Goal: Transaction & Acquisition: Purchase product/service

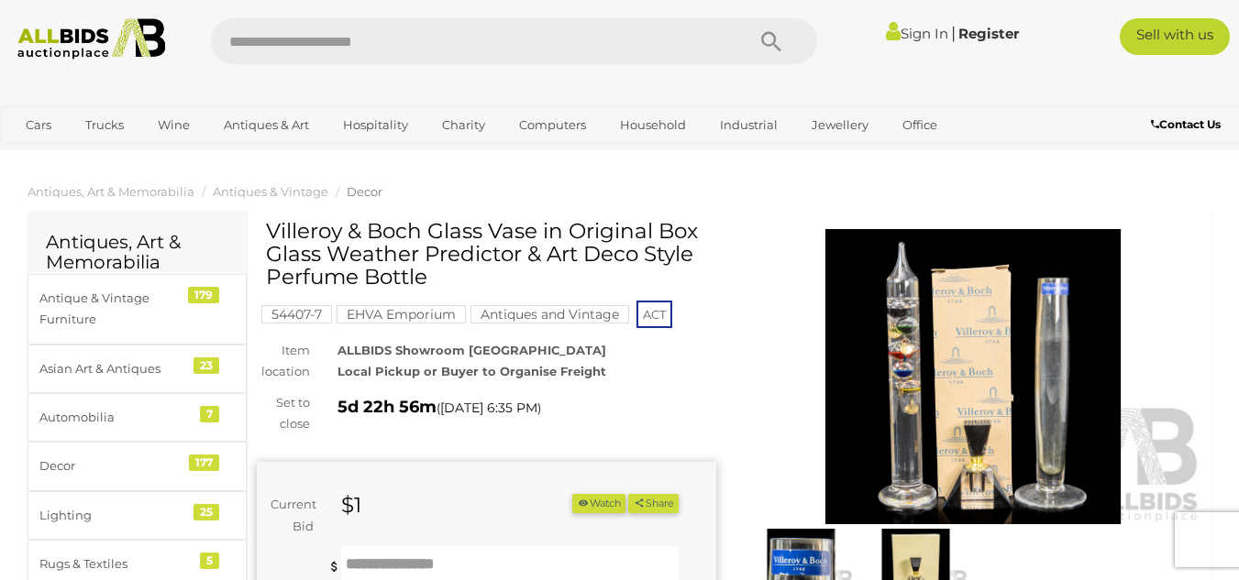
click at [906, 32] on link "Sign In" at bounding box center [917, 33] width 62 height 17
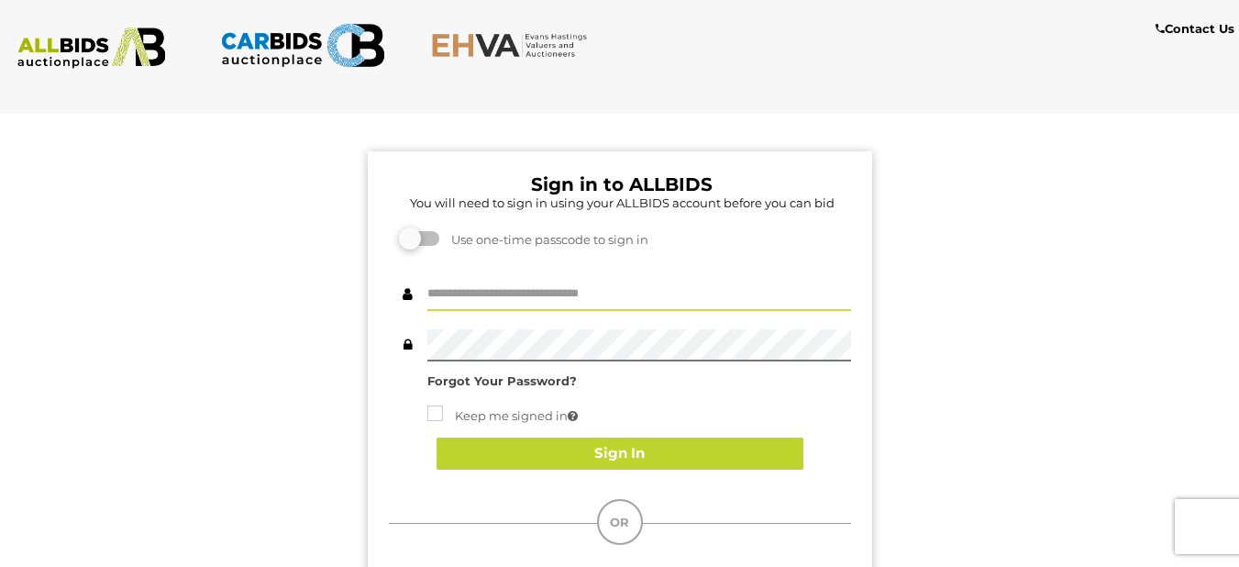
click at [482, 297] on input "text" at bounding box center [639, 295] width 424 height 32
type input "**********"
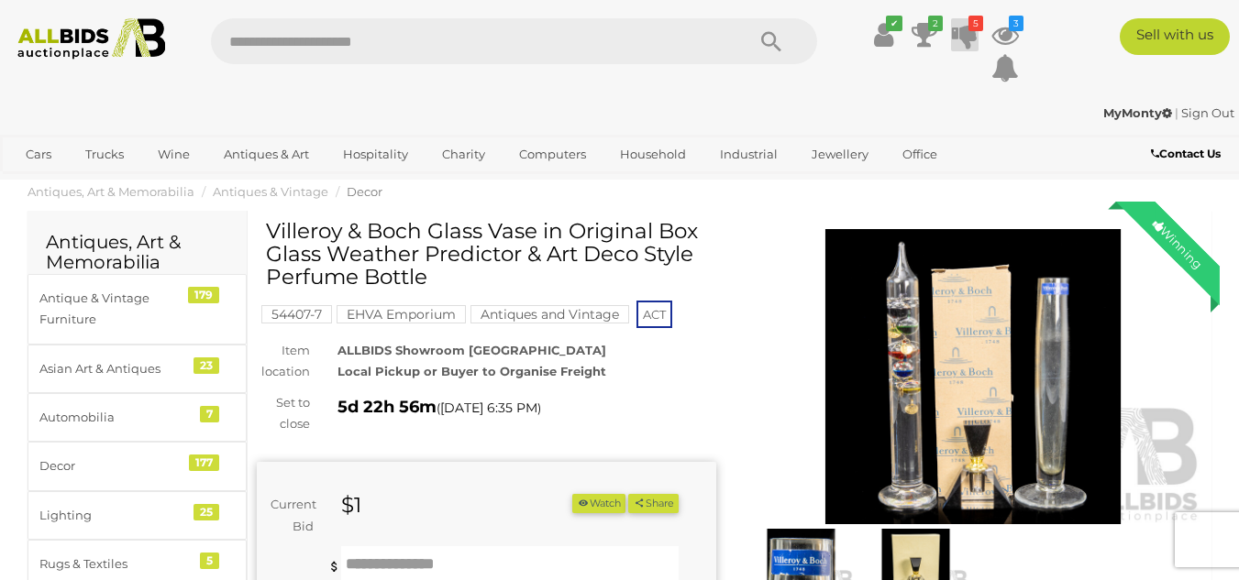
click at [968, 33] on icon at bounding box center [965, 34] width 26 height 33
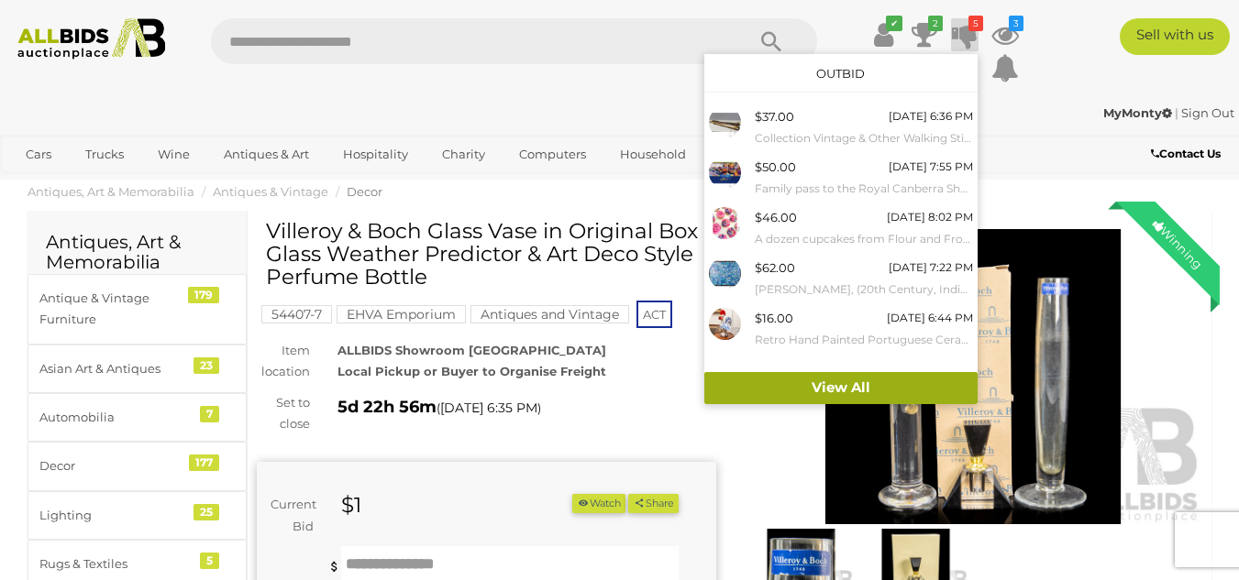
click at [835, 384] on link "View All" at bounding box center [840, 388] width 273 height 32
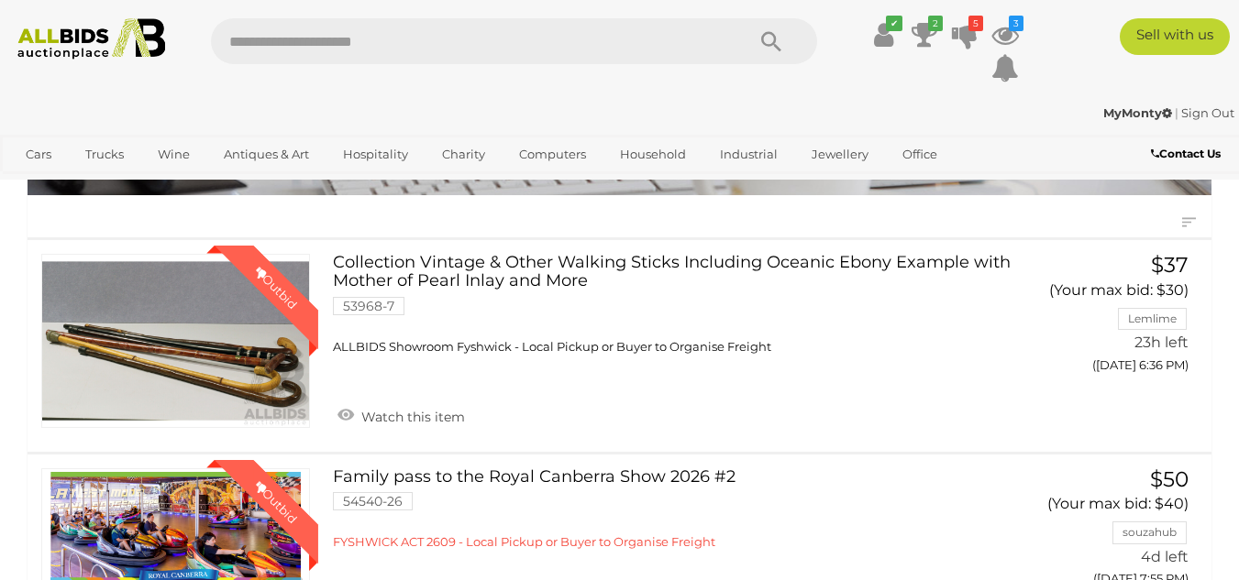
scroll to position [92, 0]
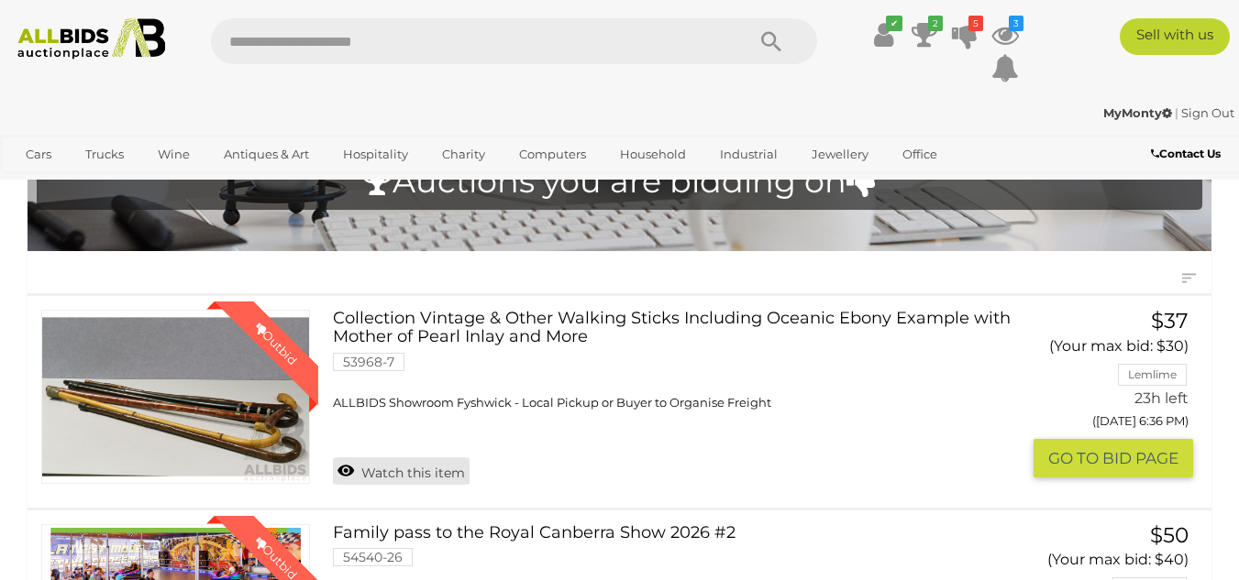
click at [403, 472] on link "Watch this item" at bounding box center [401, 471] width 137 height 28
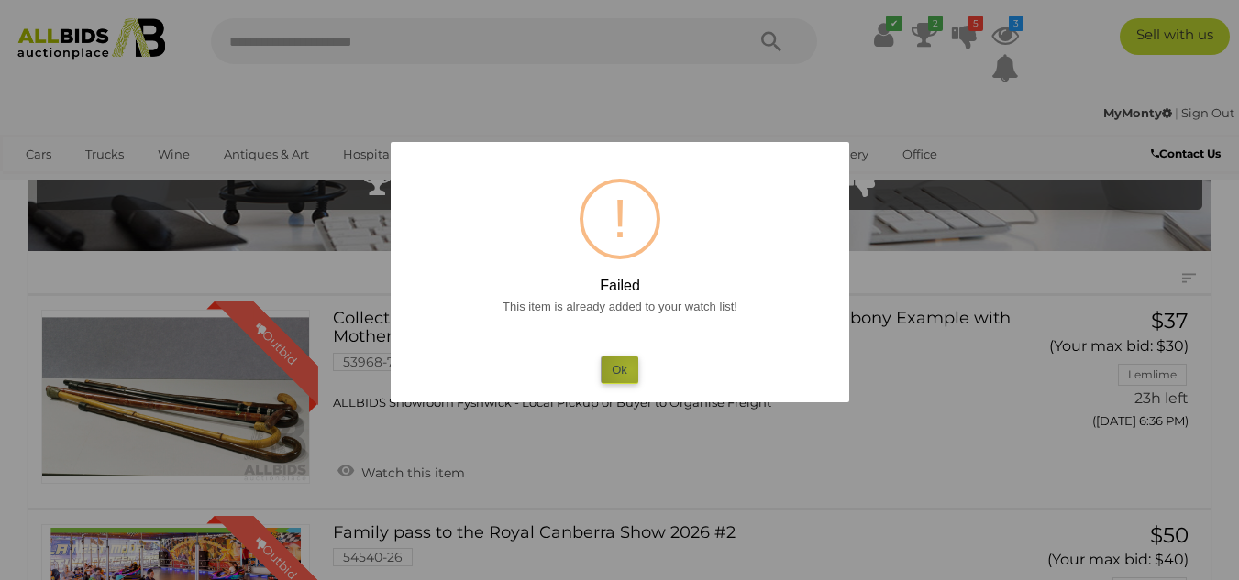
click at [631, 369] on button "Ok" at bounding box center [619, 370] width 38 height 27
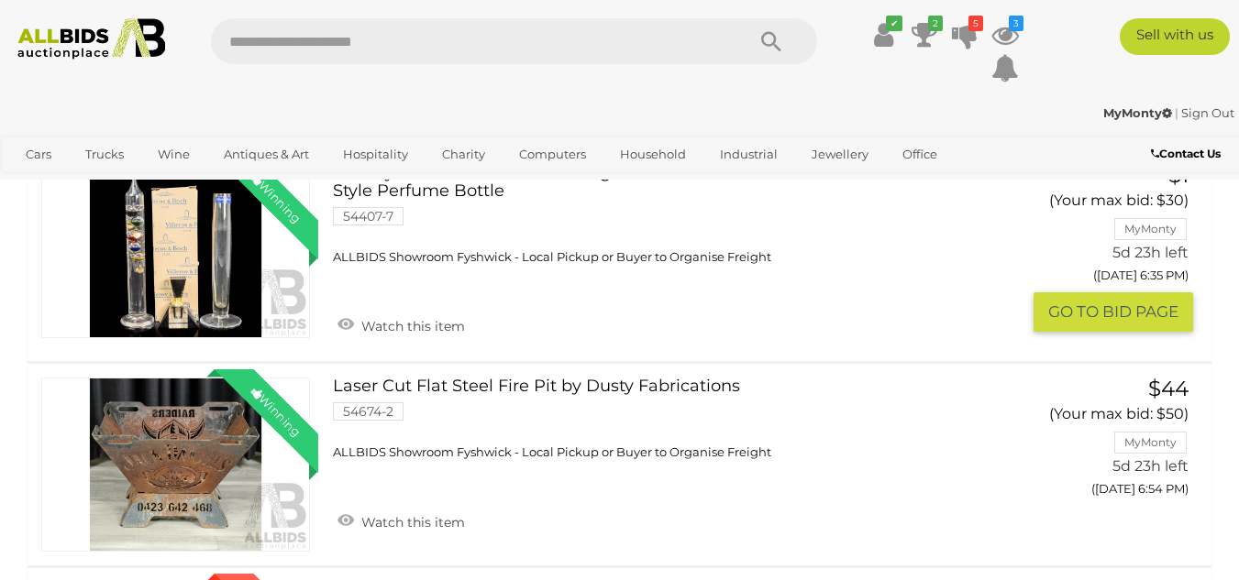
scroll to position [1192, 0]
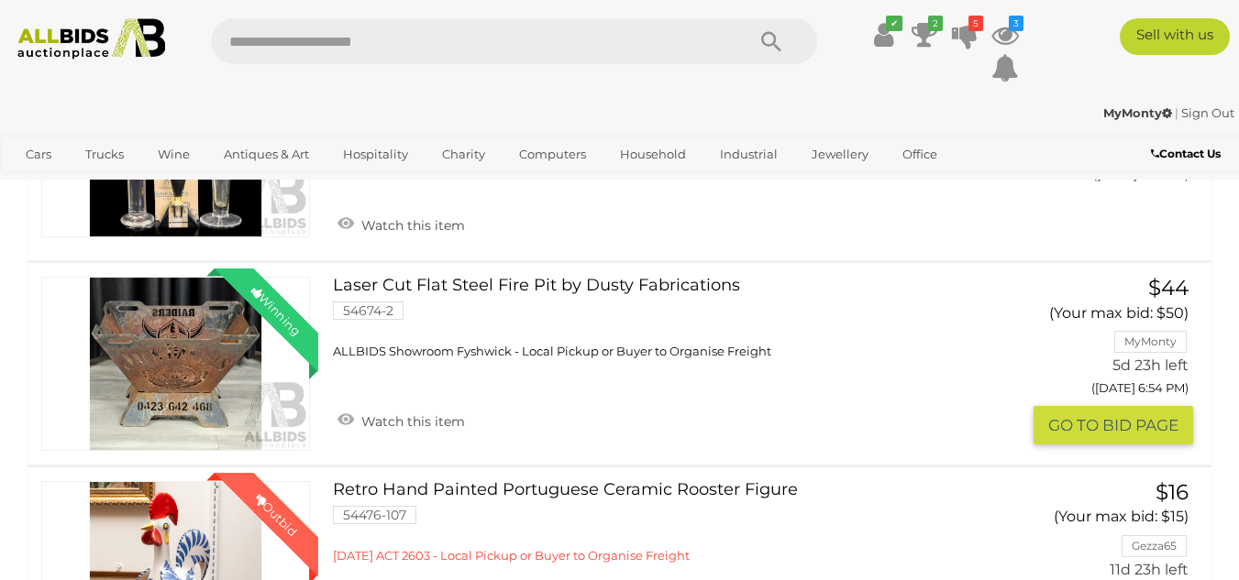
click at [504, 284] on link "Laser Cut Flat Steel Fire Pit by Dusty Fabrications 54674-2 ALLBIDS Showroom Fy…" at bounding box center [674, 318] width 654 height 83
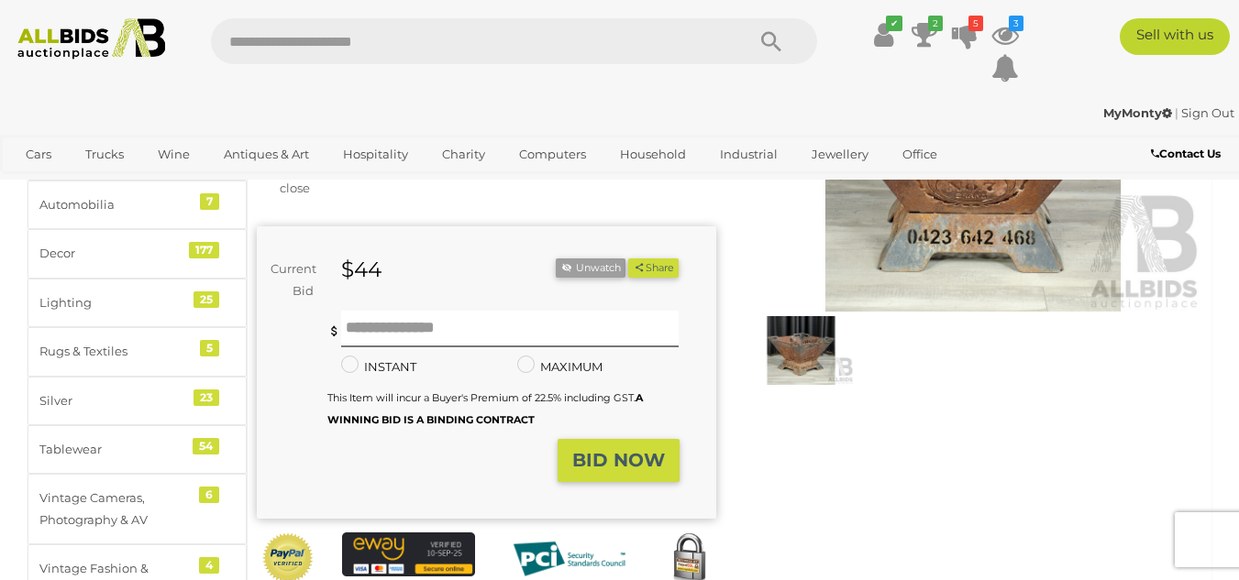
scroll to position [92, 0]
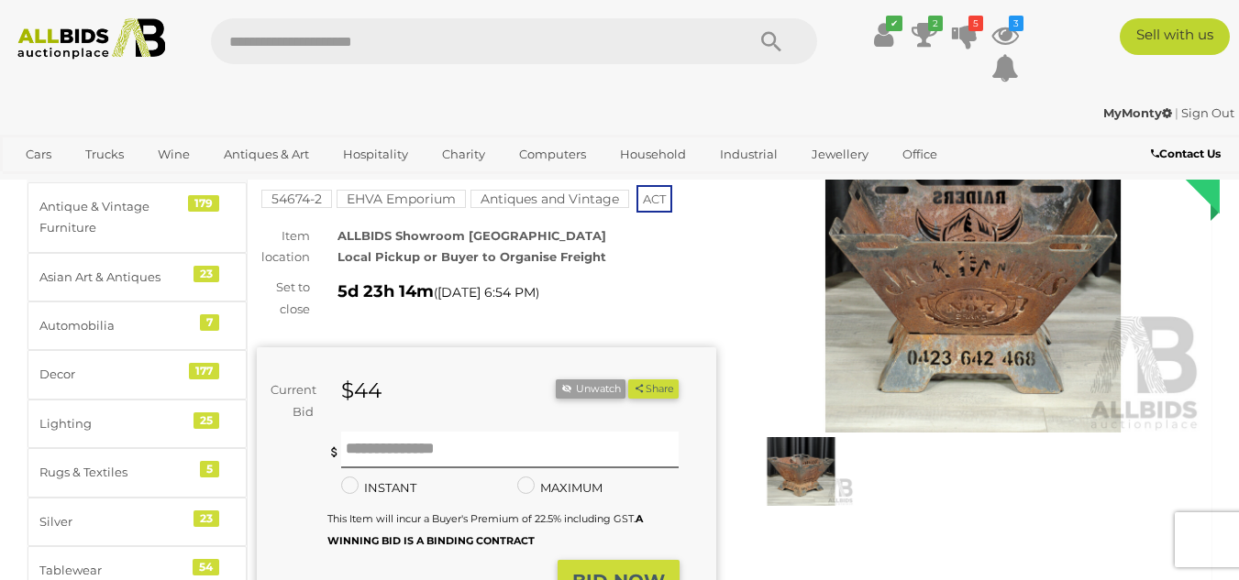
click at [953, 233] on img at bounding box center [972, 286] width 459 height 296
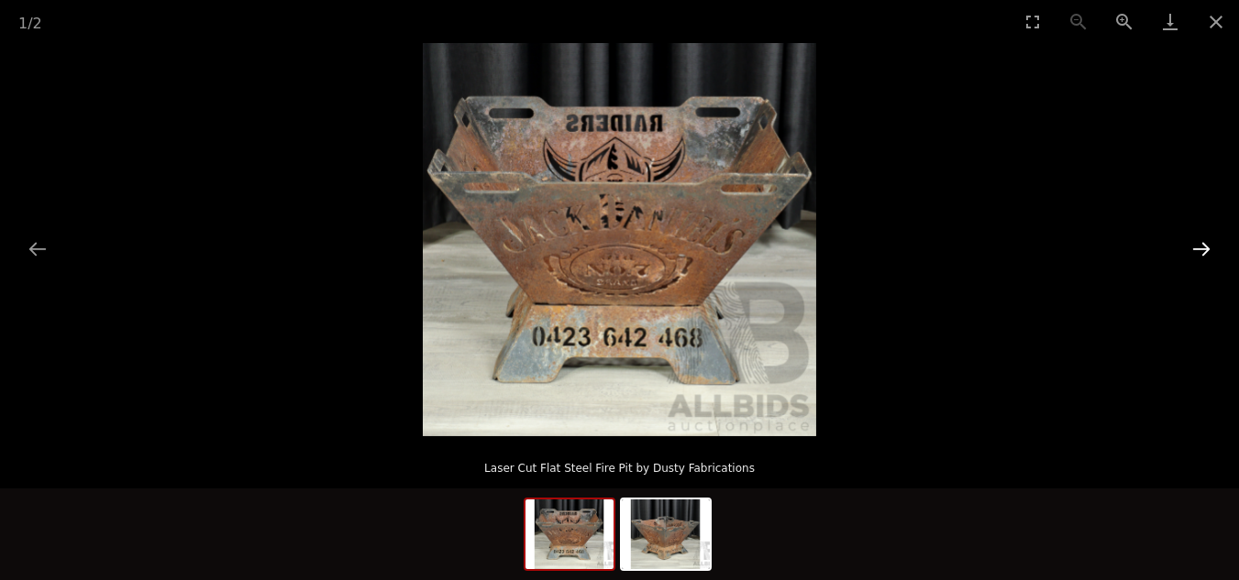
click at [1209, 251] on button "Next slide" at bounding box center [1201, 249] width 39 height 36
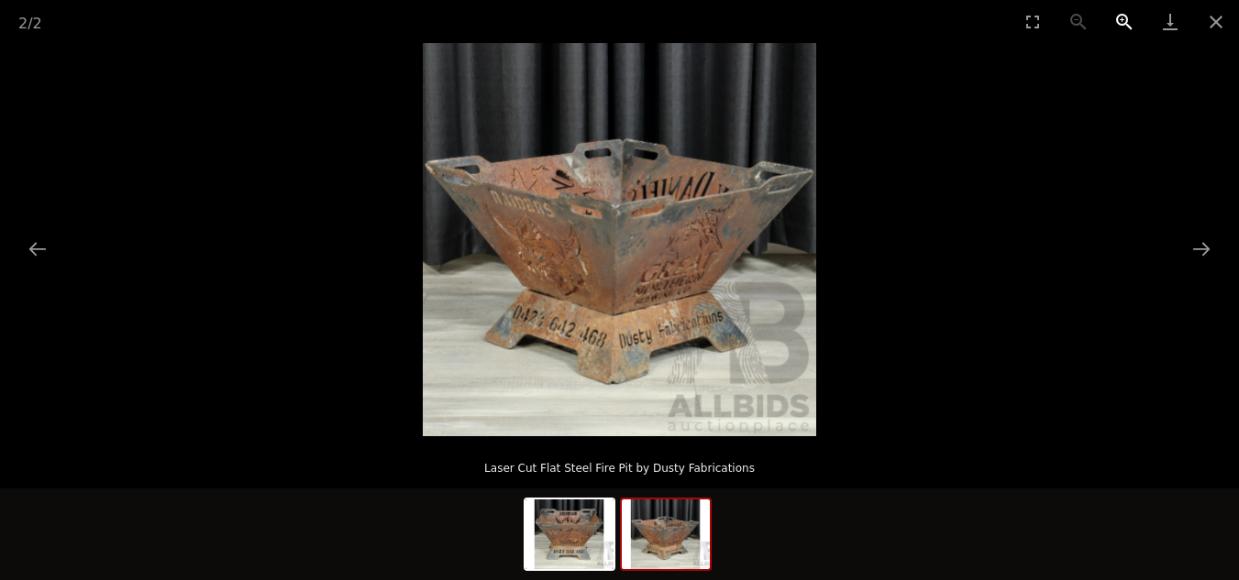
click at [1121, 19] on button "Zoom in" at bounding box center [1124, 21] width 46 height 43
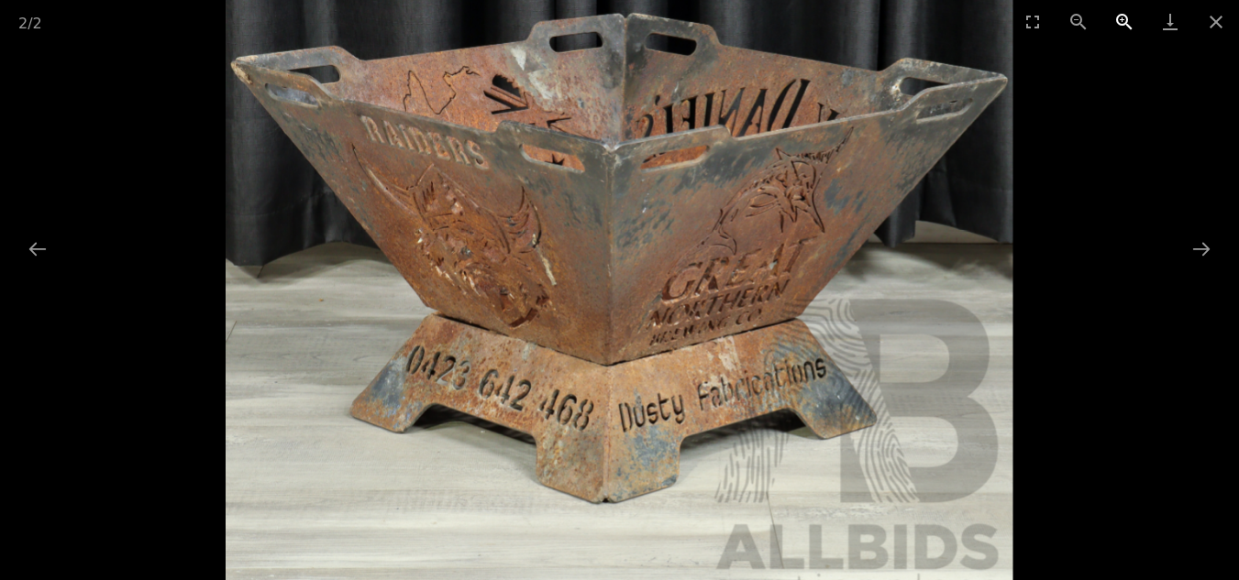
click at [1121, 19] on button "Zoom in" at bounding box center [1124, 21] width 46 height 43
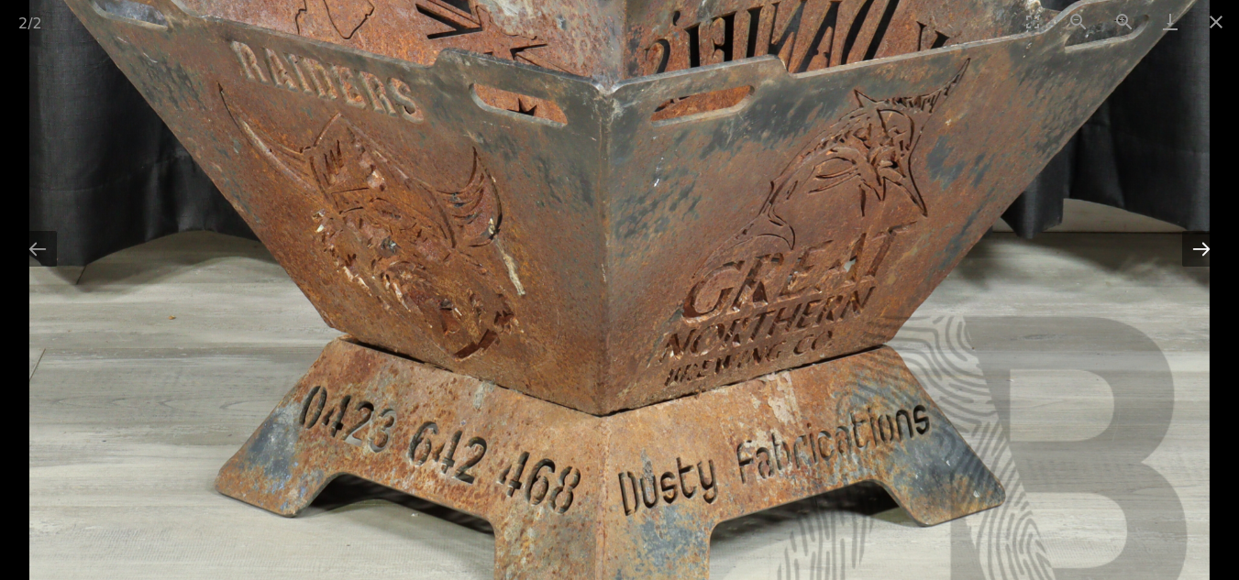
click at [1204, 243] on button "Next slide" at bounding box center [1201, 249] width 39 height 36
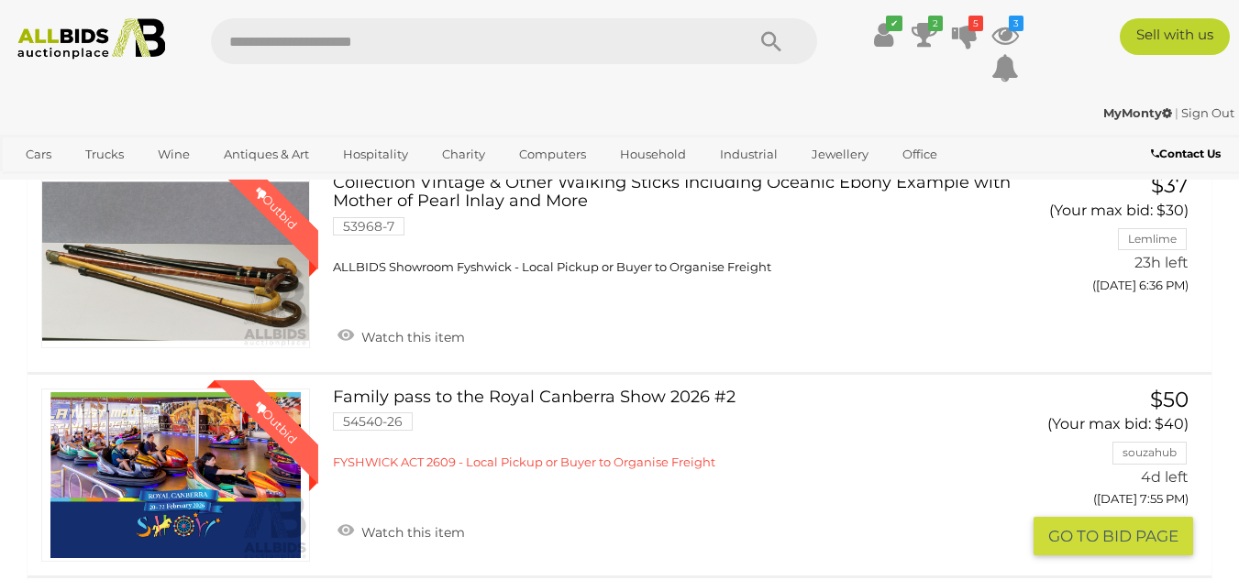
scroll to position [183, 0]
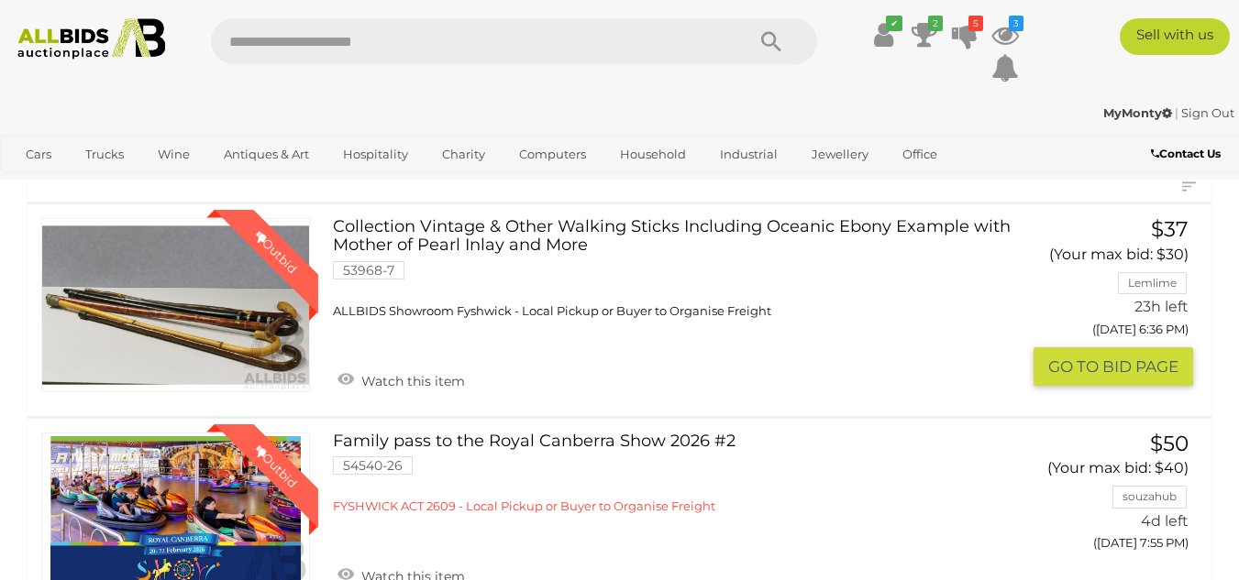
click at [640, 222] on link "Collection Vintage & Other Walking Sticks Including Oceanic Ebony Example with …" at bounding box center [674, 268] width 654 height 101
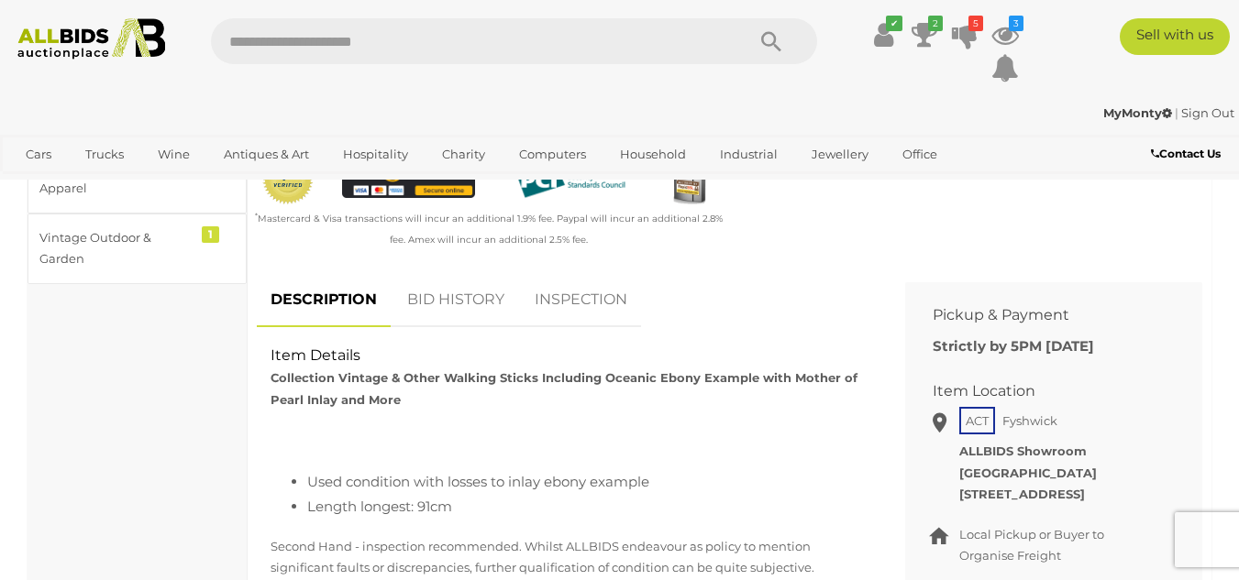
scroll to position [642, 0]
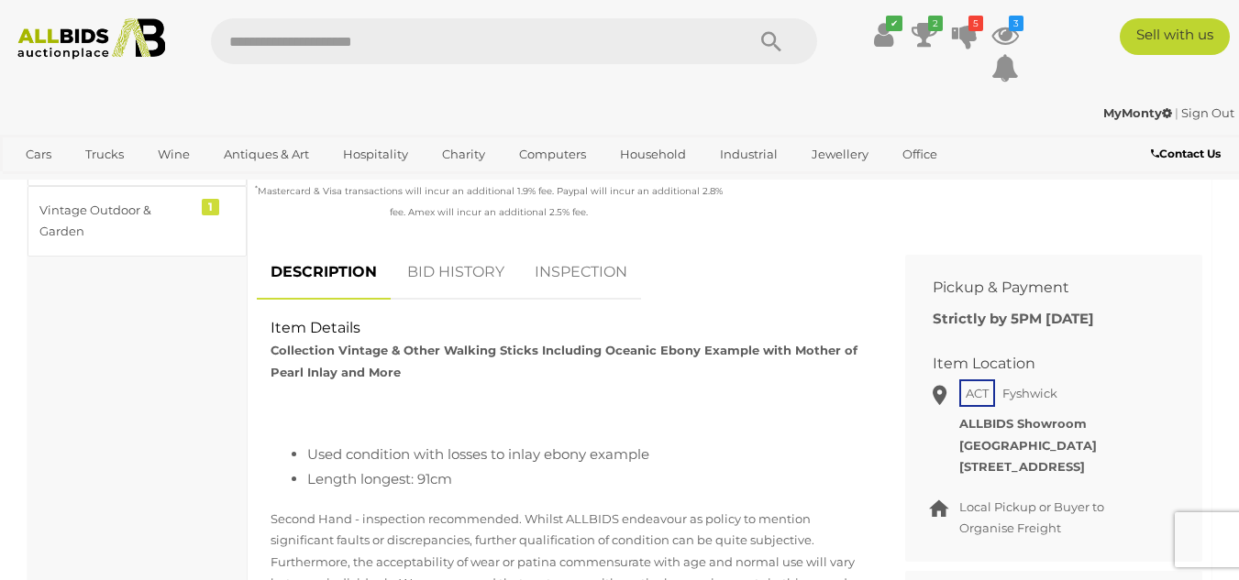
click at [433, 282] on link "BID HISTORY" at bounding box center [455, 273] width 125 height 54
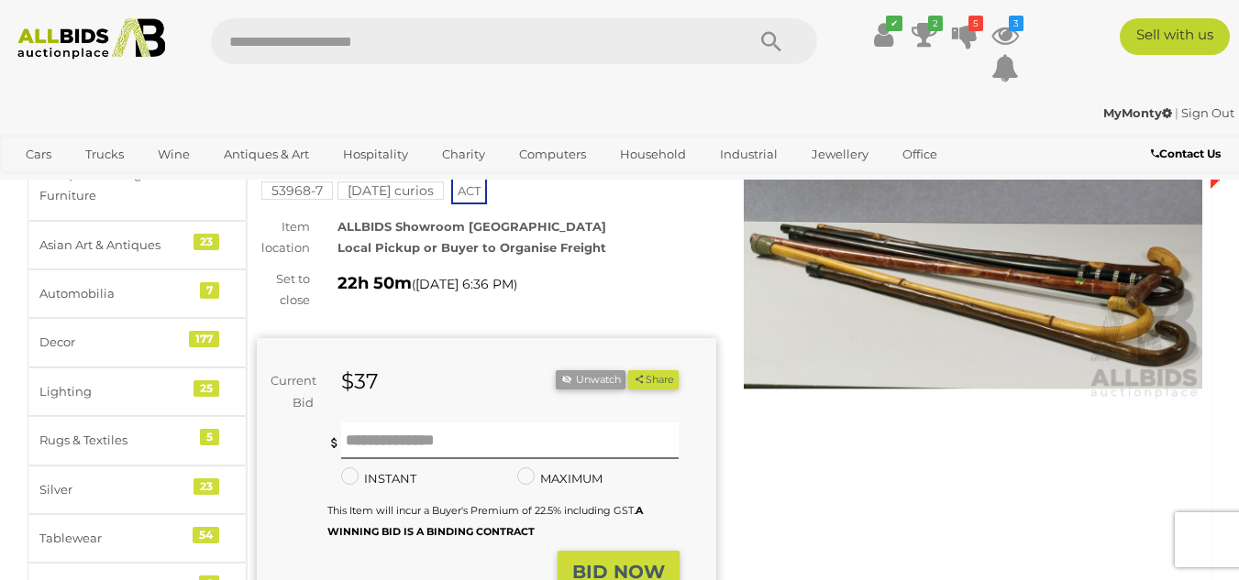
scroll to position [92, 0]
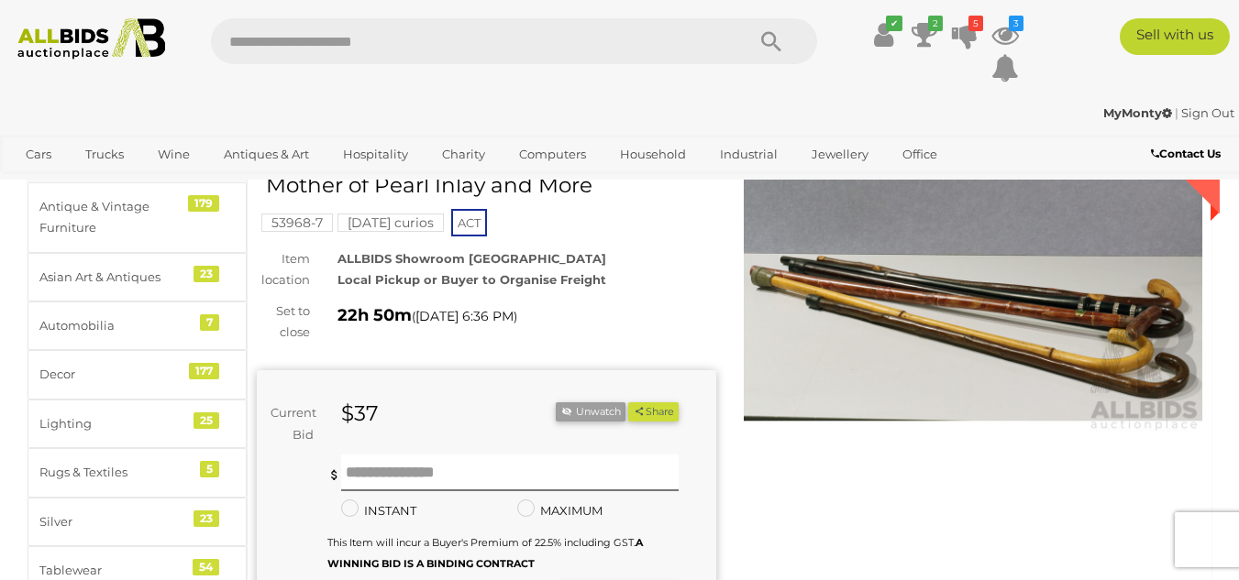
click at [943, 276] on img at bounding box center [972, 286] width 459 height 296
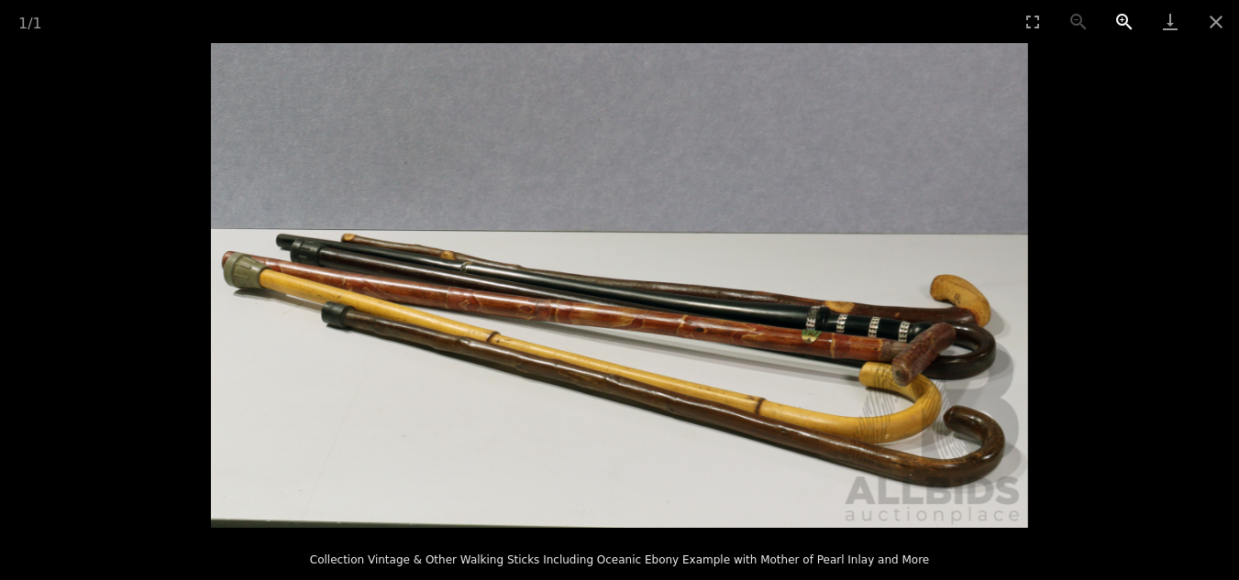
click at [1122, 17] on button "Zoom in" at bounding box center [1124, 21] width 46 height 43
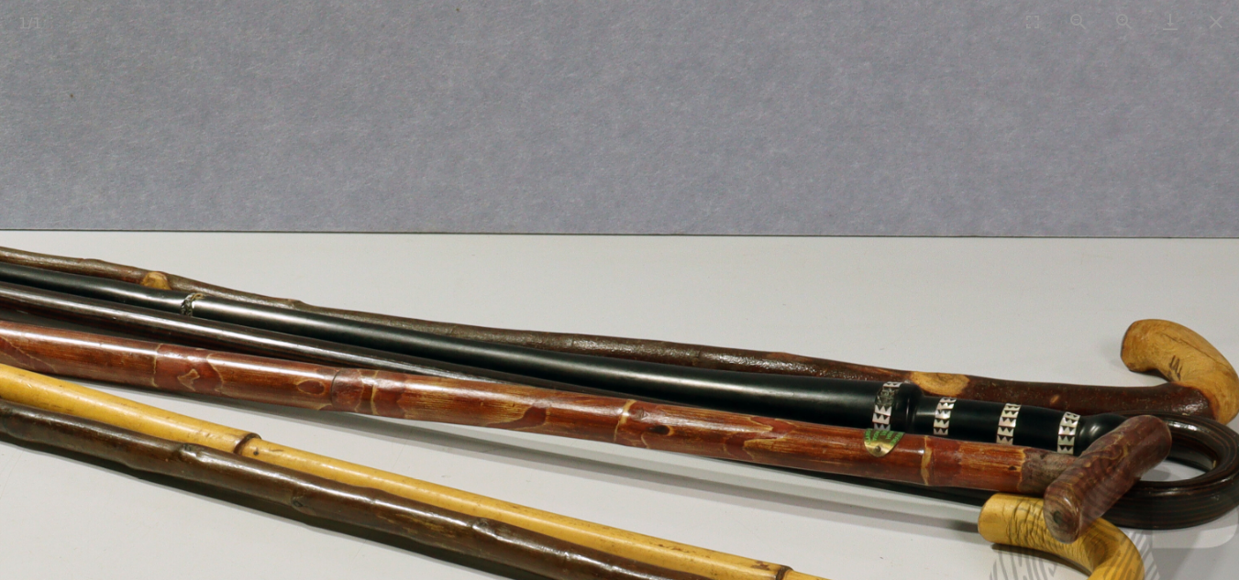
drag, startPoint x: 477, startPoint y: 351, endPoint x: 357, endPoint y: 409, distance: 133.3
click at [357, 409] on img at bounding box center [499, 341] width 1633 height 970
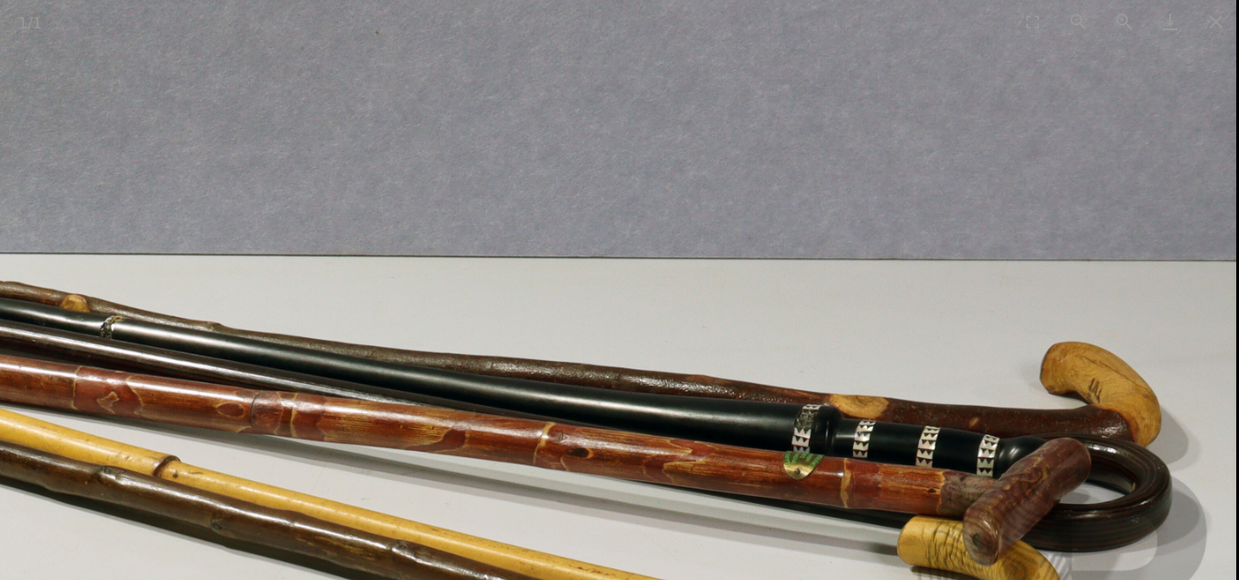
drag, startPoint x: 828, startPoint y: 457, endPoint x: 734, endPoint y: 479, distance: 96.1
click at [734, 479] on img at bounding box center [418, 364] width 1633 height 970
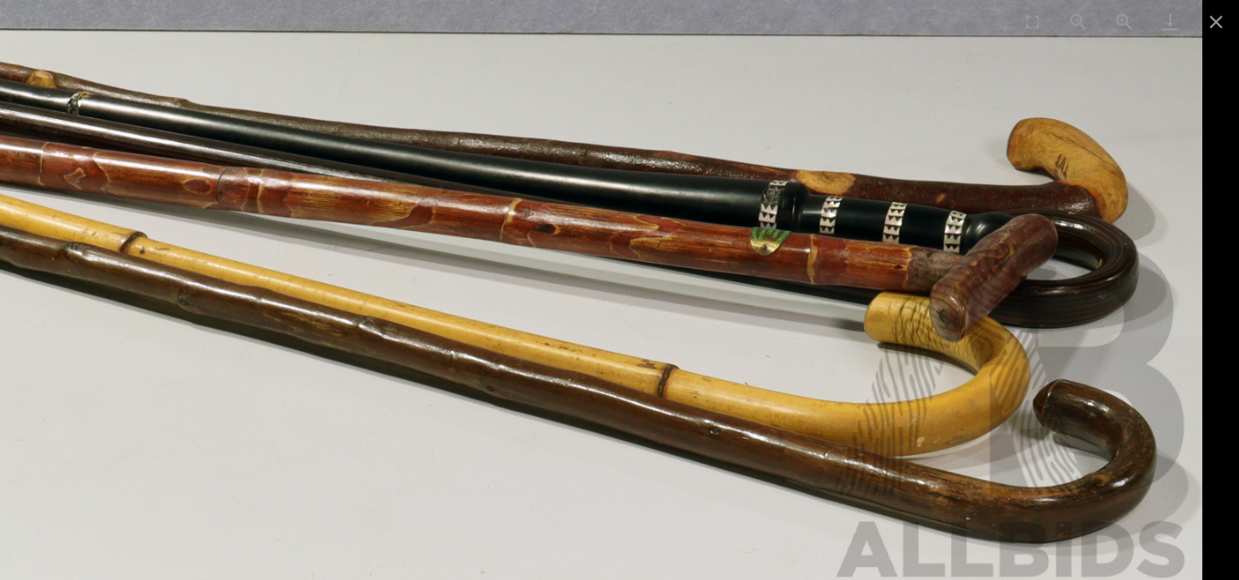
drag, startPoint x: 510, startPoint y: 468, endPoint x: 261, endPoint y: 297, distance: 301.3
click at [235, 330] on img at bounding box center [385, 139] width 1633 height 970
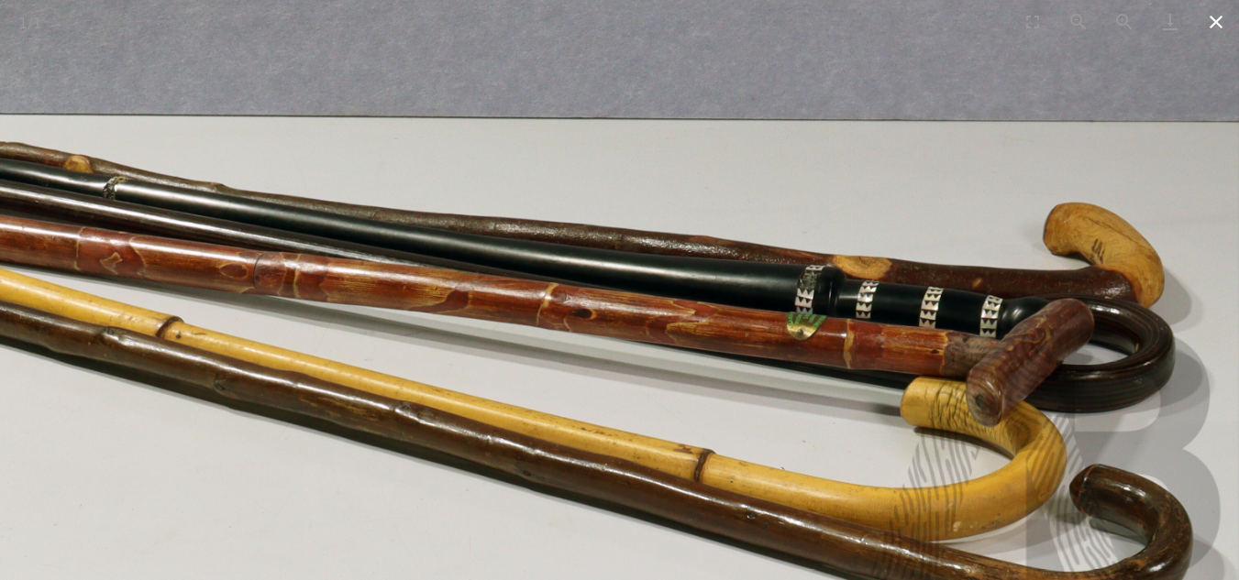
click at [1217, 30] on button "Close gallery" at bounding box center [1216, 21] width 46 height 43
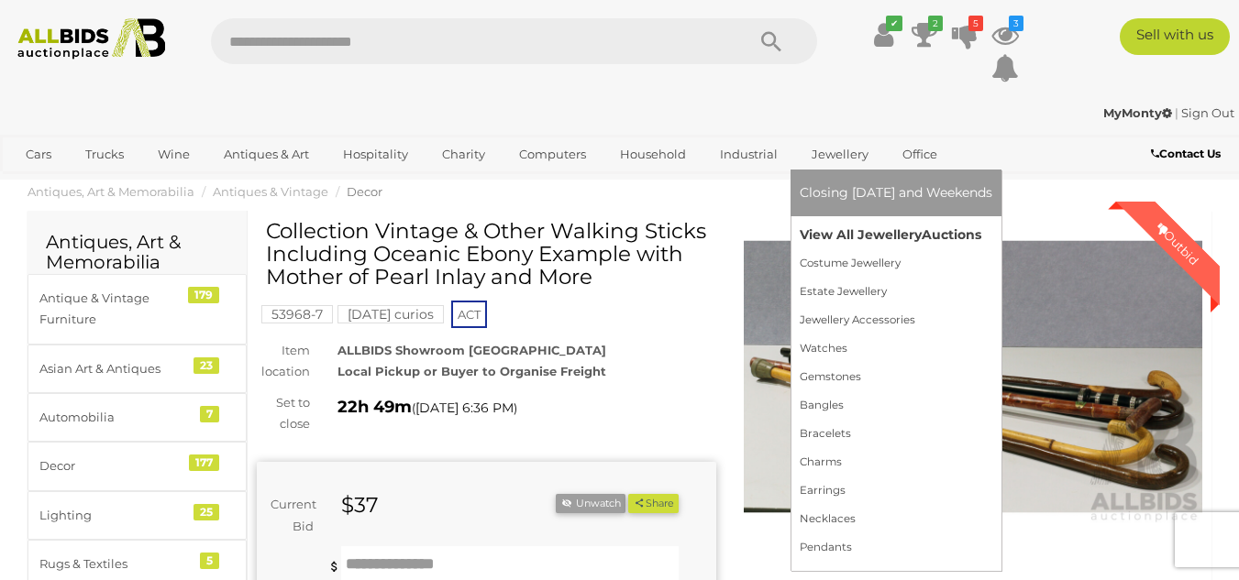
click at [843, 237] on link "View All Jewellery Auctions" at bounding box center [895, 235] width 193 height 28
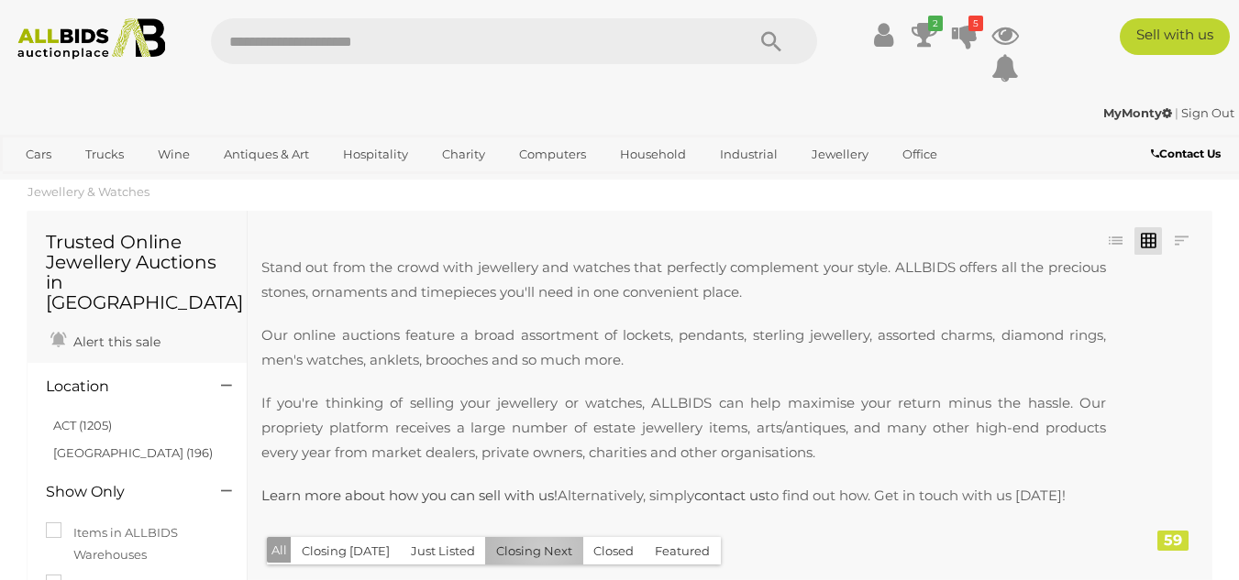
click at [537, 550] on button "Closing Next" at bounding box center [534, 551] width 98 height 28
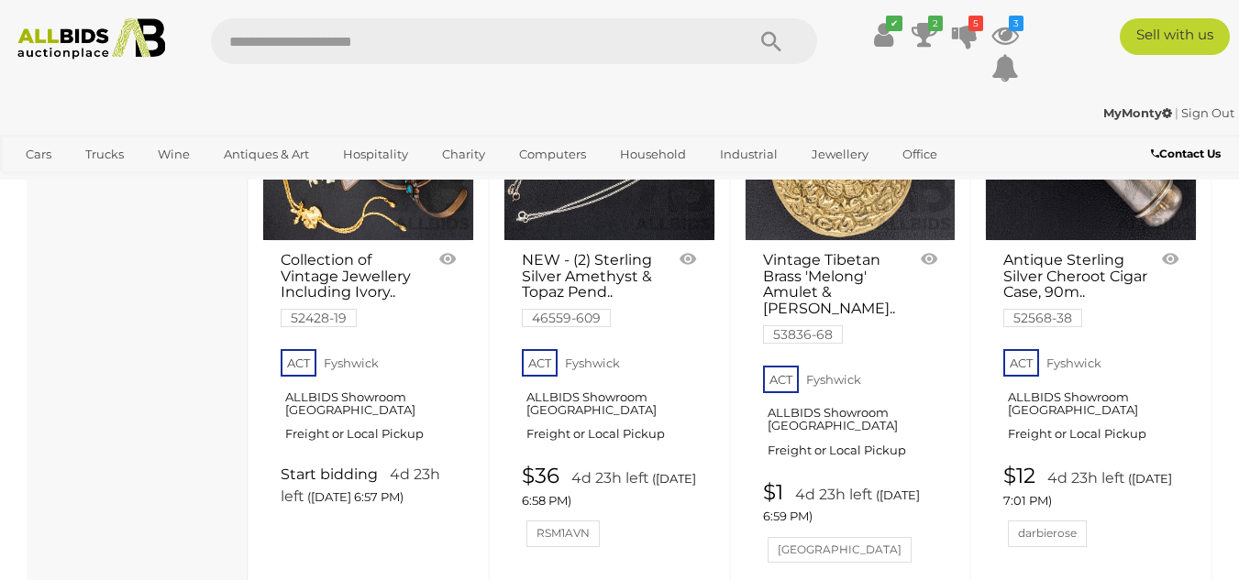
scroll to position [3209, 0]
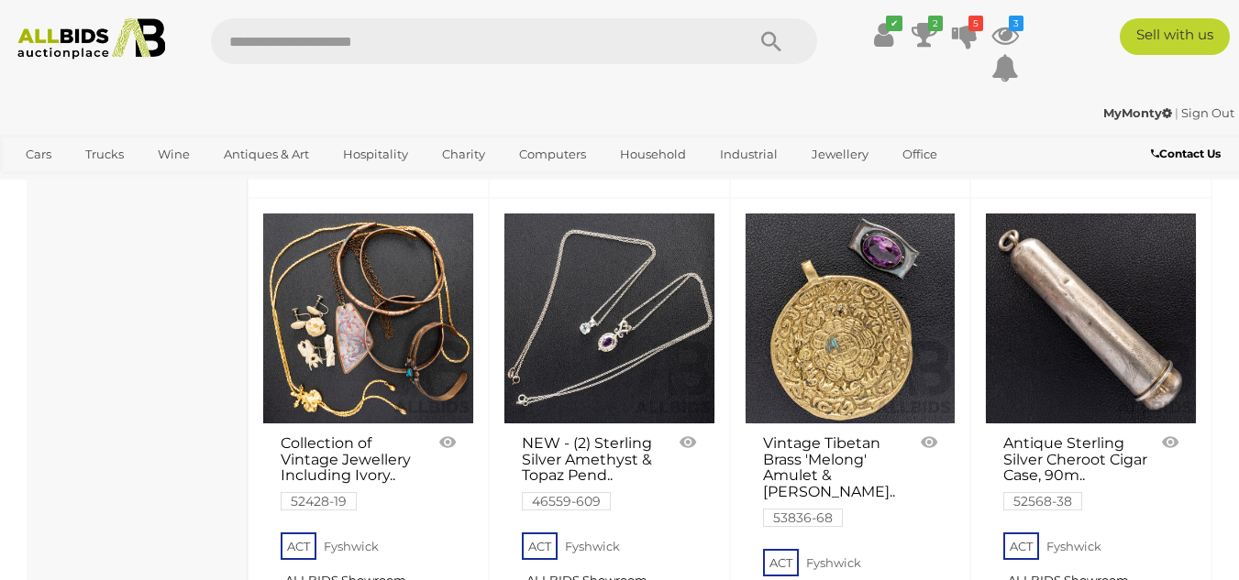
click at [857, 332] on link at bounding box center [850, 319] width 212 height 212
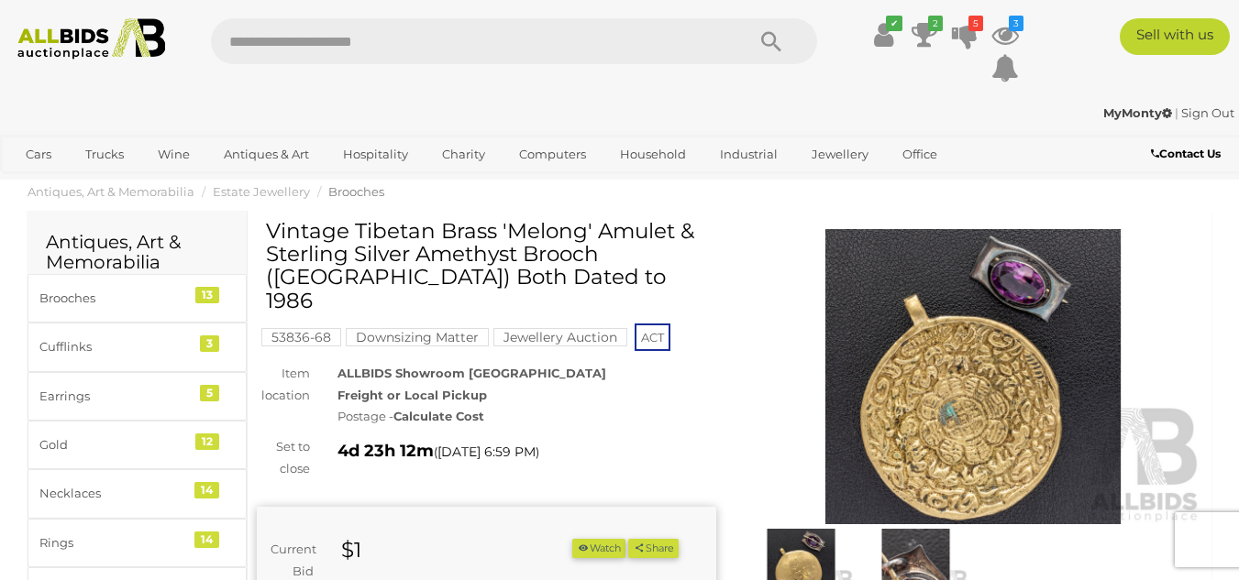
click at [970, 418] on img at bounding box center [972, 377] width 459 height 296
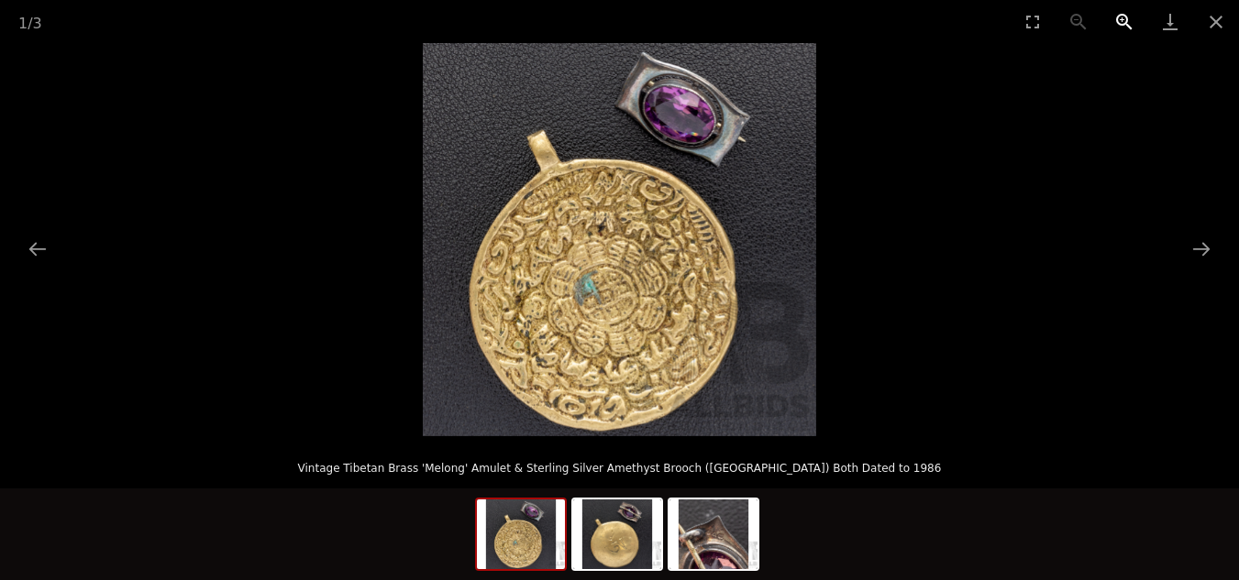
click at [1125, 16] on button "Zoom in" at bounding box center [1124, 21] width 46 height 43
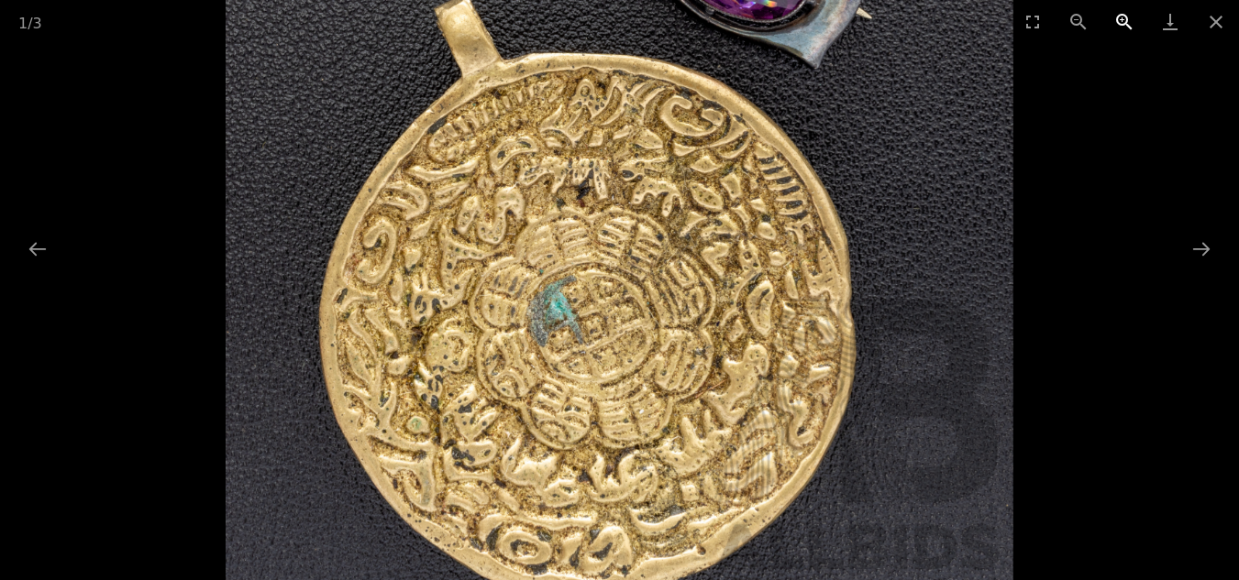
click at [1125, 16] on button "Zoom in" at bounding box center [1124, 21] width 46 height 43
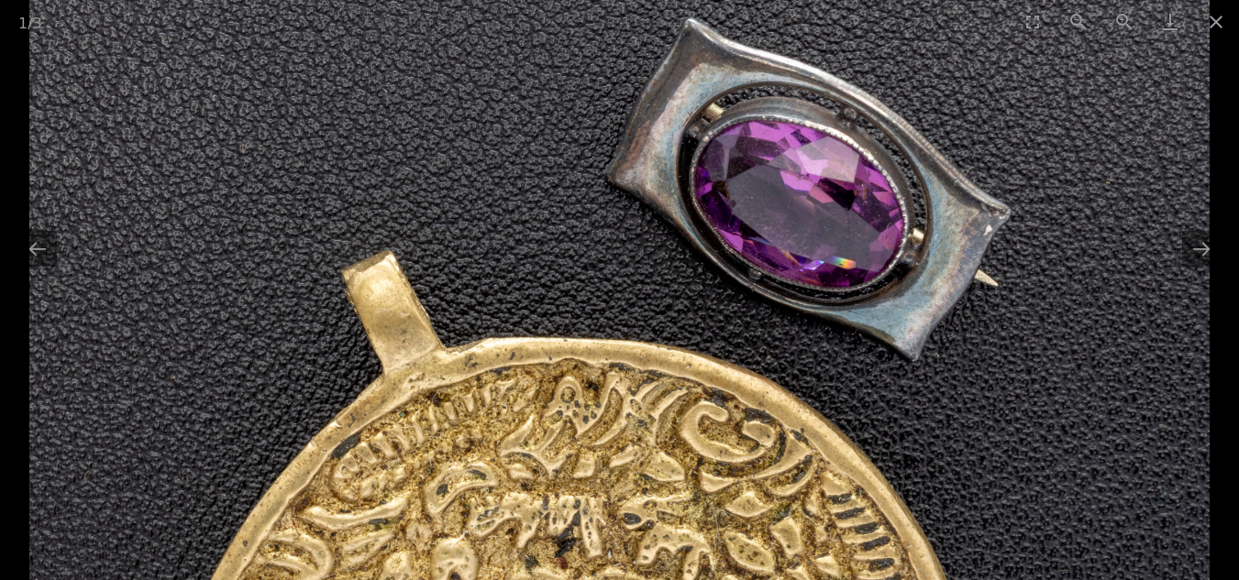
drag, startPoint x: 902, startPoint y: 109, endPoint x: 785, endPoint y: 500, distance: 407.8
click at [785, 500] on img at bounding box center [619, 580] width 1180 height 1180
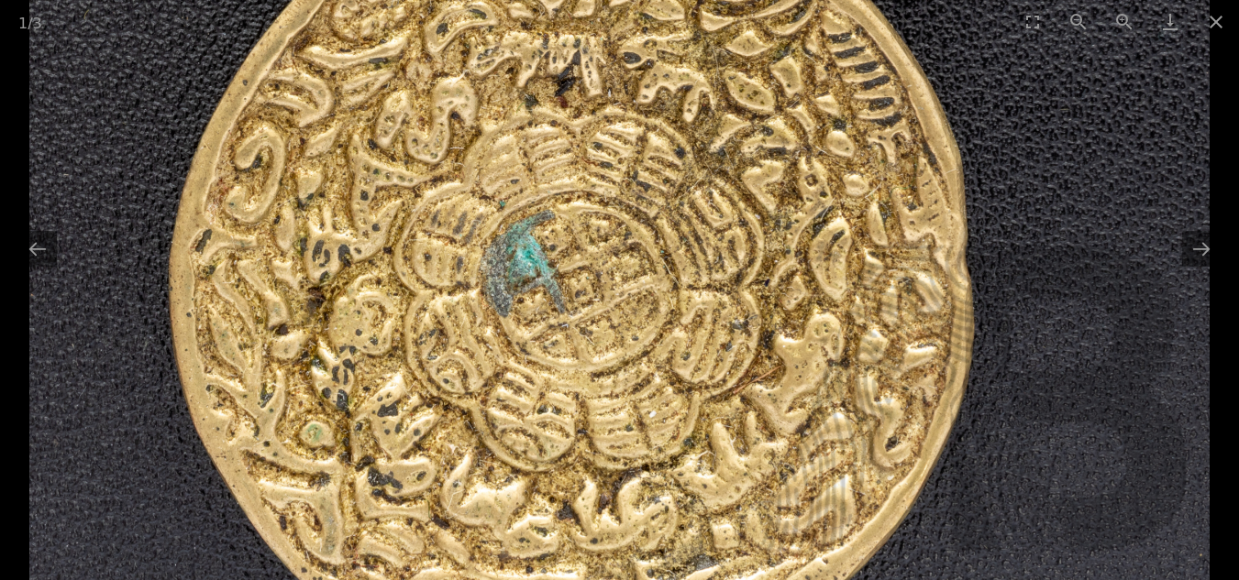
drag, startPoint x: 645, startPoint y: 467, endPoint x: 698, endPoint y: 28, distance: 441.3
click at [698, 28] on div "1 / 3 Vintage Tibetan Brass 'Melong' Amulet & Sterling Silver Amethyst Brooch (…" at bounding box center [619, 290] width 1239 height 580
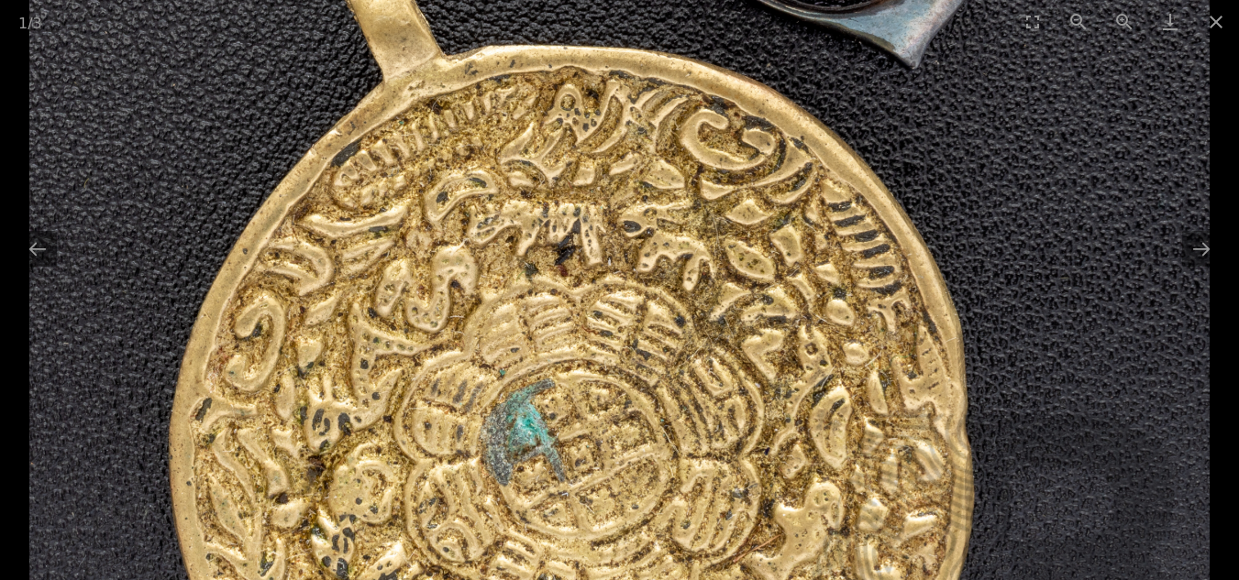
drag, startPoint x: 698, startPoint y: 138, endPoint x: 766, endPoint y: 435, distance: 304.9
click at [766, 435] on img at bounding box center [619, 287] width 1180 height 1180
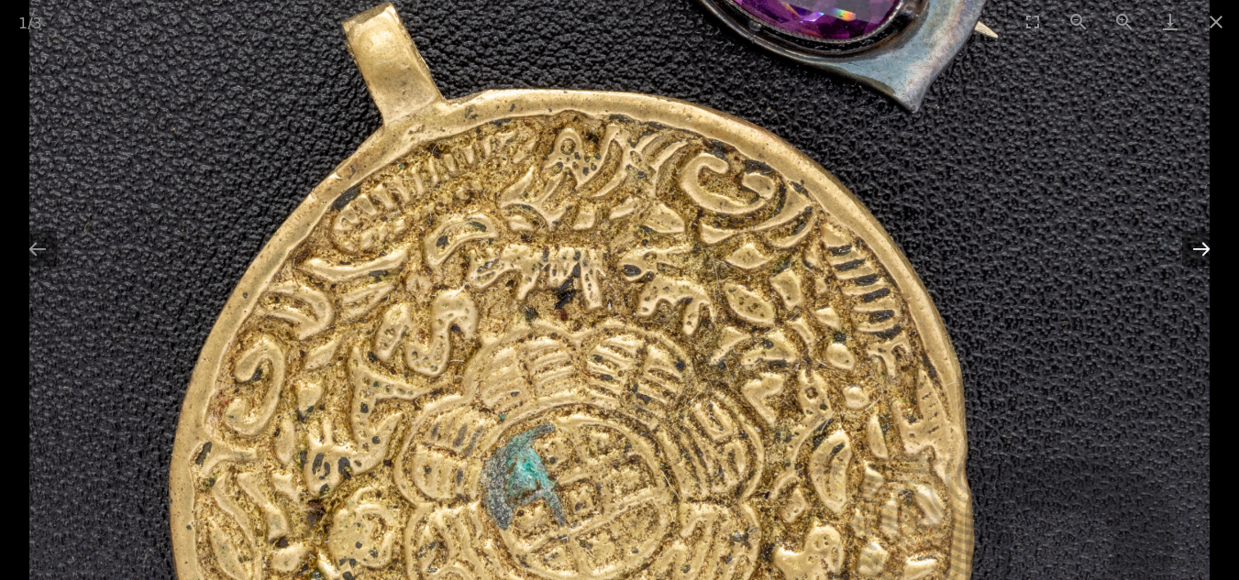
click at [1205, 245] on button "Next slide" at bounding box center [1201, 249] width 39 height 36
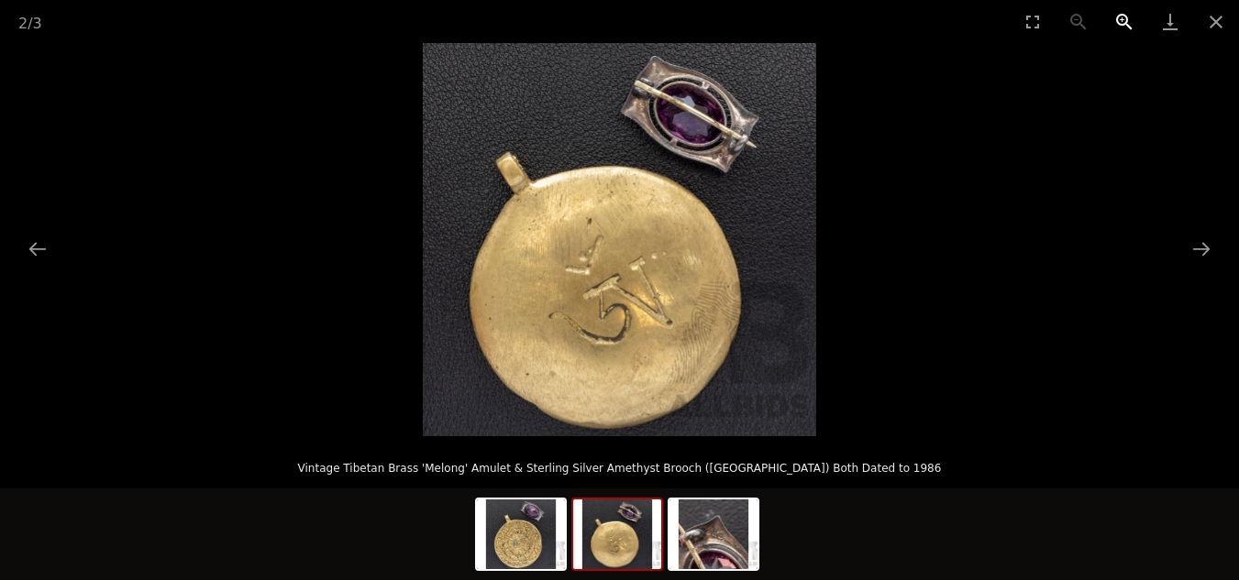
click at [1123, 16] on button "Zoom in" at bounding box center [1124, 21] width 46 height 43
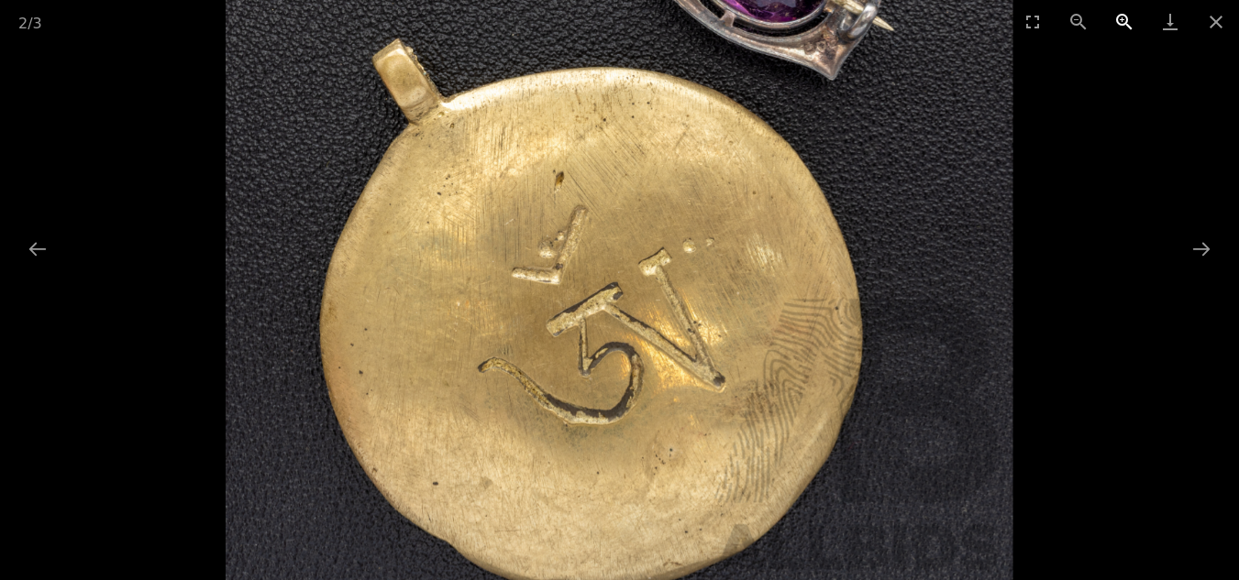
click at [1123, 16] on button "Zoom in" at bounding box center [1124, 21] width 46 height 43
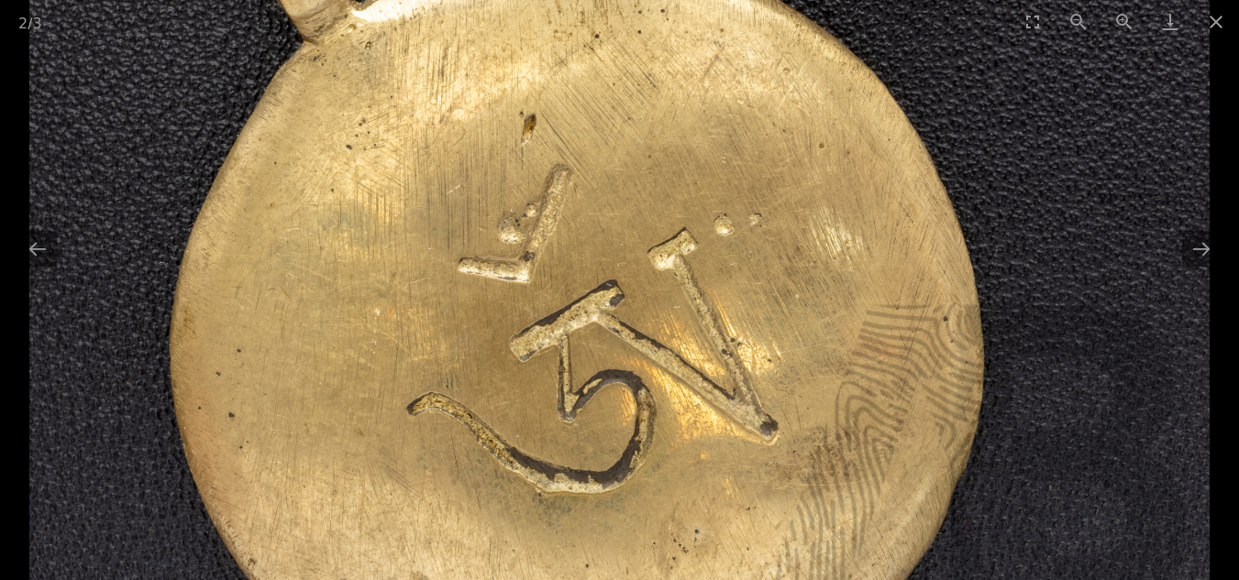
drag, startPoint x: 472, startPoint y: 480, endPoint x: 456, endPoint y: 481, distance: 16.5
click at [456, 481] on img at bounding box center [619, 178] width 1180 height 1180
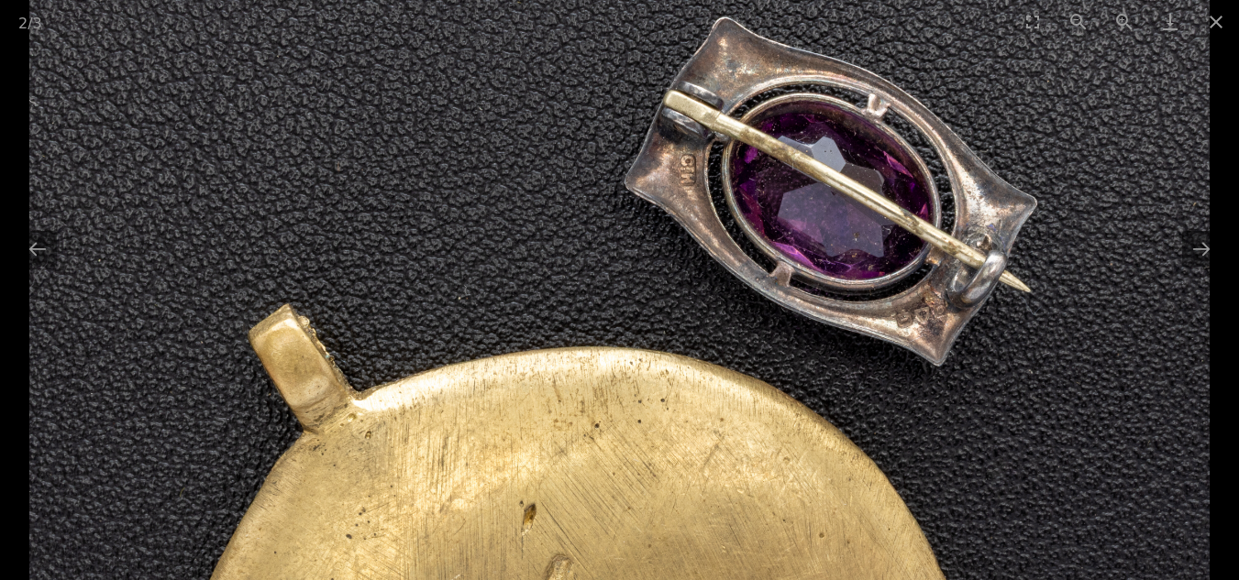
drag, startPoint x: 428, startPoint y: 202, endPoint x: 323, endPoint y: 579, distance: 392.1
click at [323, 579] on div "2 / 3 Vintage Tibetan Brass 'Melong' Amulet & Sterling Silver Amethyst Brooch (…" at bounding box center [619, 290] width 1239 height 580
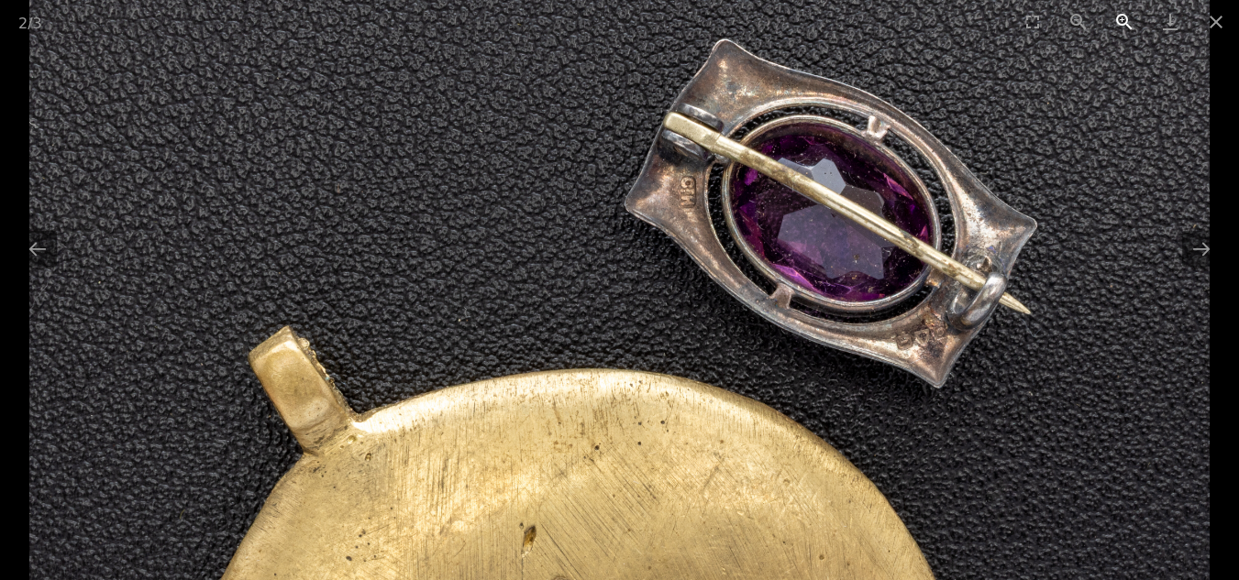
click at [1119, 23] on button "Zoom in" at bounding box center [1124, 21] width 46 height 43
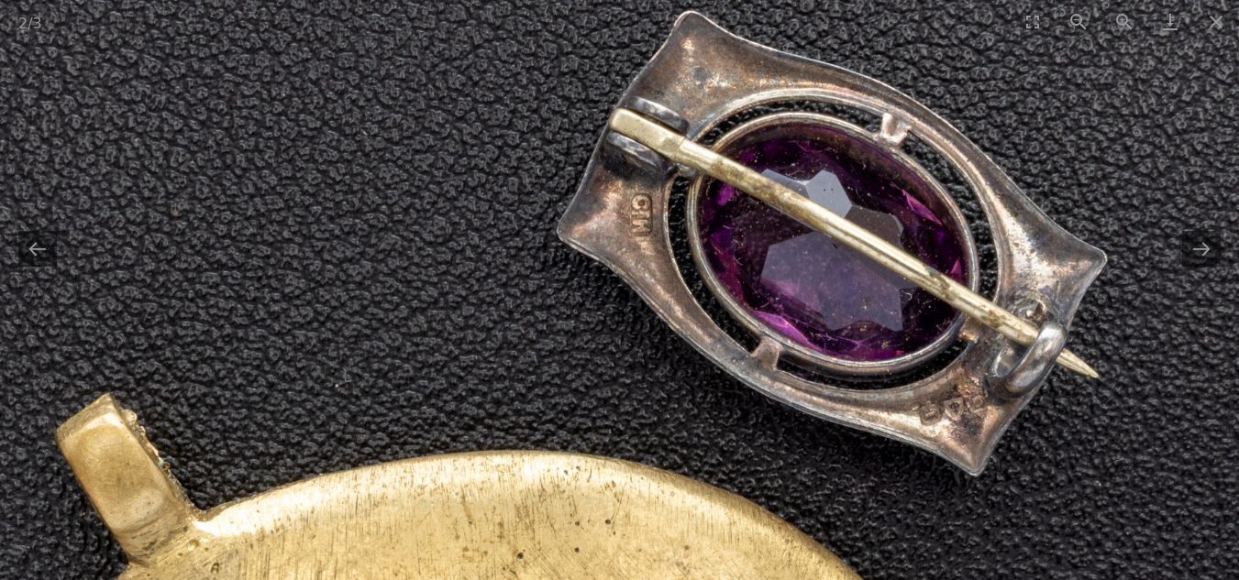
drag, startPoint x: 888, startPoint y: 300, endPoint x: 636, endPoint y: 257, distance: 255.8
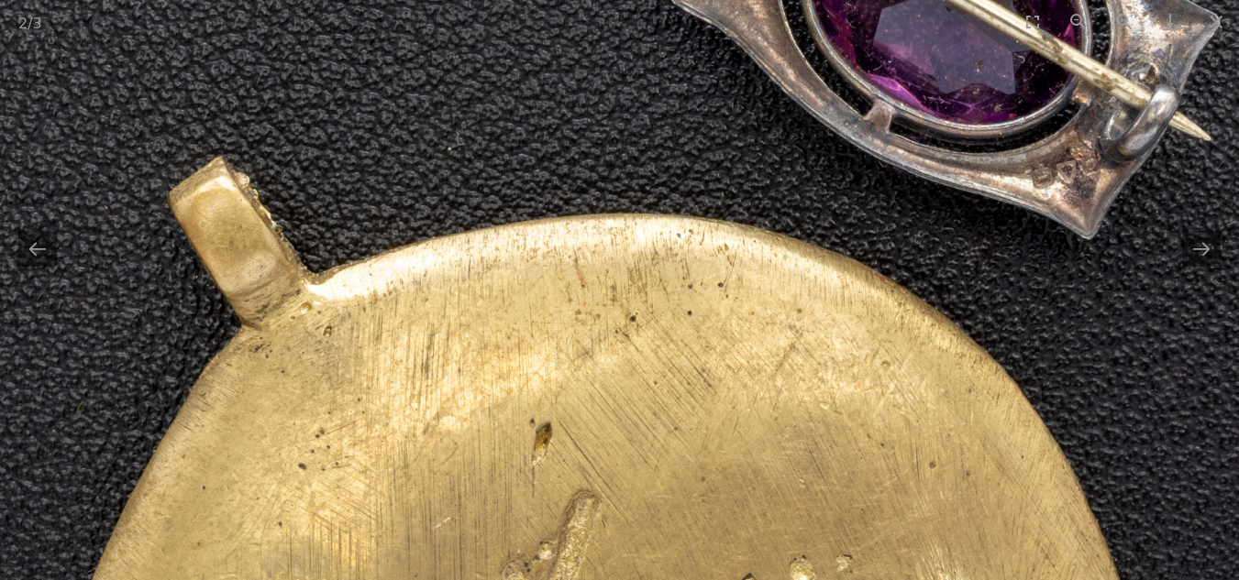
drag, startPoint x: 236, startPoint y: 475, endPoint x: 376, endPoint y: 181, distance: 326.0
click at [374, 184] on img at bounding box center [662, 507] width 1573 height 1573
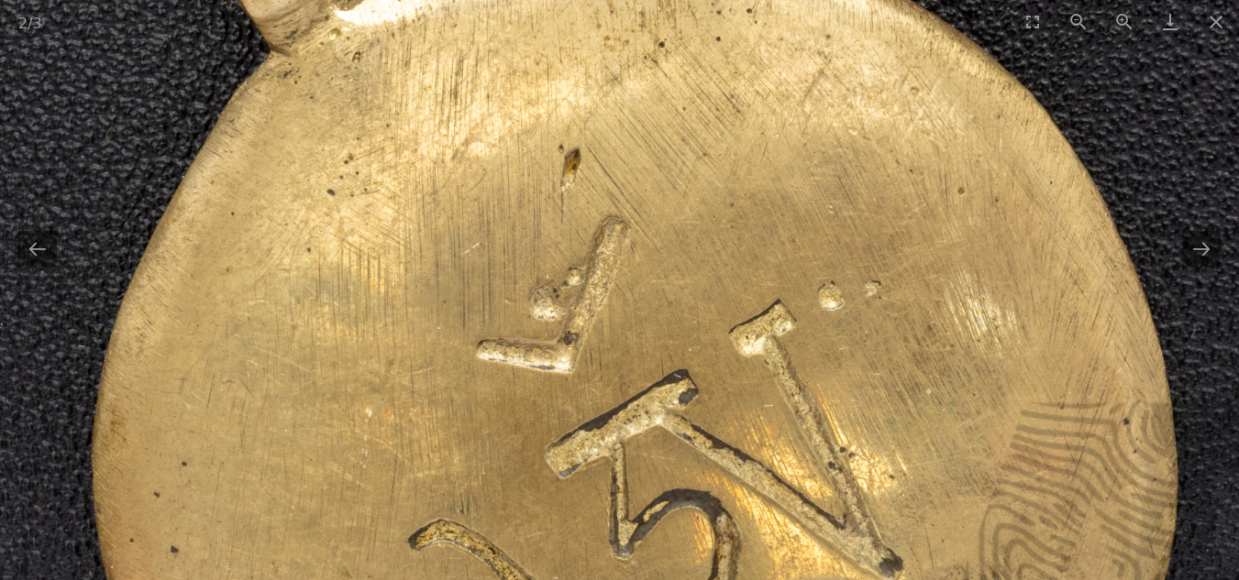
drag, startPoint x: 360, startPoint y: 386, endPoint x: 367, endPoint y: 201, distance: 185.3
click at [367, 201] on img at bounding box center [691, 233] width 1573 height 1573
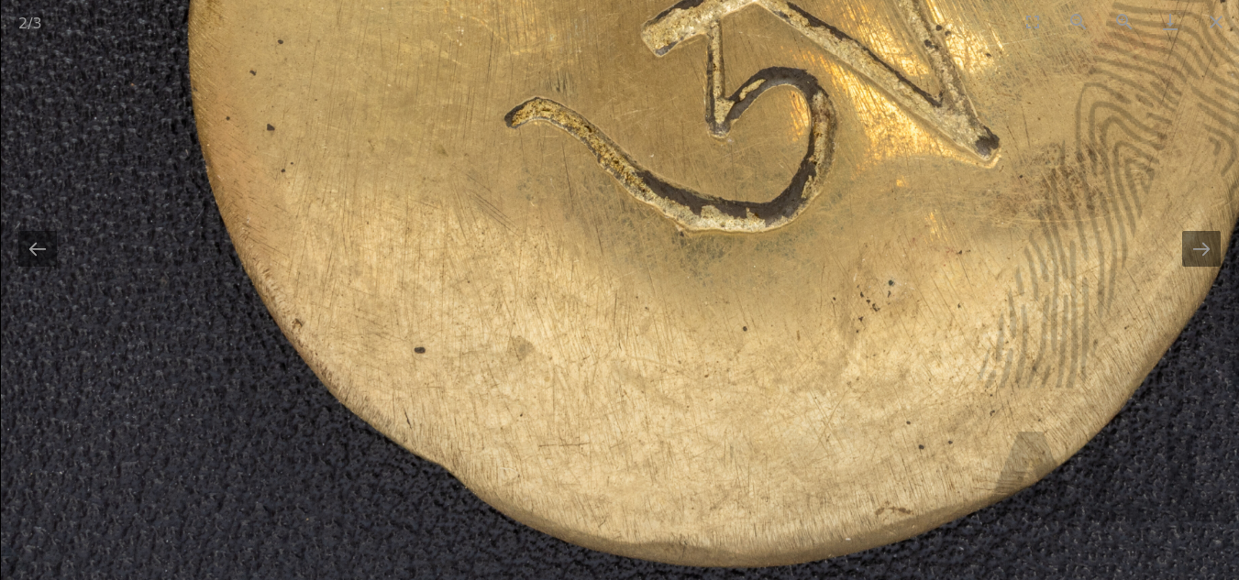
drag, startPoint x: 406, startPoint y: 347, endPoint x: 255, endPoint y: 301, distance: 158.1
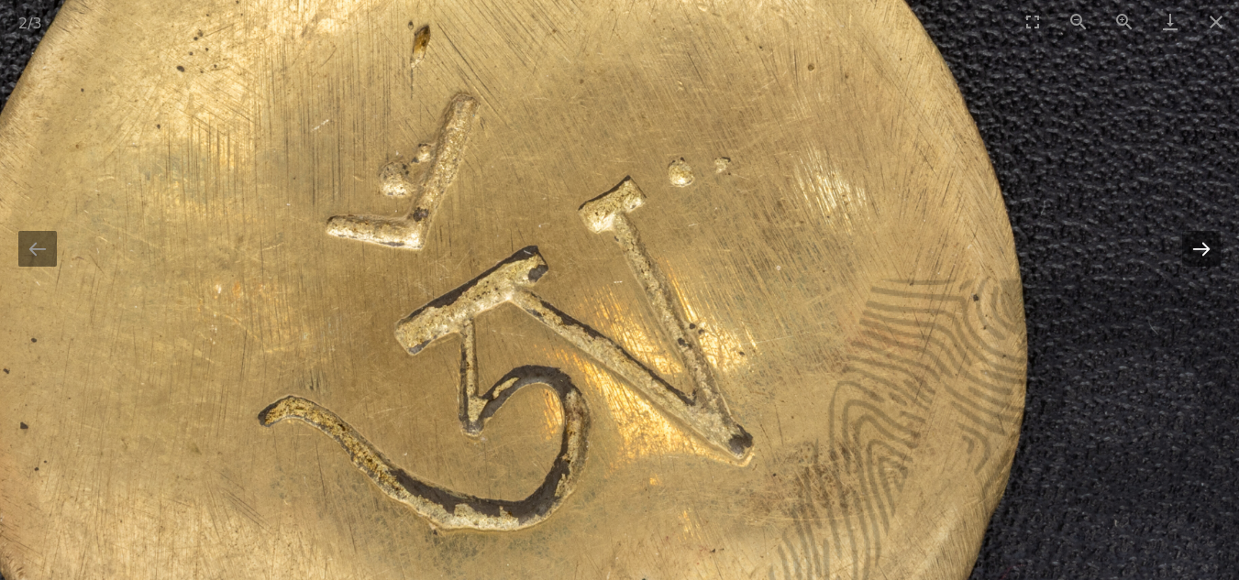
click at [1200, 244] on button "Next slide" at bounding box center [1201, 249] width 39 height 36
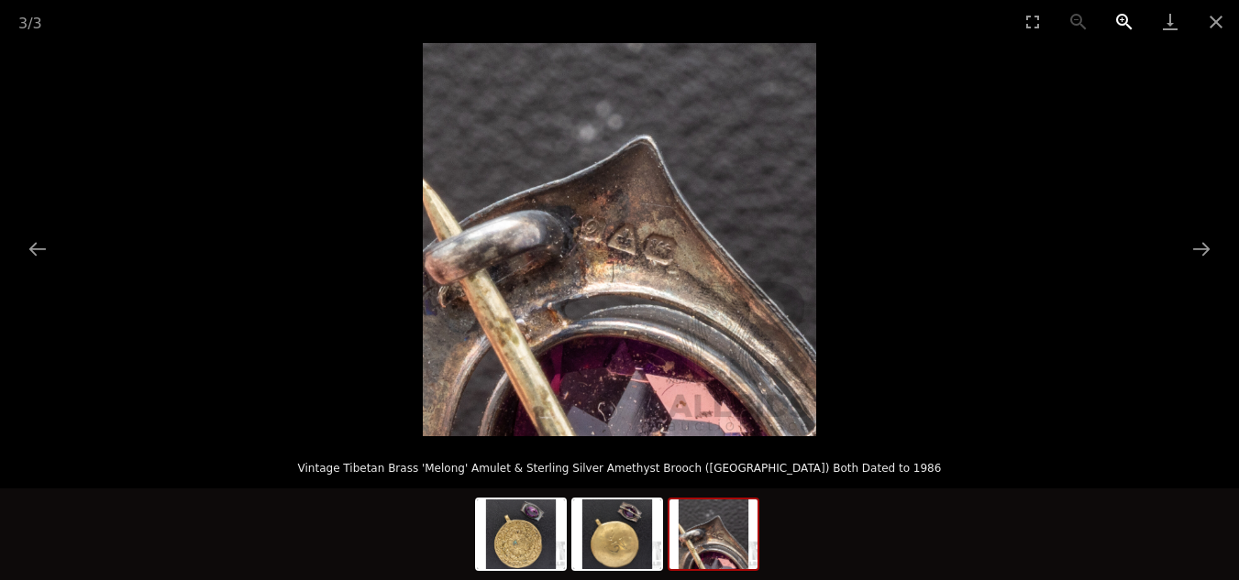
click at [1121, 17] on button "Zoom in" at bounding box center [1124, 21] width 46 height 43
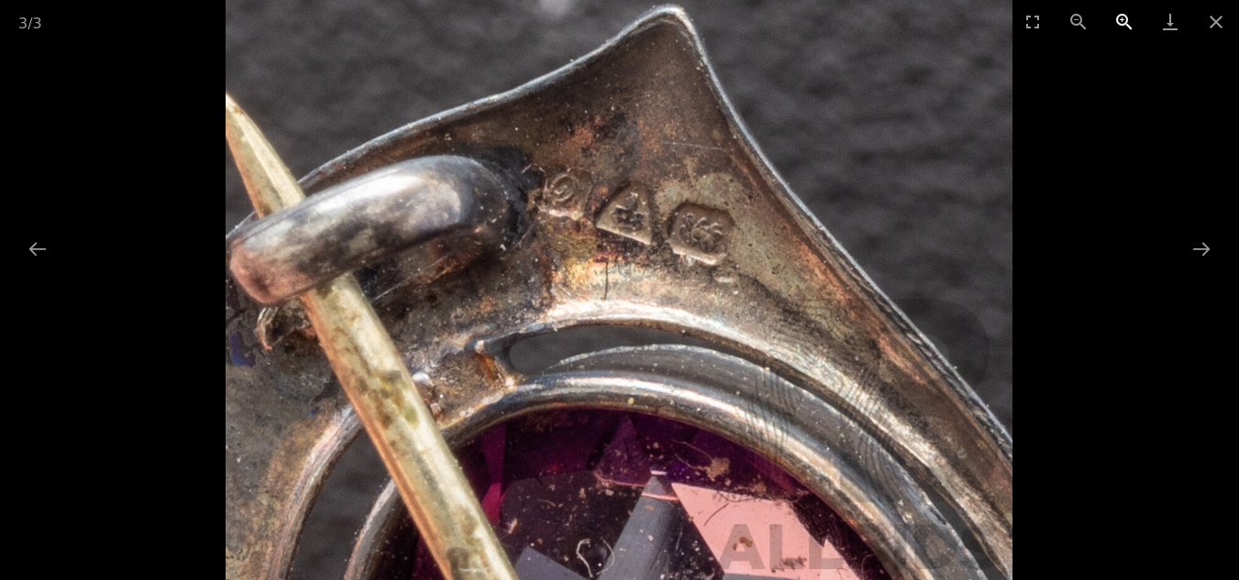
click at [1121, 17] on button "Zoom in" at bounding box center [1124, 21] width 46 height 43
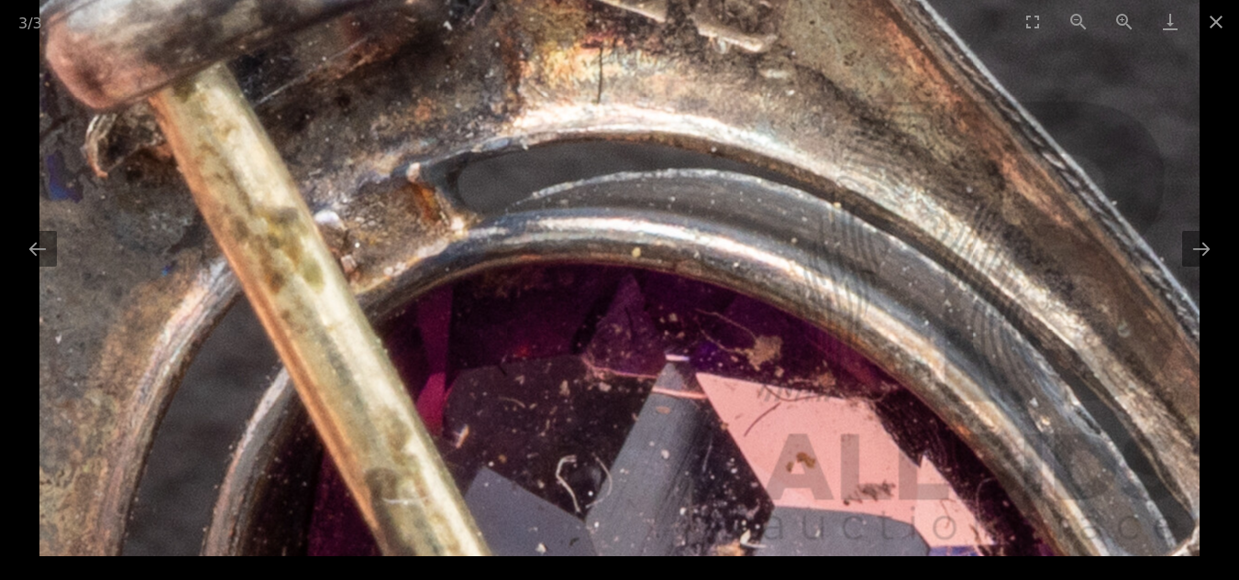
drag, startPoint x: 606, startPoint y: 512, endPoint x: 576, endPoint y: 181, distance: 332.3
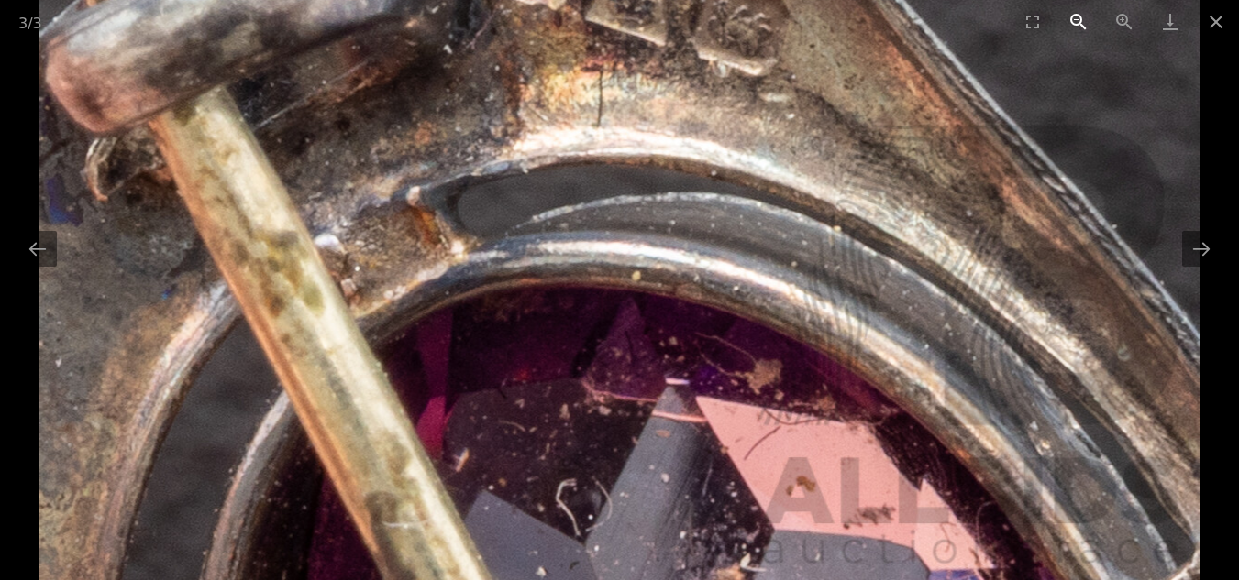
click at [1071, 17] on button "Zoom out" at bounding box center [1078, 21] width 46 height 43
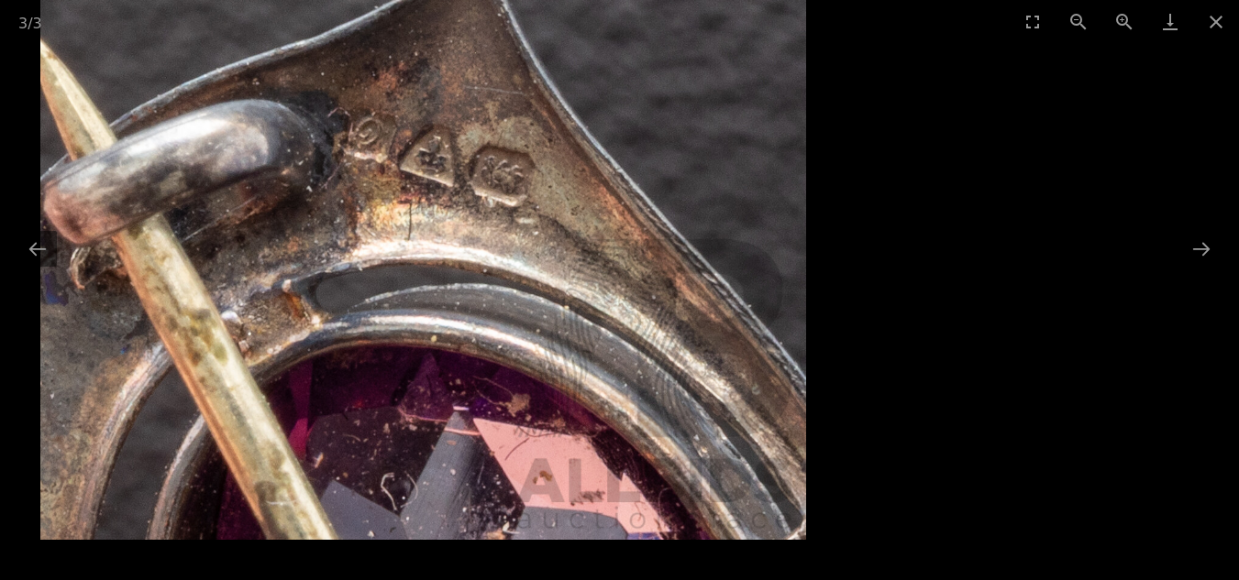
drag, startPoint x: 652, startPoint y: 538, endPoint x: 651, endPoint y: 283, distance: 254.9
click at [651, 283] on img at bounding box center [422, 156] width 765 height 765
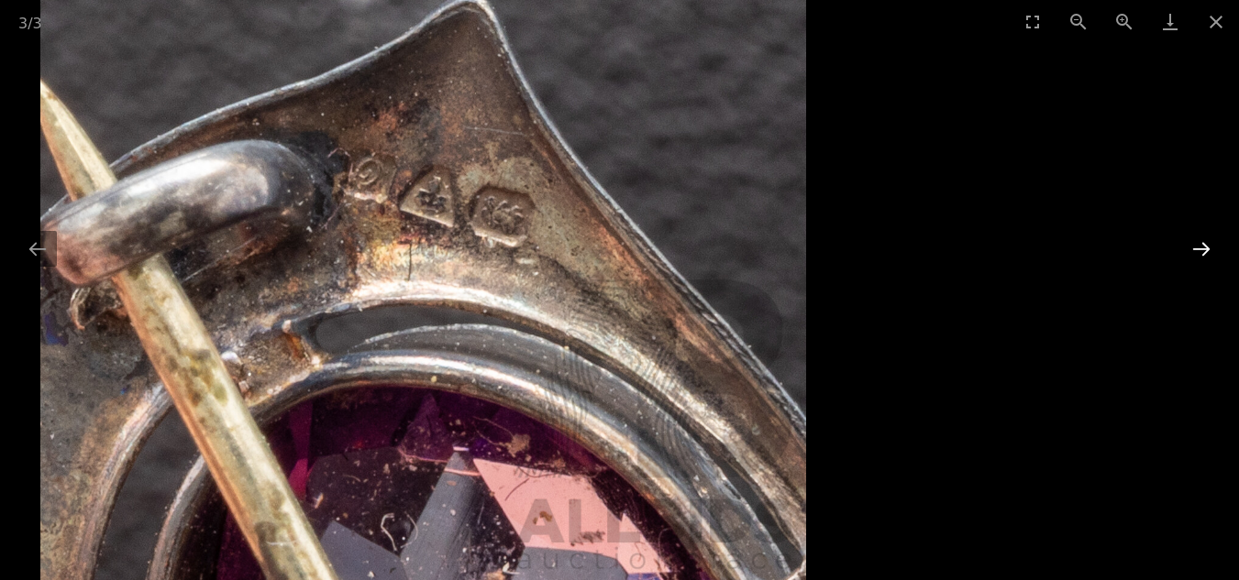
click at [1204, 245] on button "Next slide" at bounding box center [1201, 249] width 39 height 36
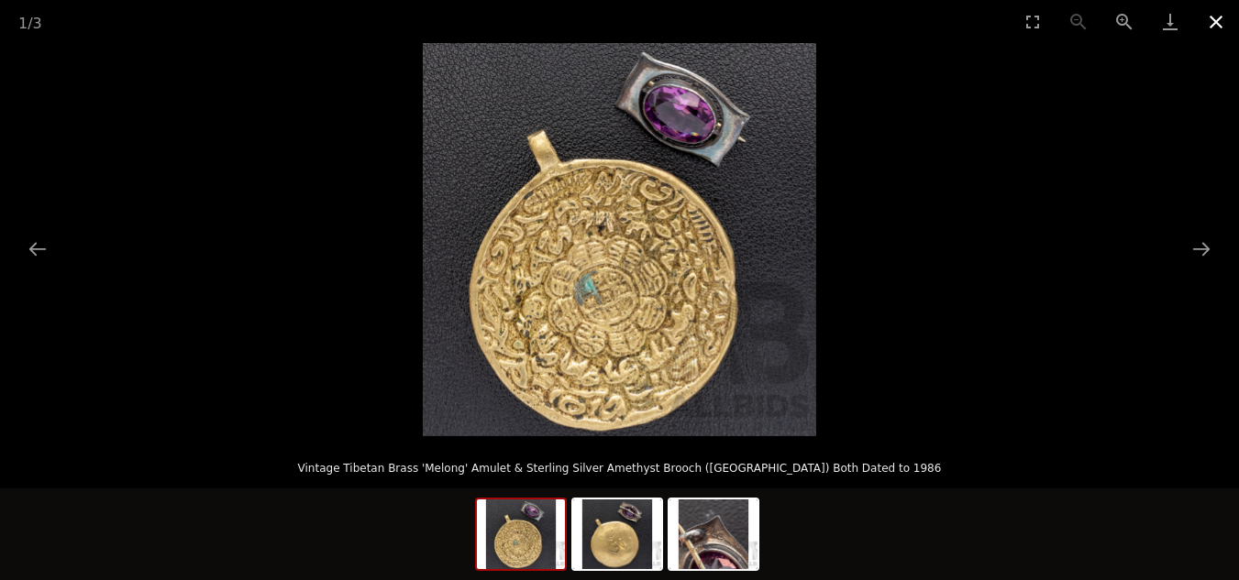
click at [1213, 23] on button "Close gallery" at bounding box center [1216, 21] width 46 height 43
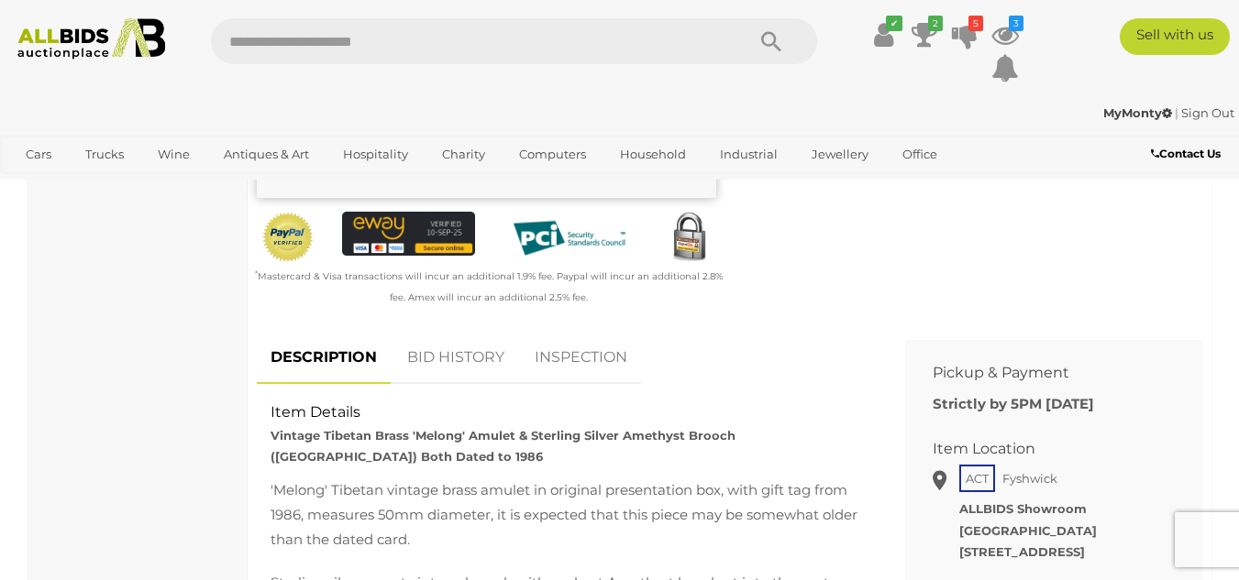
scroll to position [642, 0]
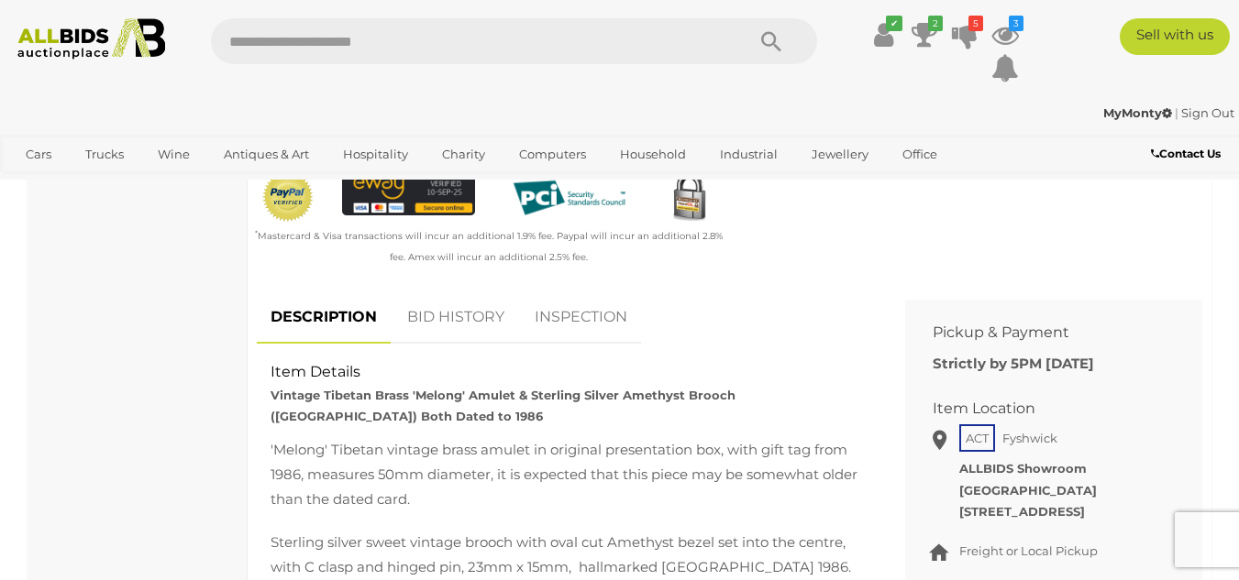
click at [488, 295] on link "BID HISTORY" at bounding box center [455, 318] width 125 height 54
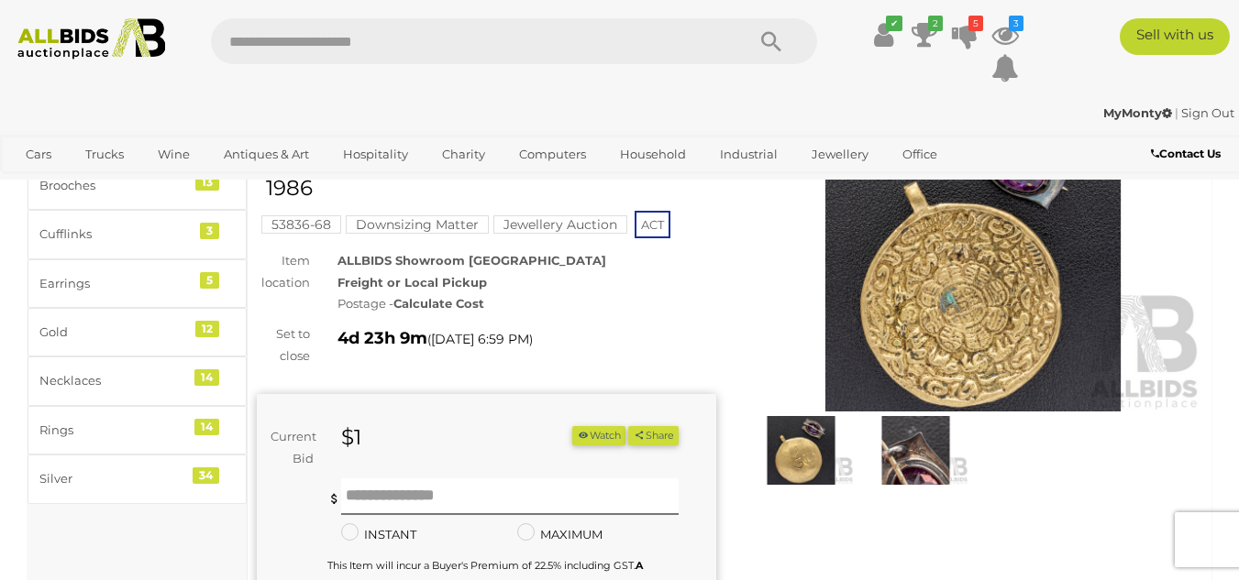
scroll to position [92, 0]
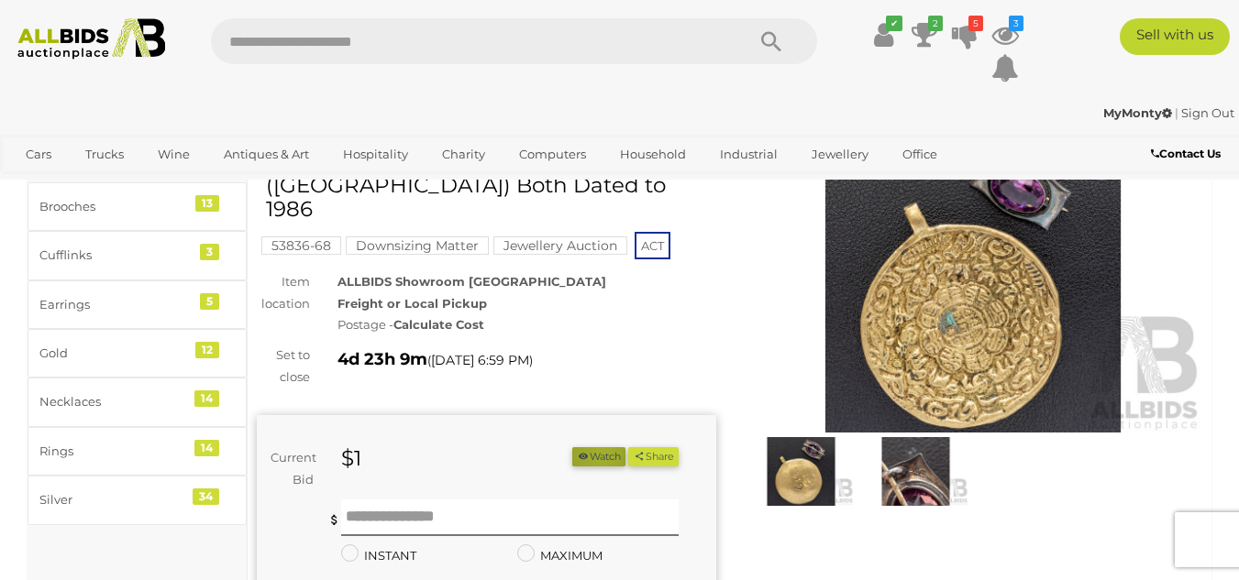
click at [593, 447] on button "Watch" at bounding box center [598, 456] width 53 height 19
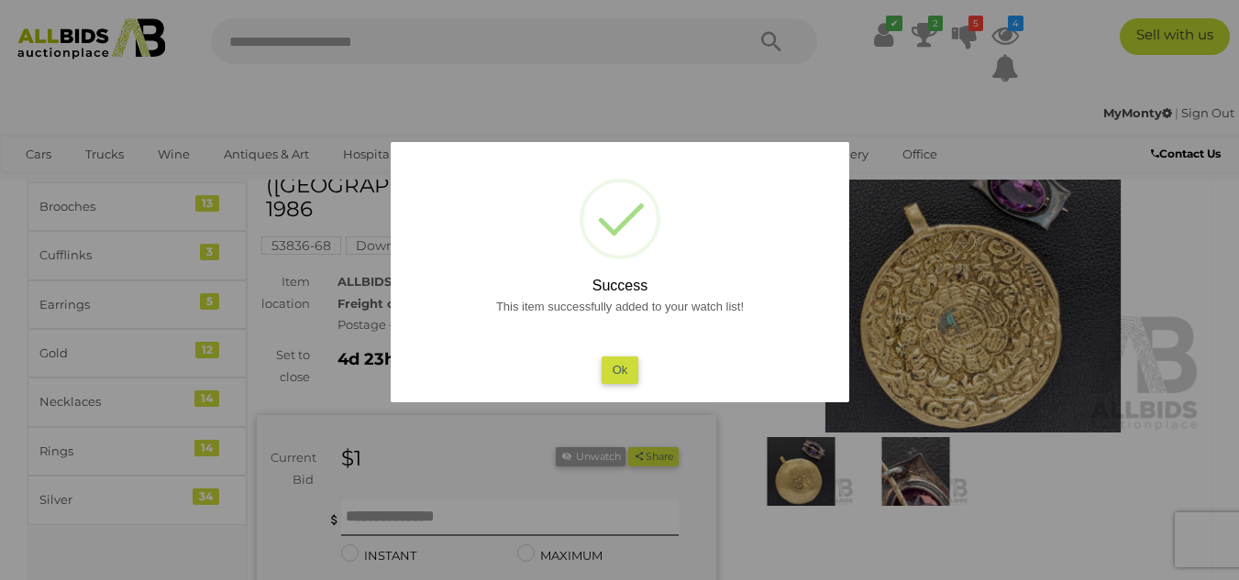
click at [630, 371] on button "Ok" at bounding box center [619, 370] width 38 height 27
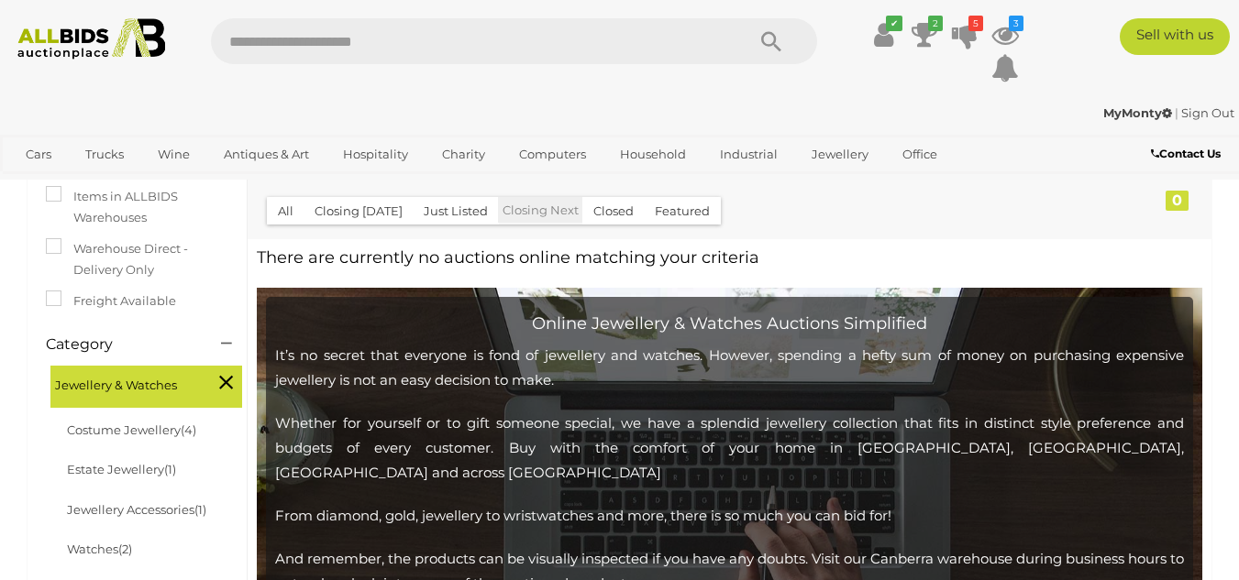
scroll to position [204, 0]
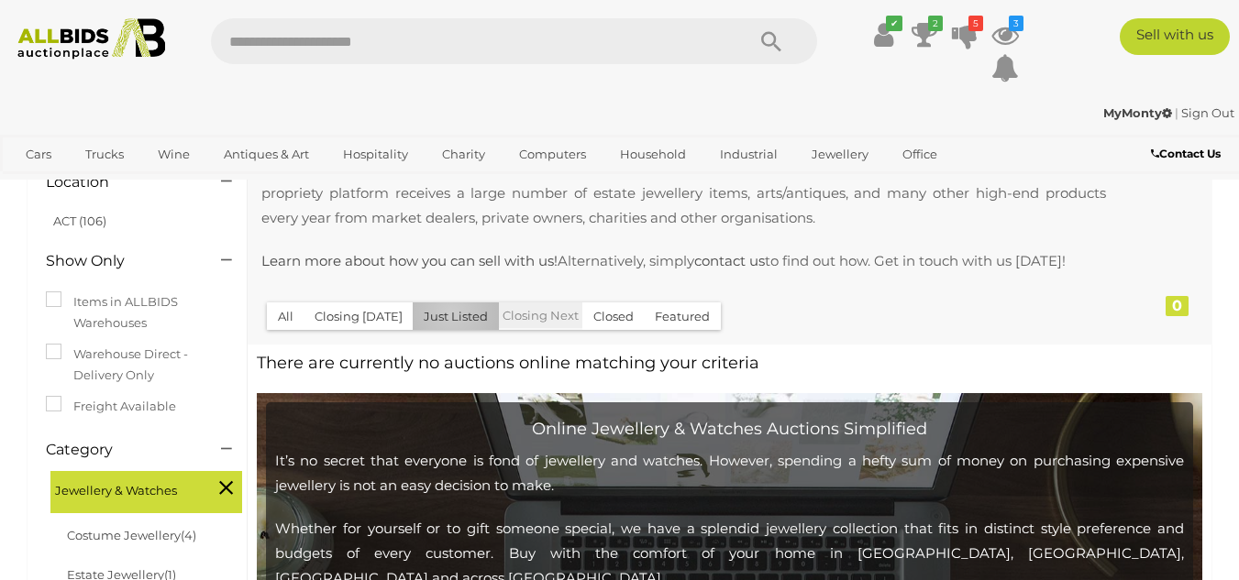
click at [445, 313] on button "Just Listed" at bounding box center [456, 317] width 86 height 28
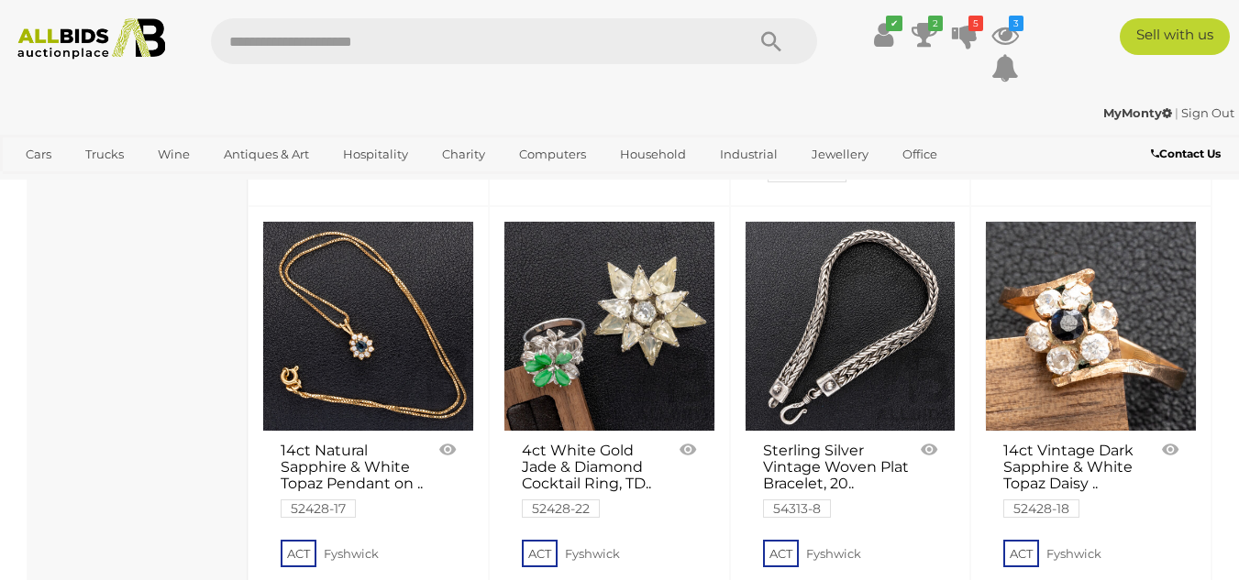
scroll to position [5479, 0]
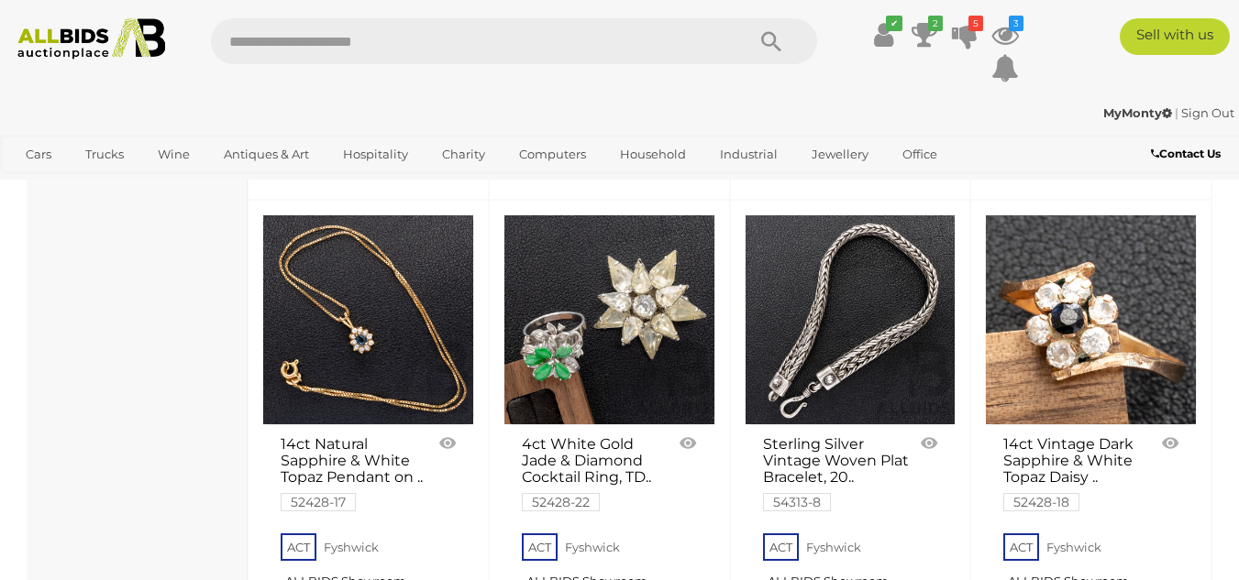
click at [606, 268] on link at bounding box center [609, 321] width 212 height 212
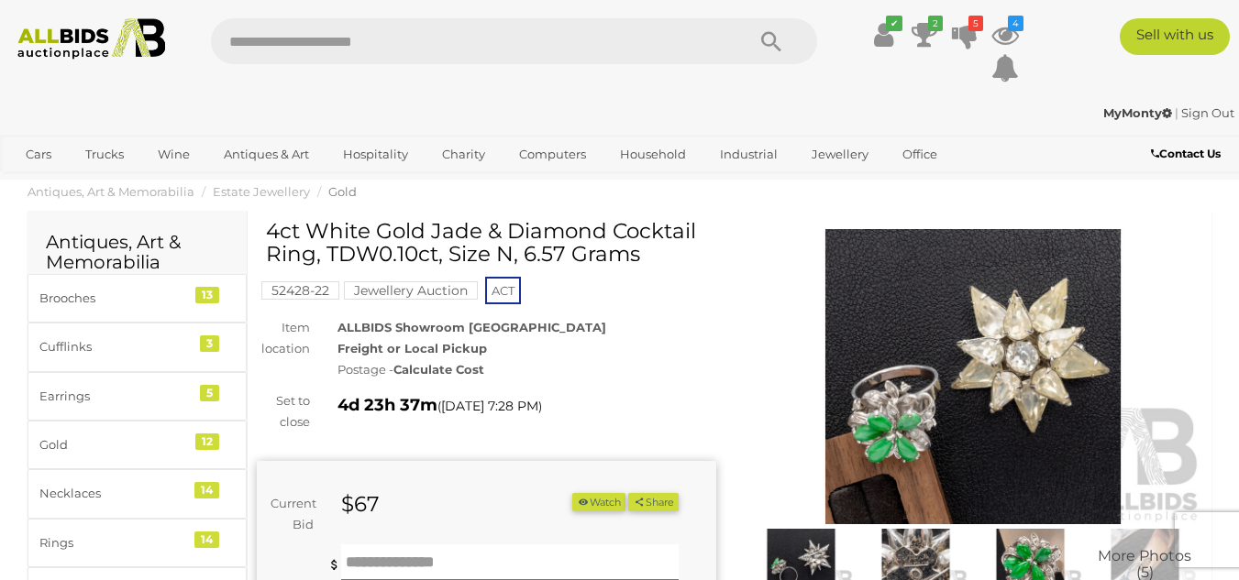
click at [1007, 366] on img at bounding box center [972, 377] width 459 height 296
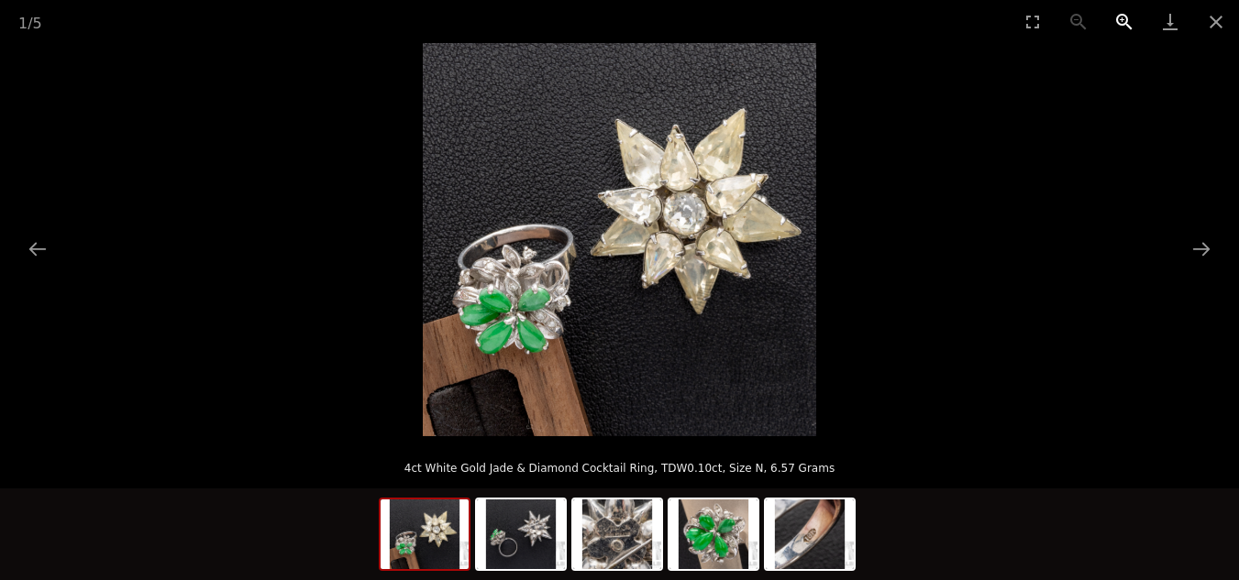
click at [1121, 13] on button "Zoom in" at bounding box center [1124, 21] width 46 height 43
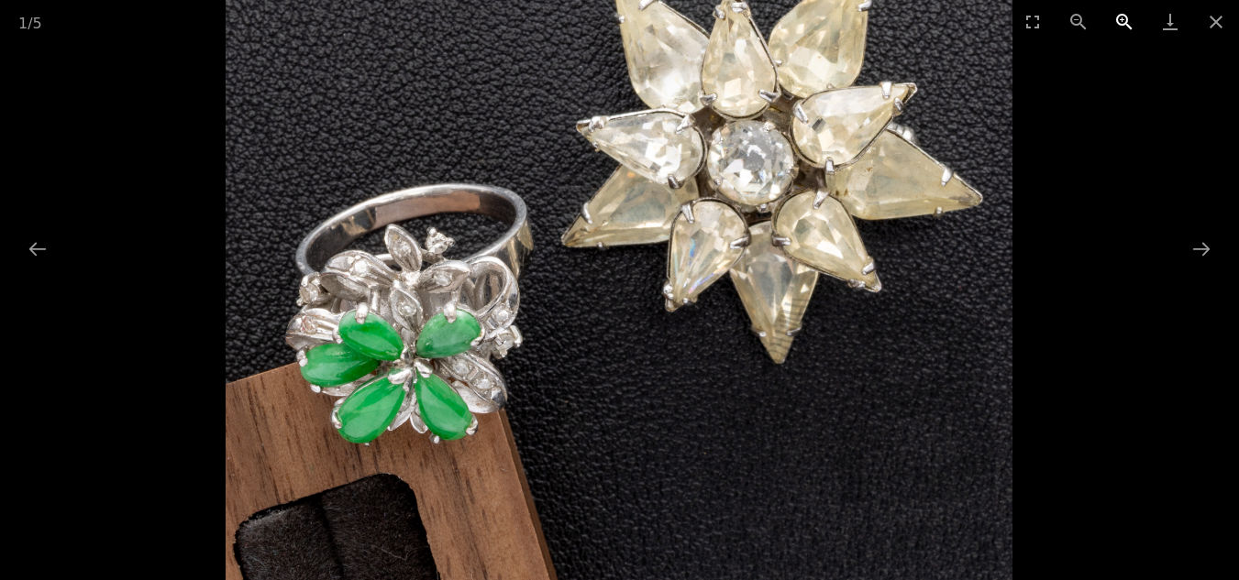
click at [1121, 13] on button "Zoom in" at bounding box center [1124, 21] width 46 height 43
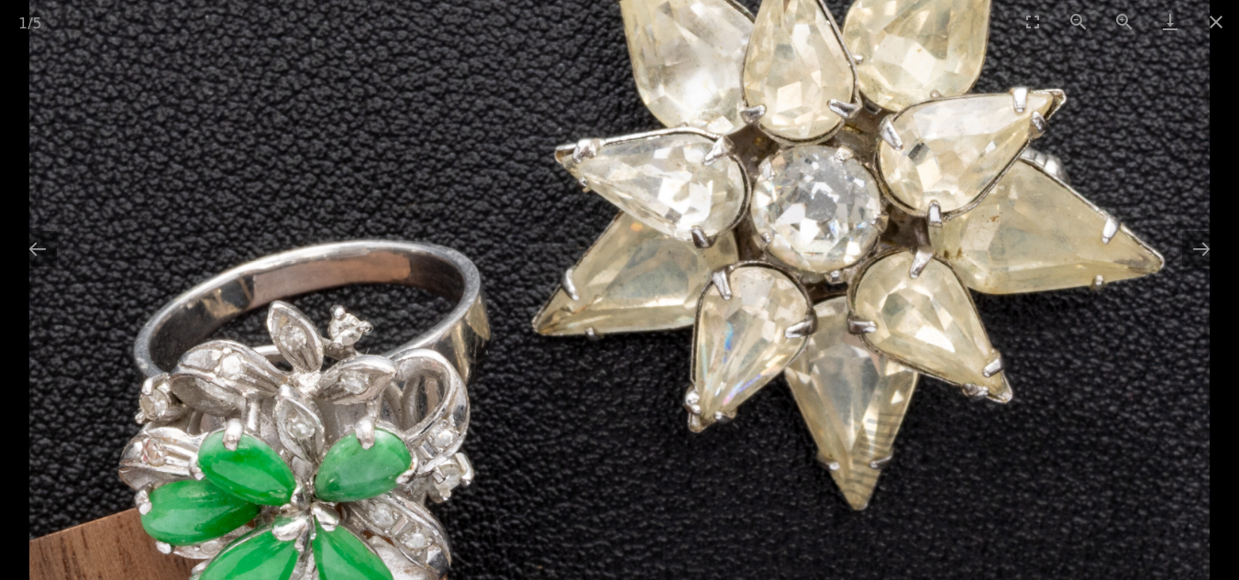
drag, startPoint x: 593, startPoint y: 342, endPoint x: 567, endPoint y: 337, distance: 27.0
click at [567, 339] on img at bounding box center [619, 287] width 1180 height 1180
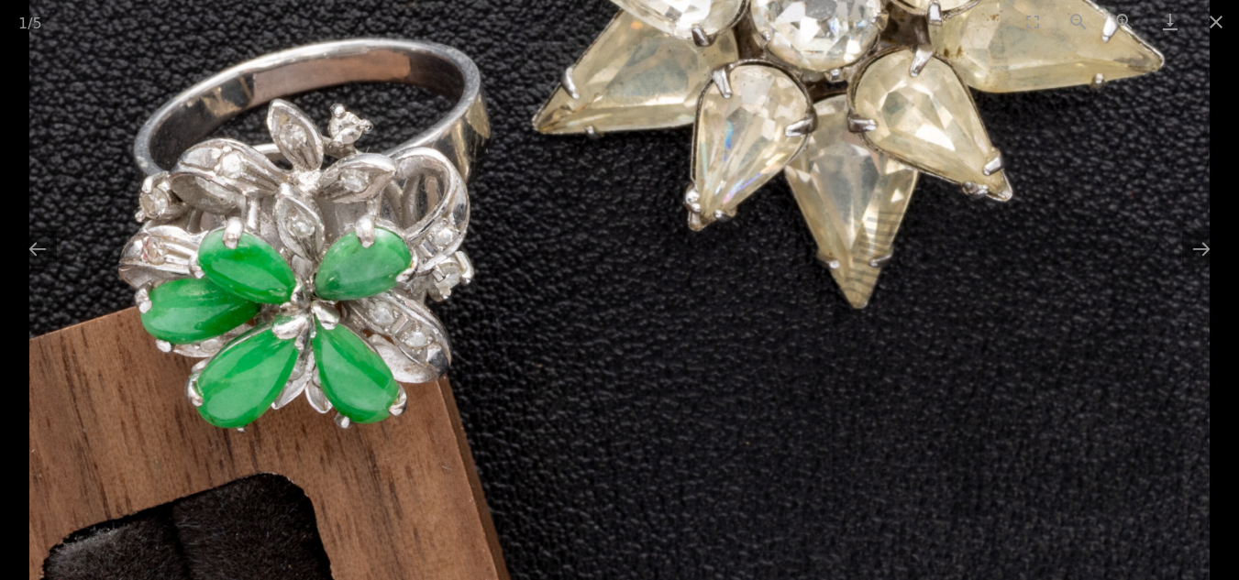
drag, startPoint x: 536, startPoint y: 410, endPoint x: 548, endPoint y: 308, distance: 102.5
click at [548, 308] on img at bounding box center [619, 85] width 1180 height 1180
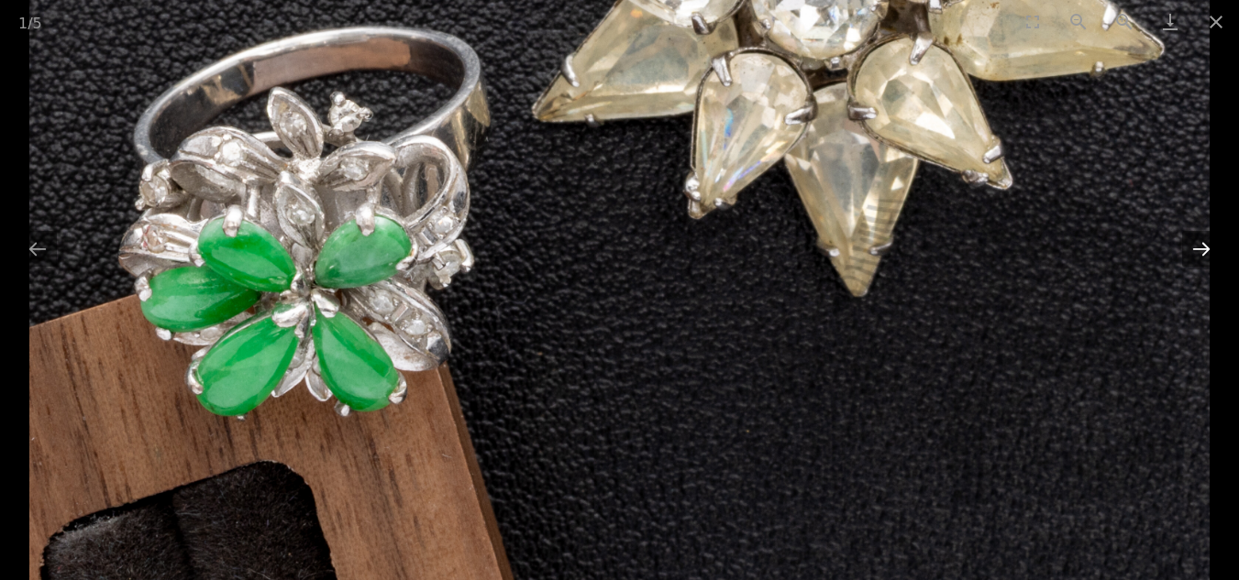
click at [1205, 248] on button "Next slide" at bounding box center [1201, 249] width 39 height 36
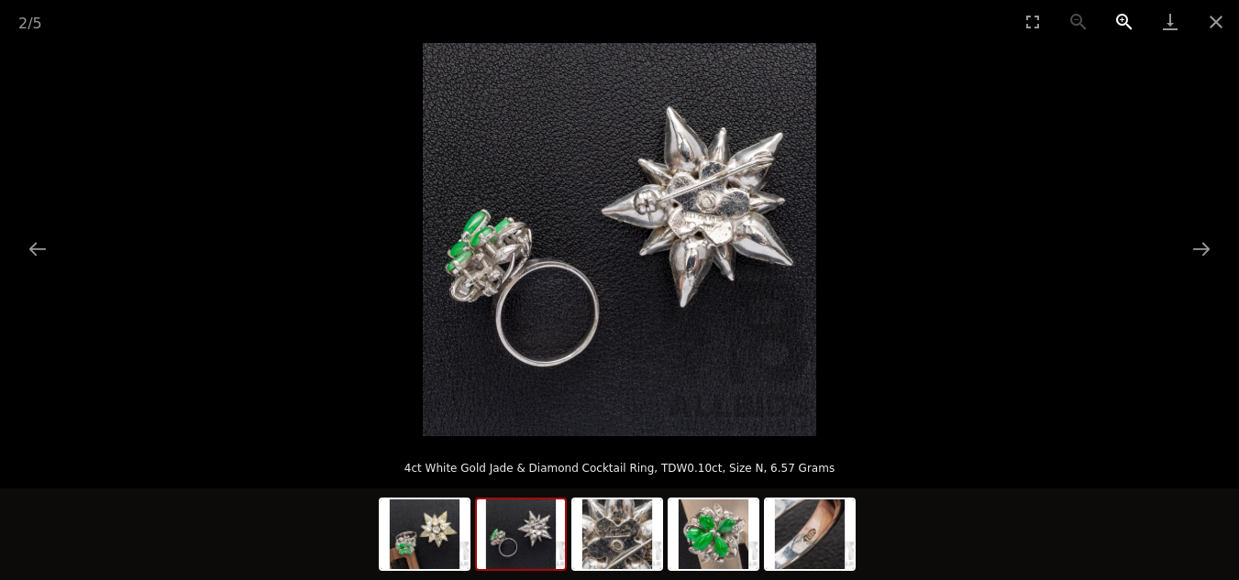
click at [1119, 16] on button "Zoom in" at bounding box center [1124, 21] width 46 height 43
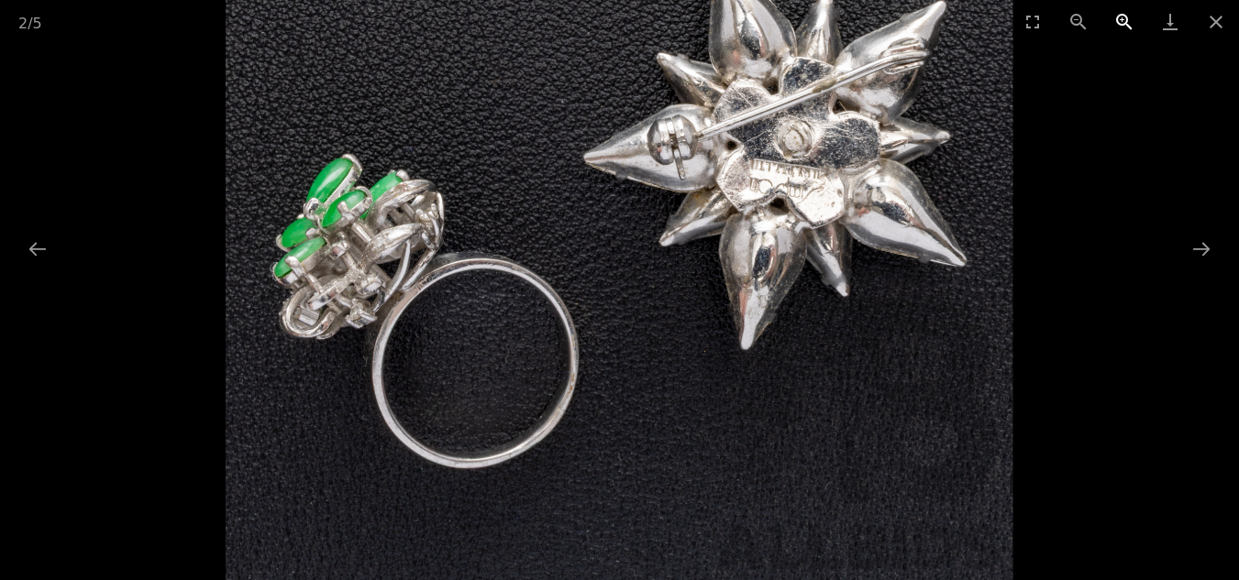
click at [1119, 16] on button "Zoom in" at bounding box center [1124, 21] width 46 height 43
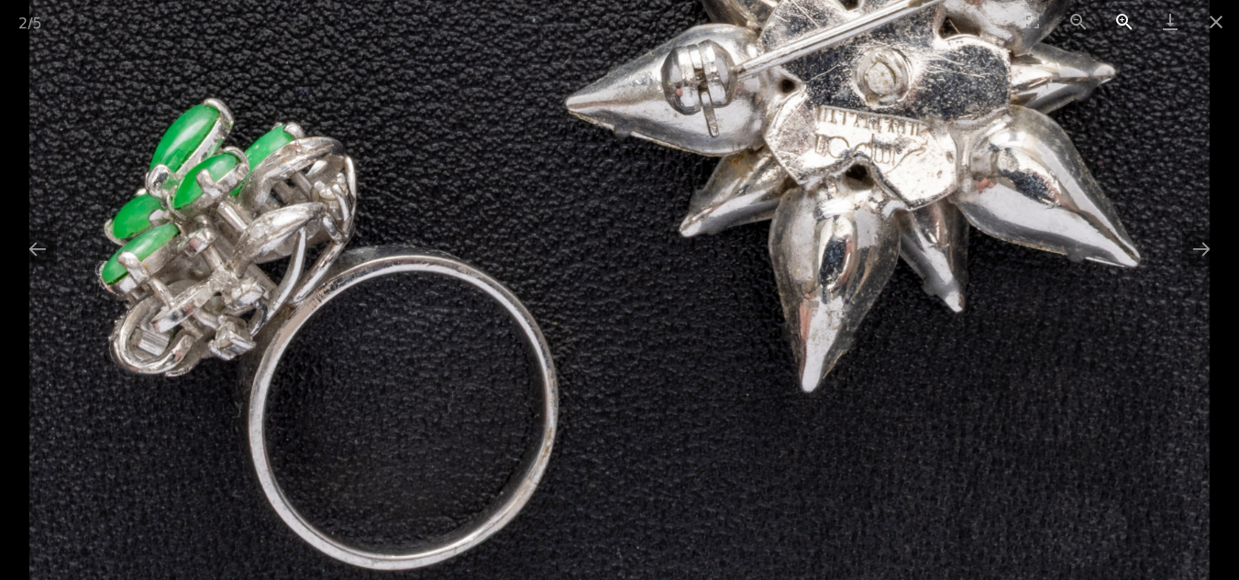
click at [1119, 16] on button "Zoom in" at bounding box center [1124, 21] width 46 height 43
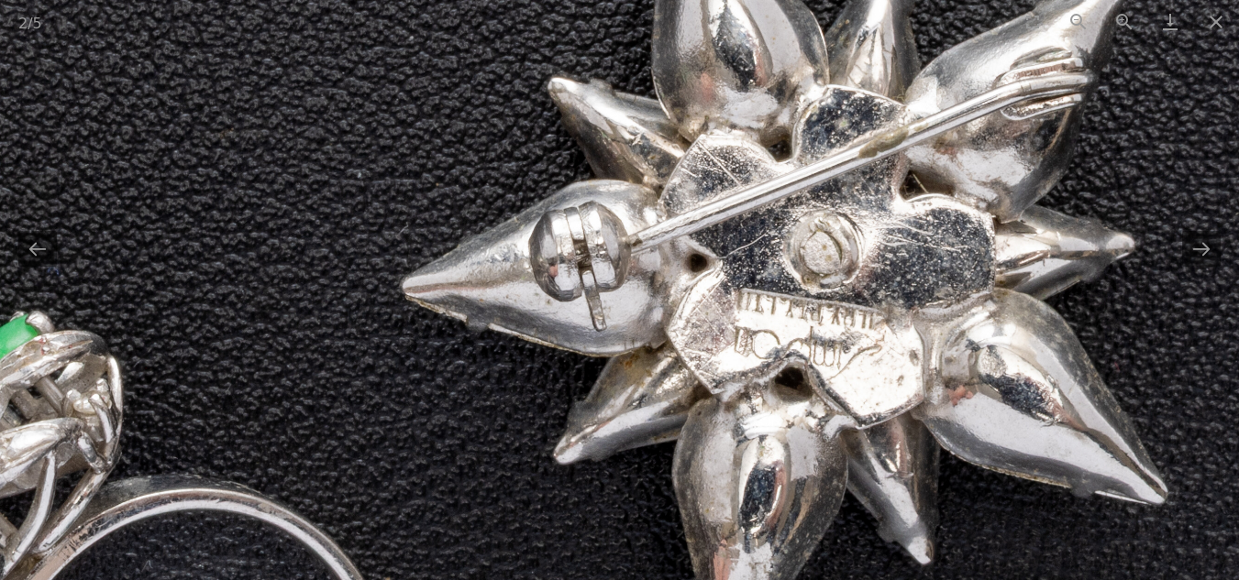
drag, startPoint x: 1059, startPoint y: 98, endPoint x: 917, endPoint y: 331, distance: 272.8
click at [917, 331] on img at bounding box center [473, 400] width 1573 height 1573
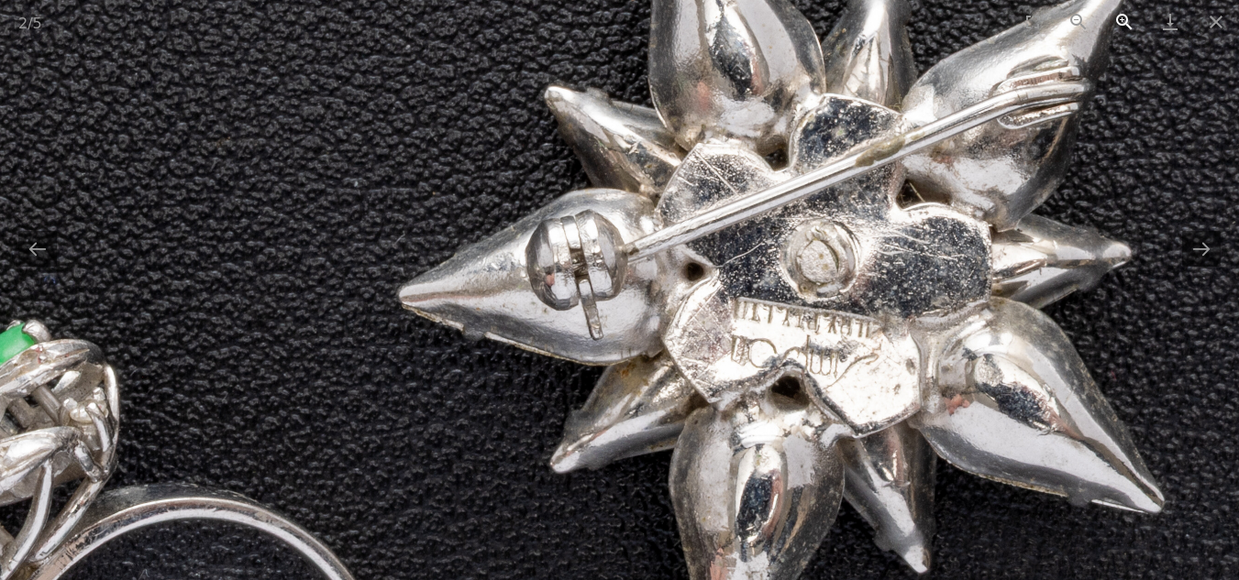
click at [1123, 18] on button "Zoom in" at bounding box center [1124, 21] width 46 height 43
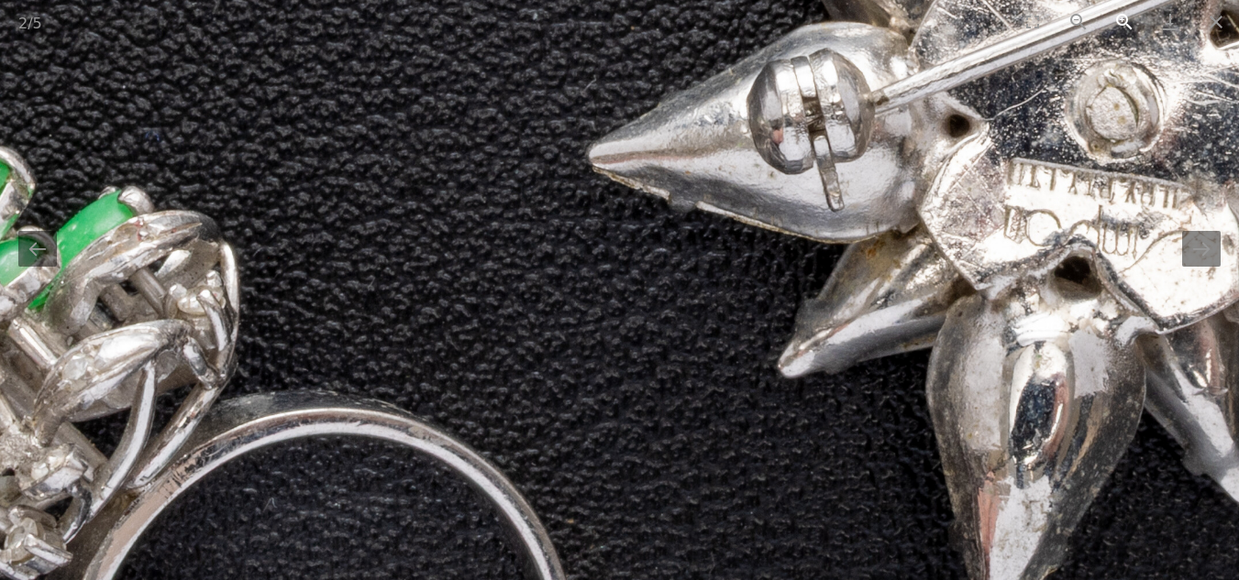
drag, startPoint x: 974, startPoint y: 385, endPoint x: 1107, endPoint y: 29, distance: 379.7
click at [1107, 29] on div "2 / 5 4ct White Gold Jade & Diamond Cocktail Ring, TDW0.10ct, Size N, 6.57 Grams" at bounding box center [619, 290] width 1239 height 580
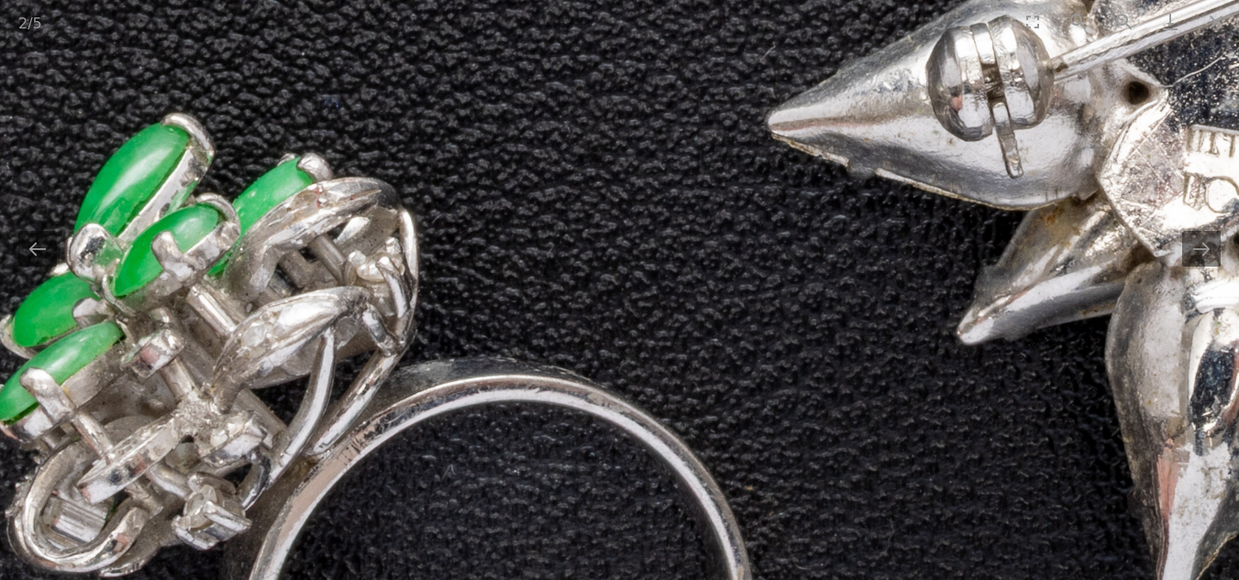
drag, startPoint x: 437, startPoint y: 368, endPoint x: 425, endPoint y: 403, distance: 37.7
click at [417, 418] on img at bounding box center [856, 264] width 1966 height 1966
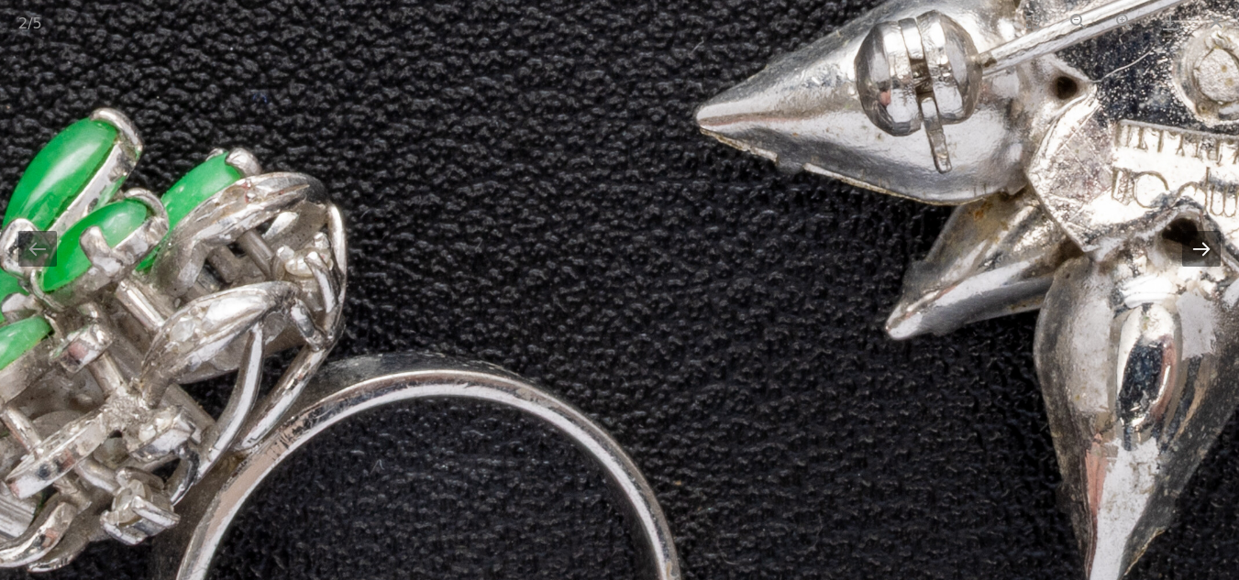
click at [1204, 252] on button "Next slide" at bounding box center [1201, 249] width 39 height 36
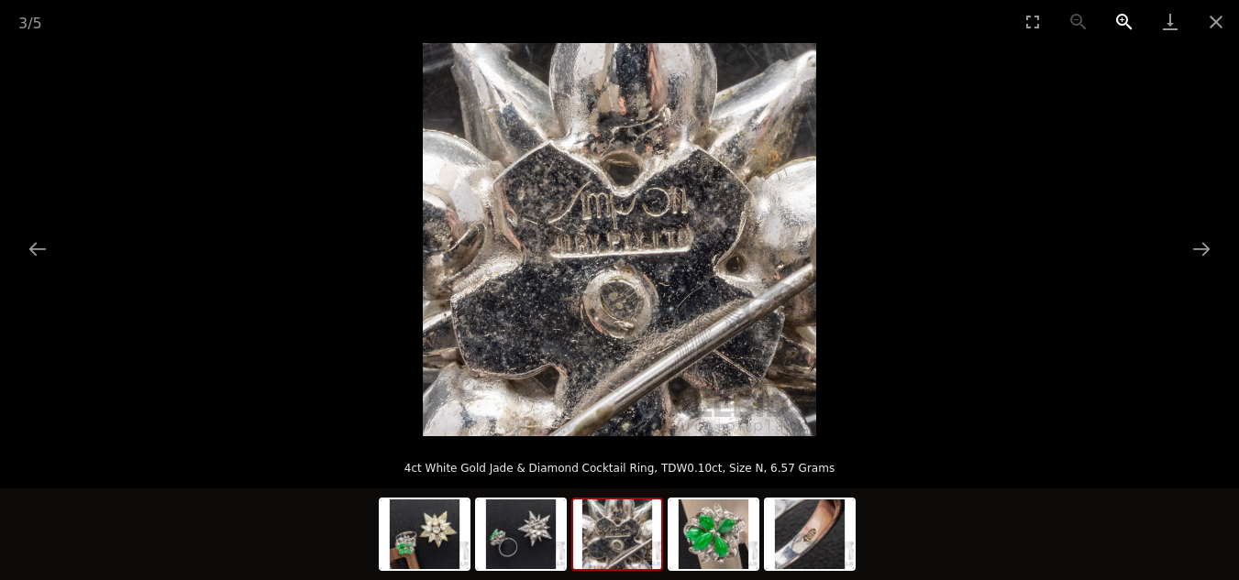
click at [1118, 17] on button "Zoom in" at bounding box center [1124, 21] width 46 height 43
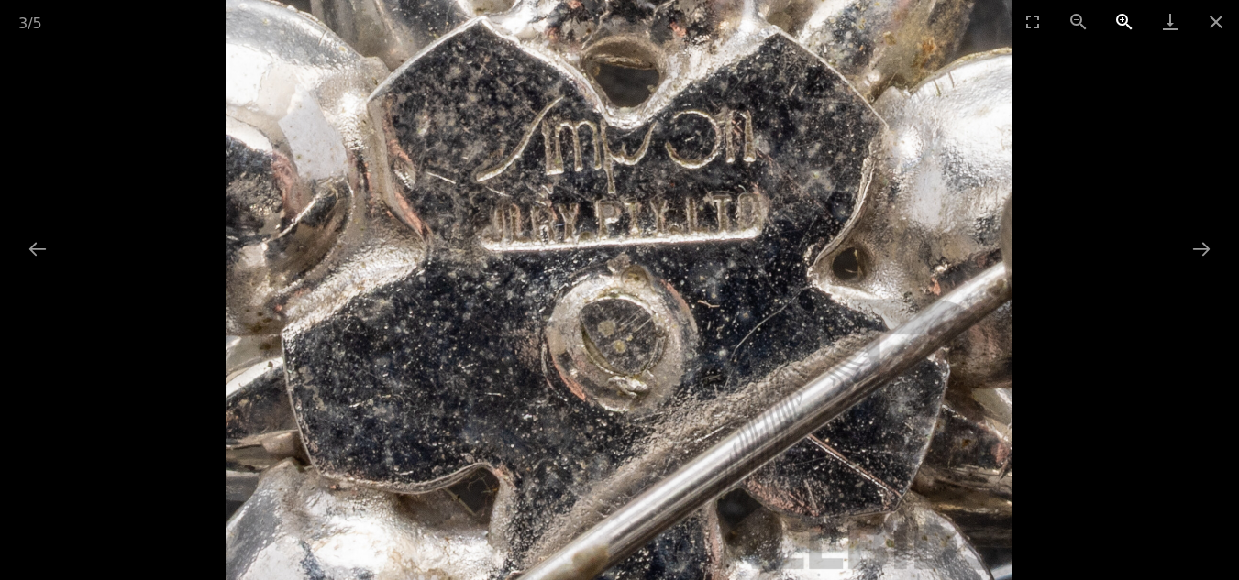
click at [1118, 17] on button "Zoom in" at bounding box center [1124, 21] width 46 height 43
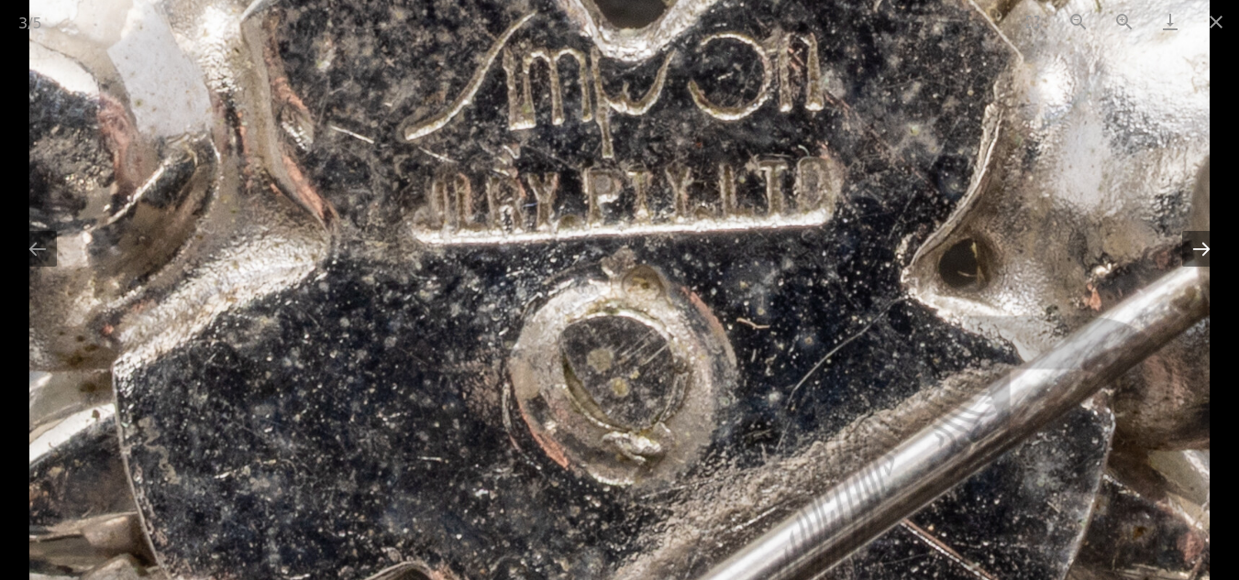
click at [1198, 255] on button "Next slide" at bounding box center [1201, 249] width 39 height 36
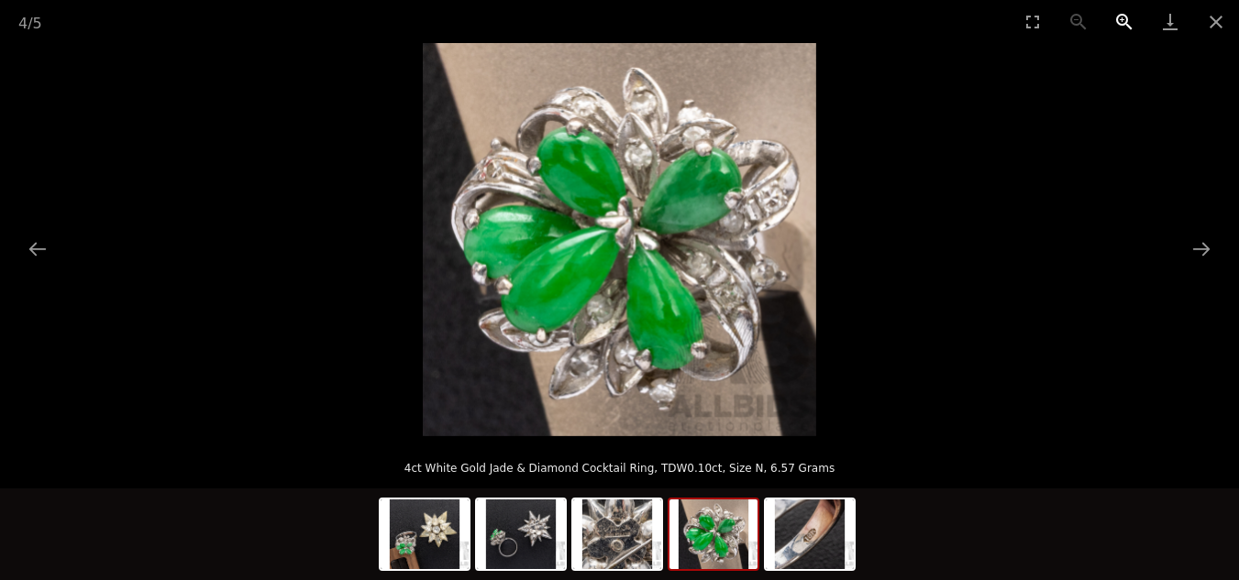
click at [1113, 20] on button "Zoom in" at bounding box center [1124, 21] width 46 height 43
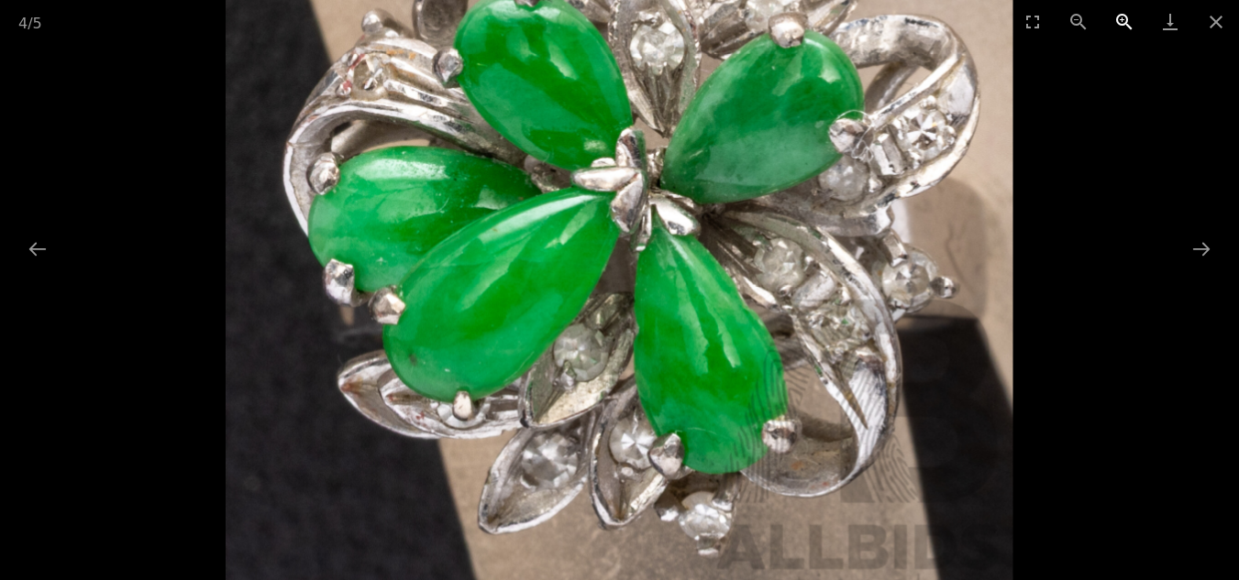
click at [1114, 19] on button "Zoom in" at bounding box center [1124, 21] width 46 height 43
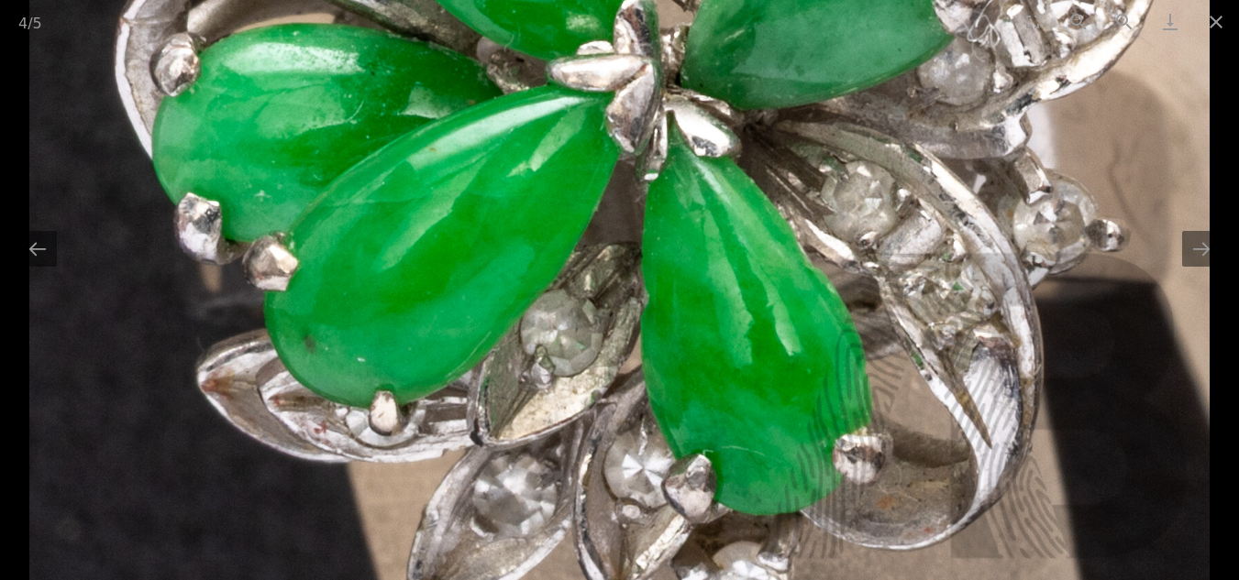
drag, startPoint x: 686, startPoint y: 336, endPoint x: 728, endPoint y: 272, distance: 76.0
click at [728, 272] on img at bounding box center [619, 126] width 1180 height 1180
click at [1194, 248] on button "Next slide" at bounding box center [1201, 249] width 39 height 36
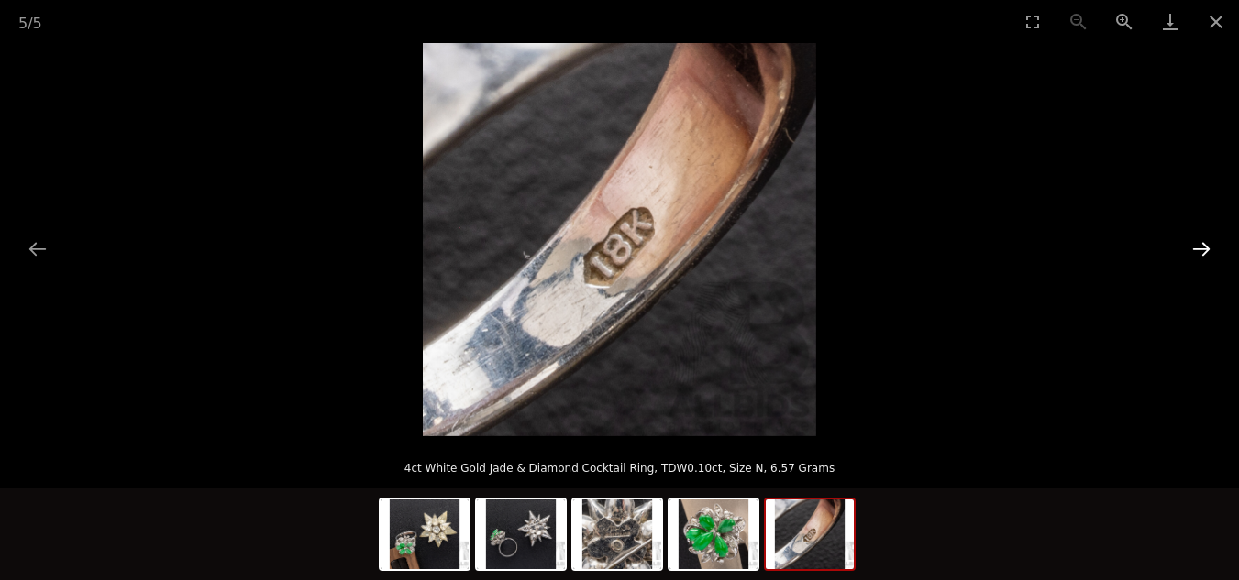
click at [1199, 253] on button "Next slide" at bounding box center [1201, 249] width 39 height 36
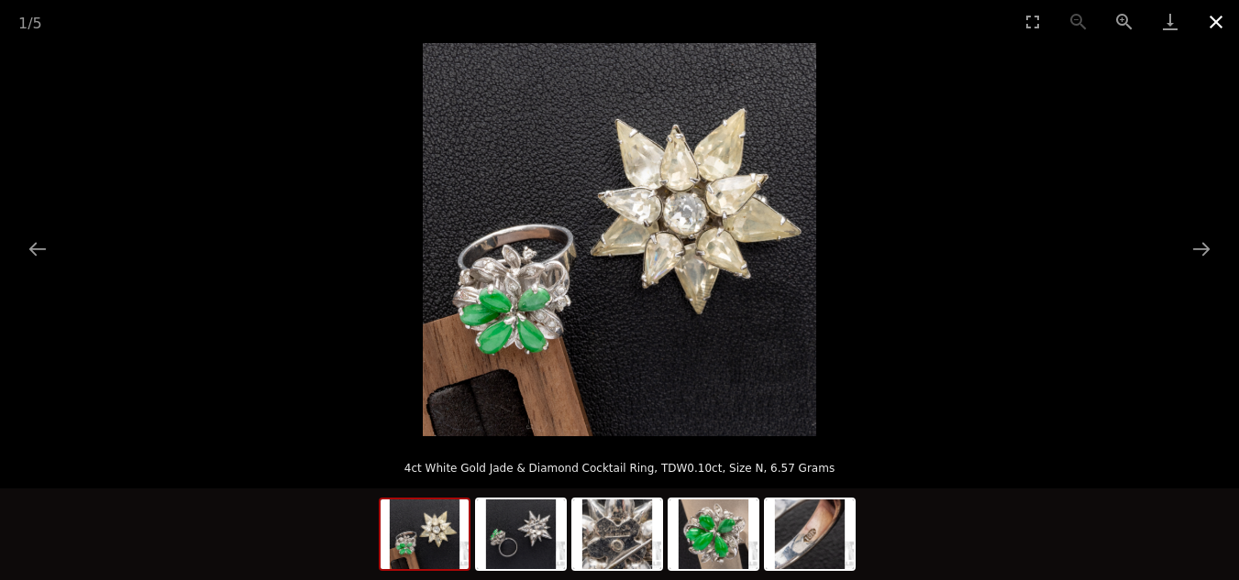
click at [1212, 22] on button "Close gallery" at bounding box center [1216, 21] width 46 height 43
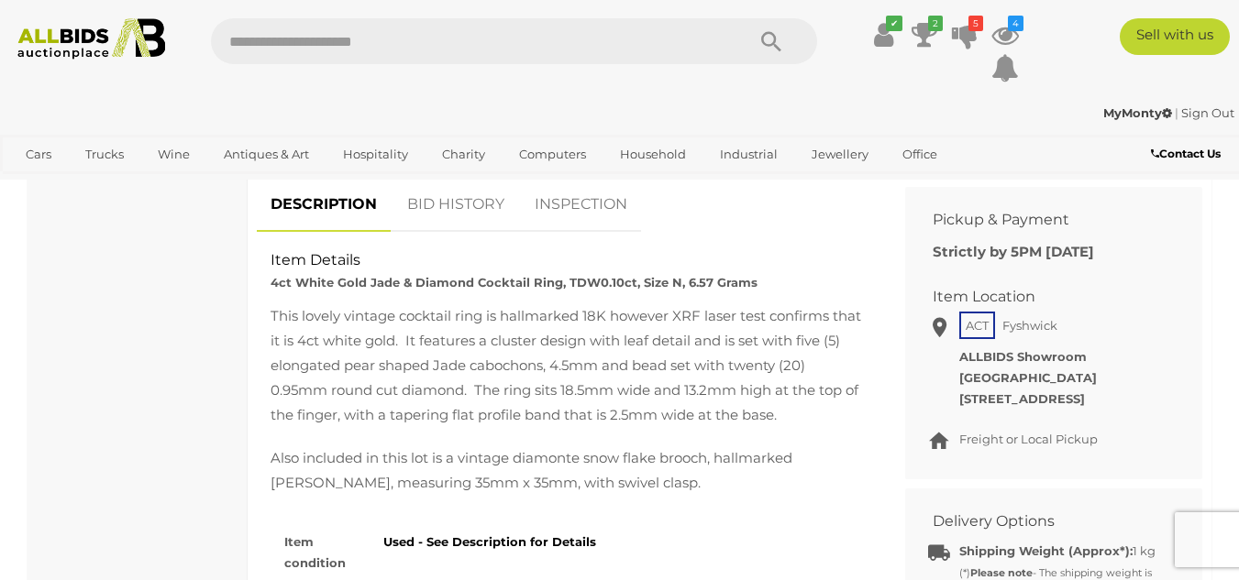
scroll to position [733, 0]
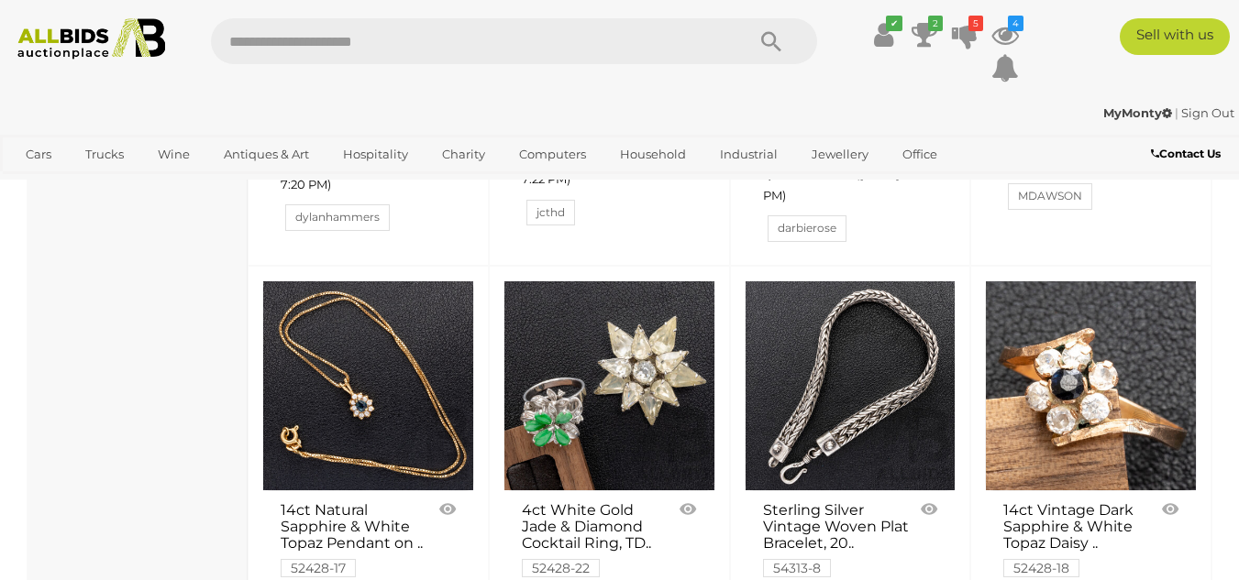
scroll to position [5446, 0]
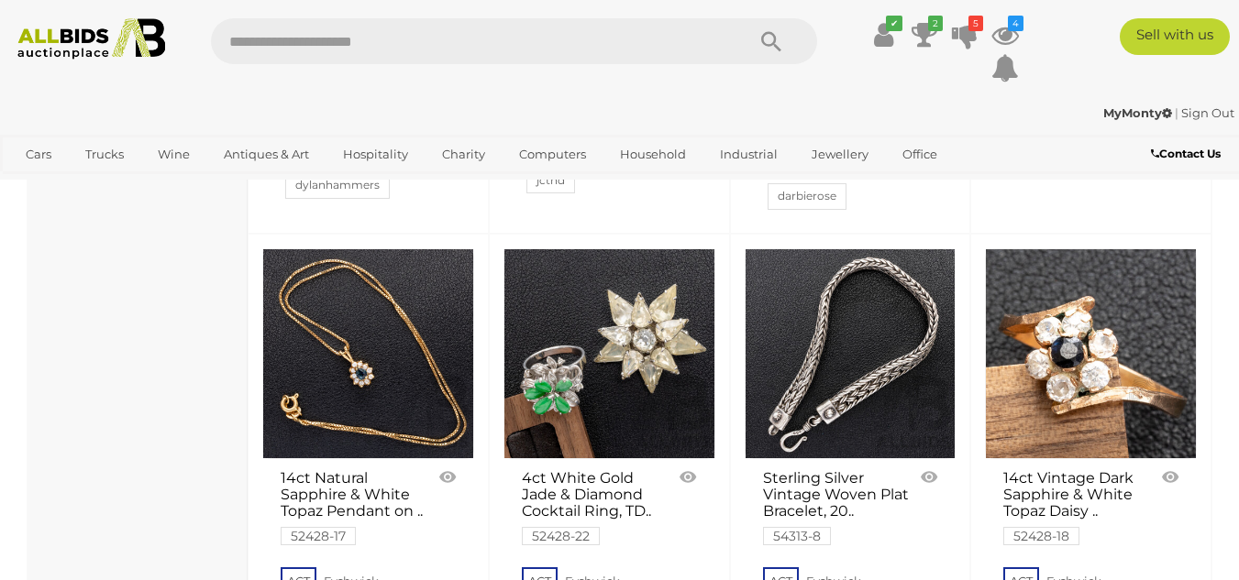
click at [1106, 326] on link at bounding box center [1091, 354] width 212 height 212
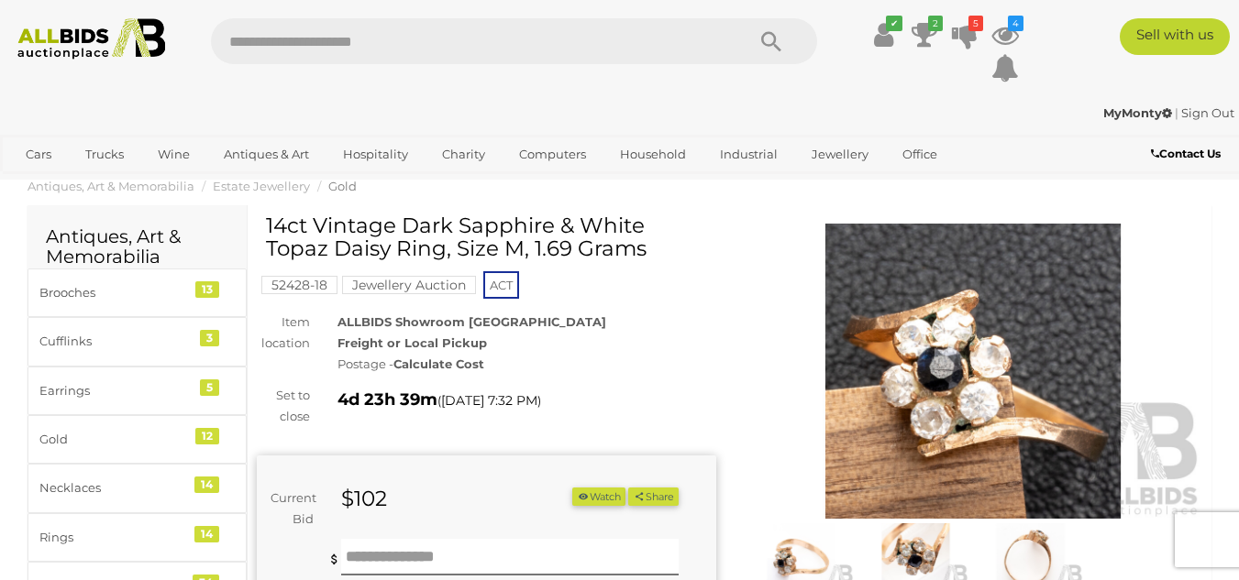
scroll to position [92, 0]
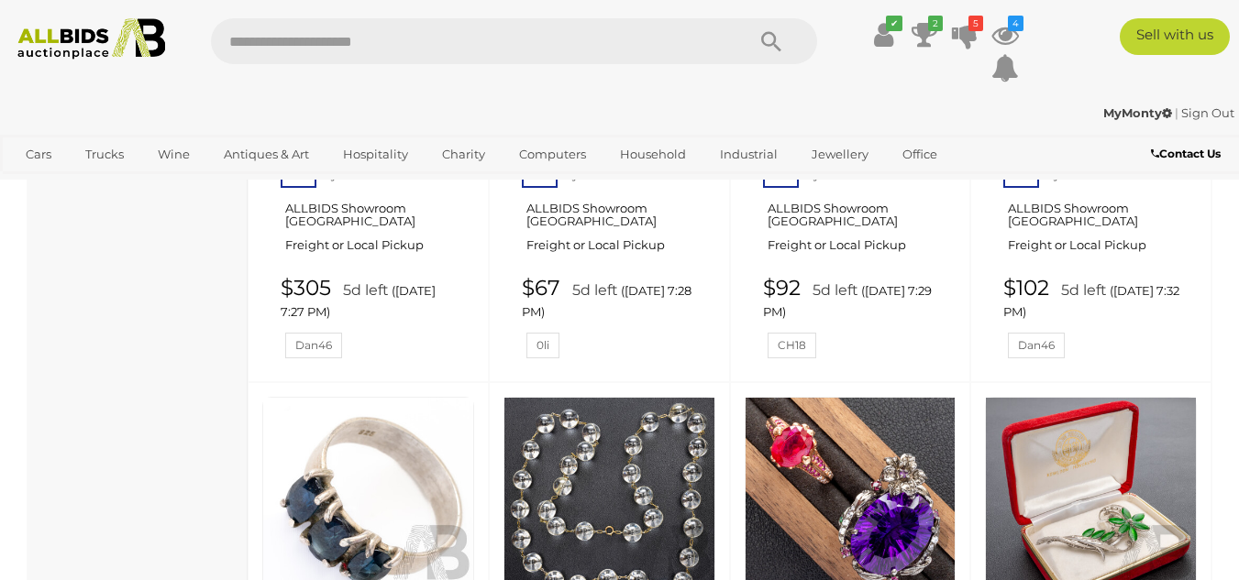
scroll to position [5977, 0]
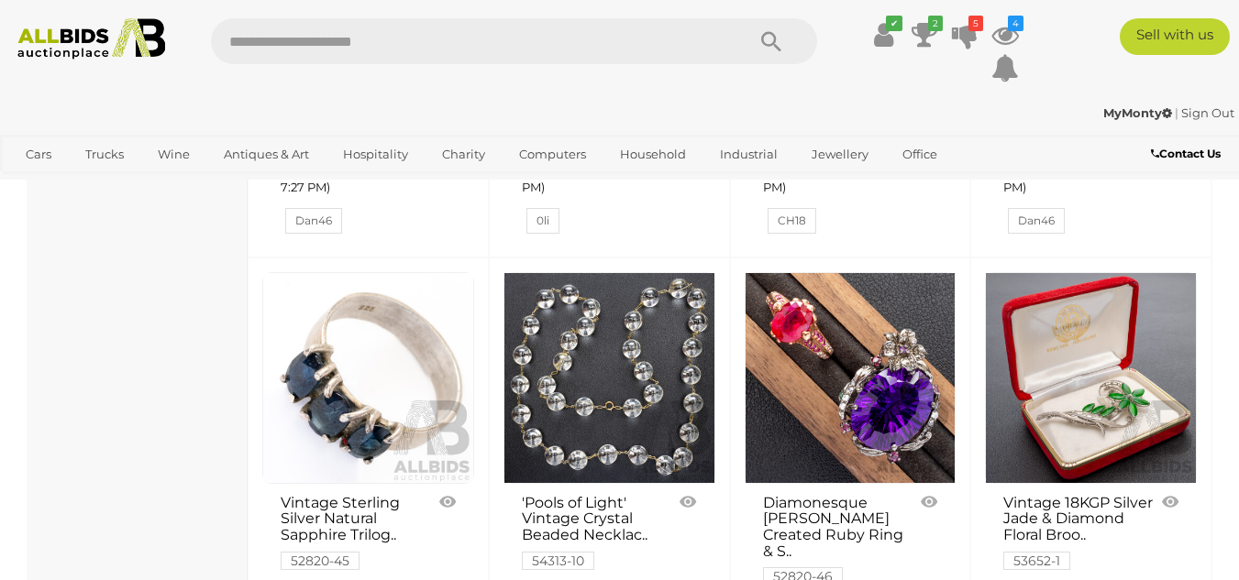
click at [1116, 357] on link at bounding box center [1091, 378] width 212 height 212
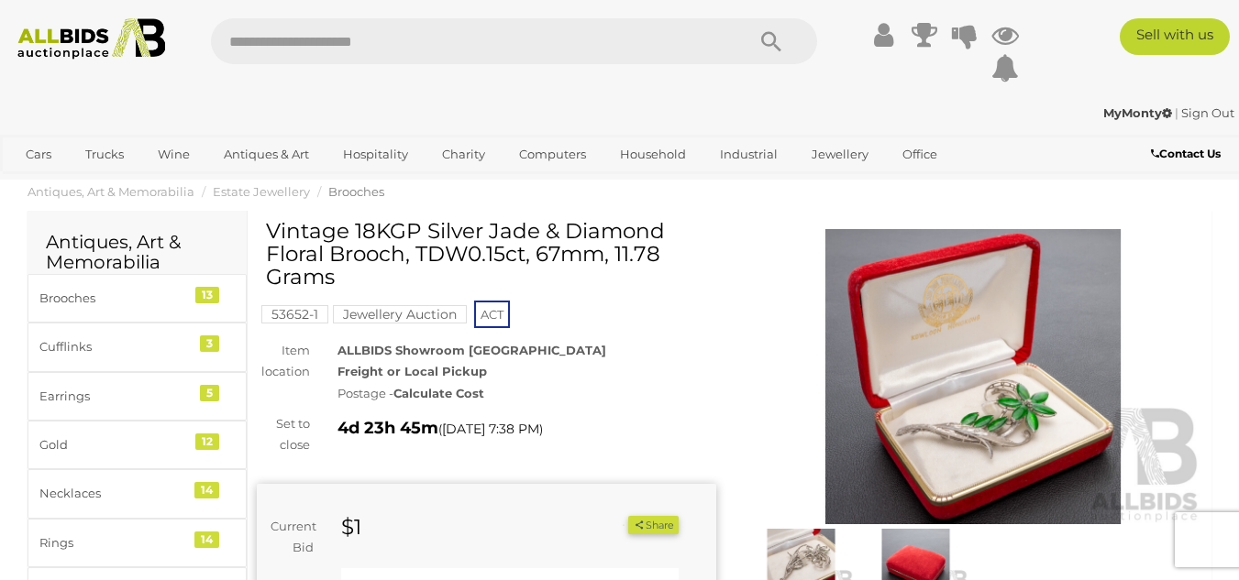
click at [1045, 391] on img at bounding box center [972, 377] width 459 height 296
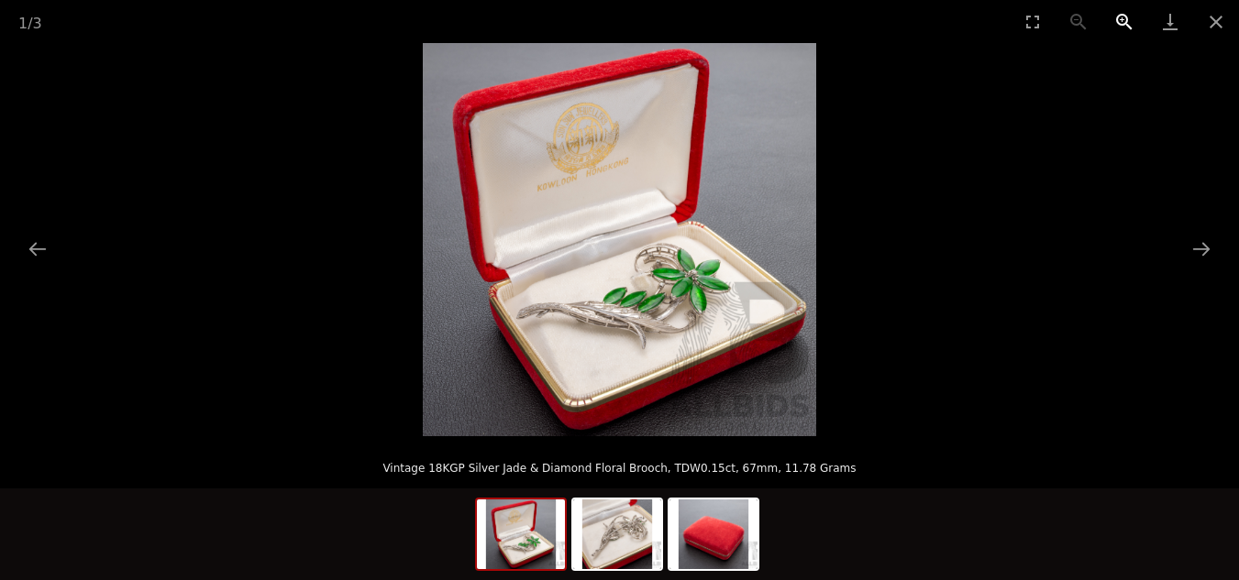
click at [1118, 17] on button "Zoom in" at bounding box center [1124, 21] width 46 height 43
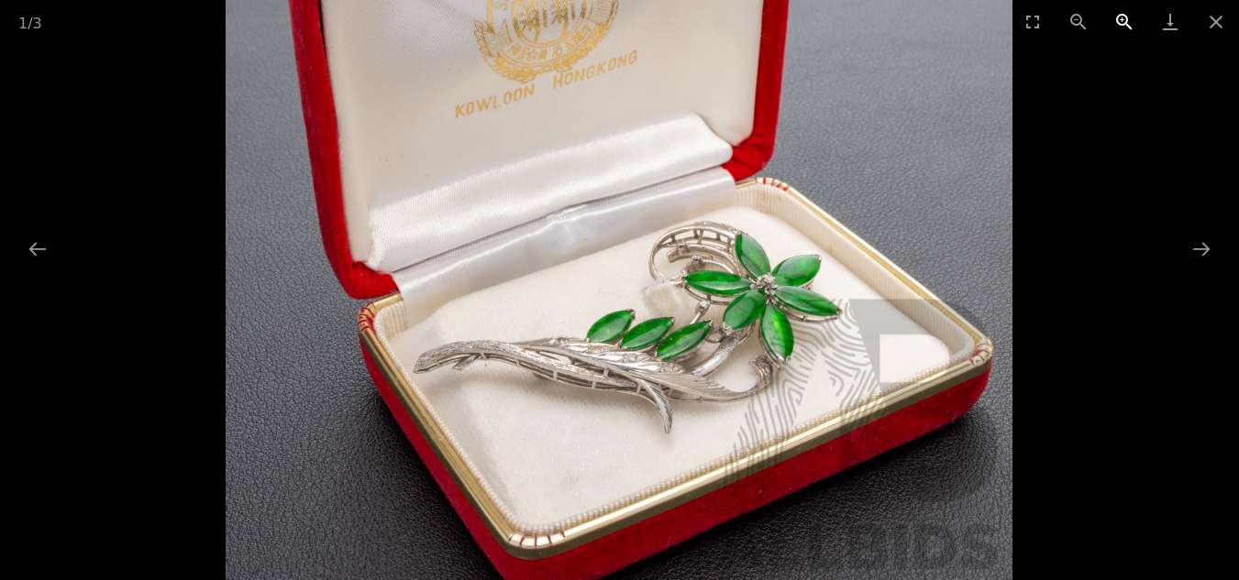
click at [1118, 17] on button "Zoom in" at bounding box center [1124, 21] width 46 height 43
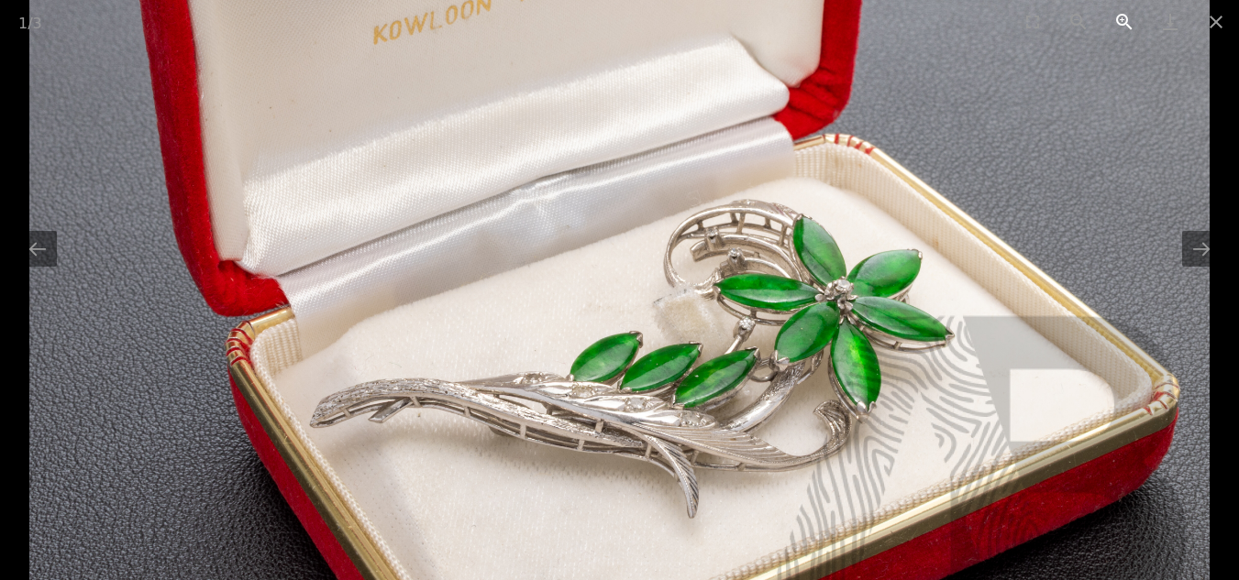
click at [1118, 17] on button "Zoom in" at bounding box center [1124, 21] width 46 height 43
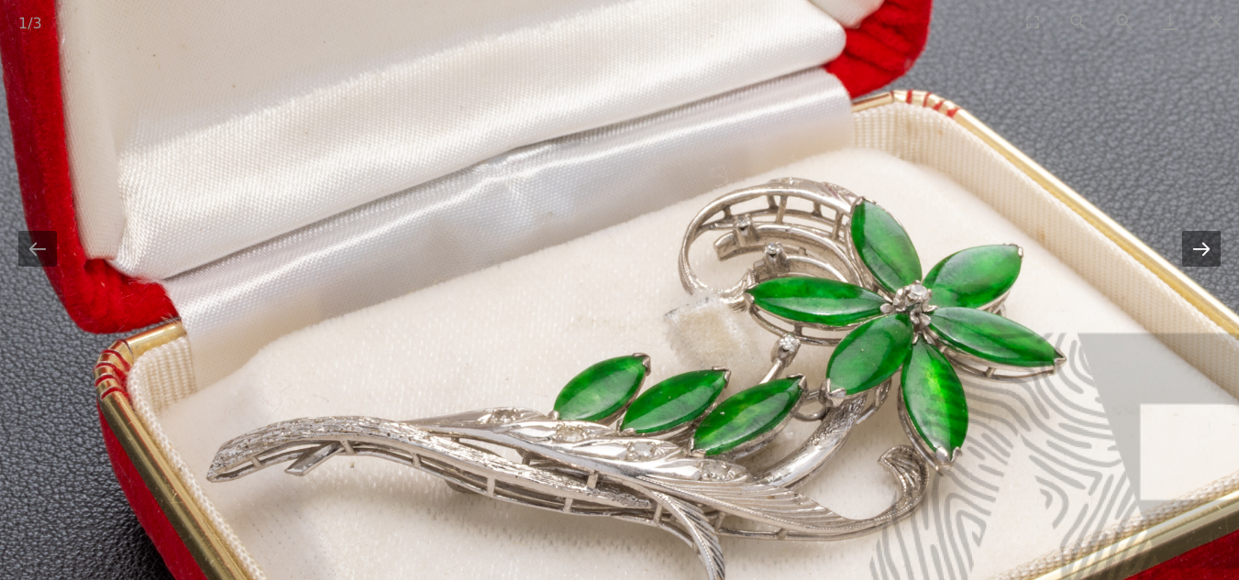
click at [1202, 255] on button "Next slide" at bounding box center [1201, 249] width 39 height 36
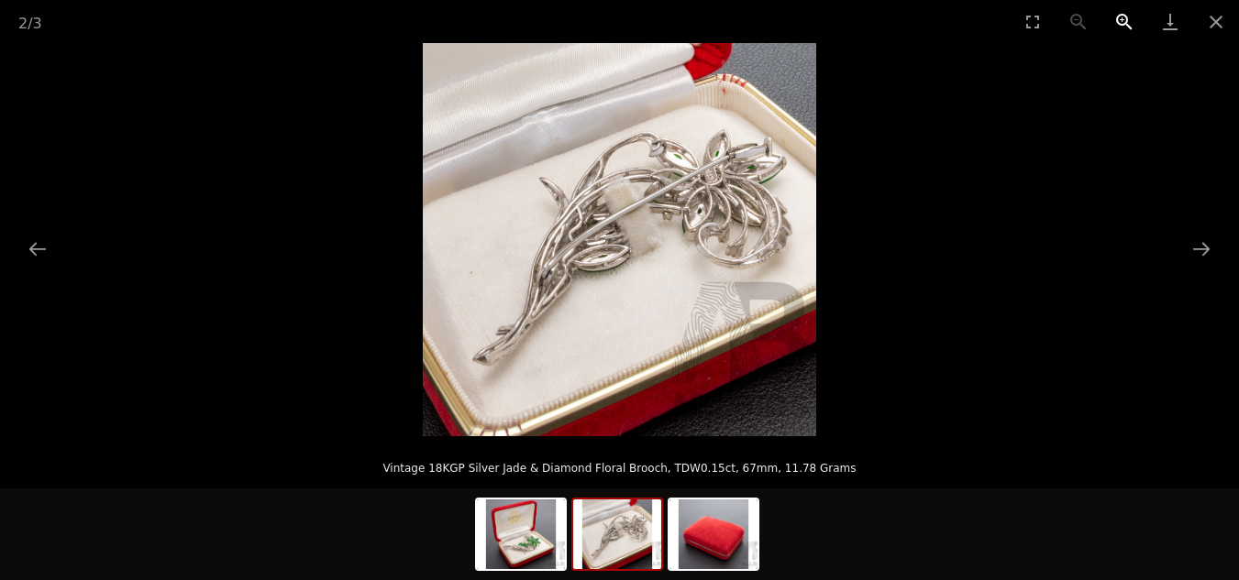
click at [1118, 27] on button "Zoom in" at bounding box center [1124, 21] width 46 height 43
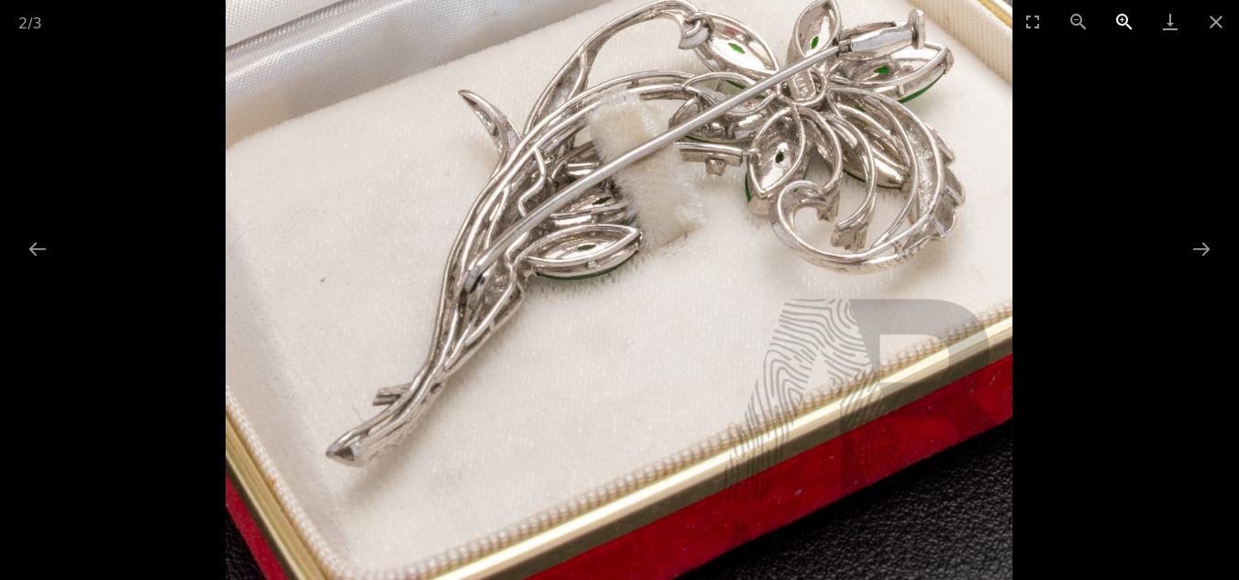
click at [1118, 27] on button "Zoom in" at bounding box center [1124, 21] width 46 height 43
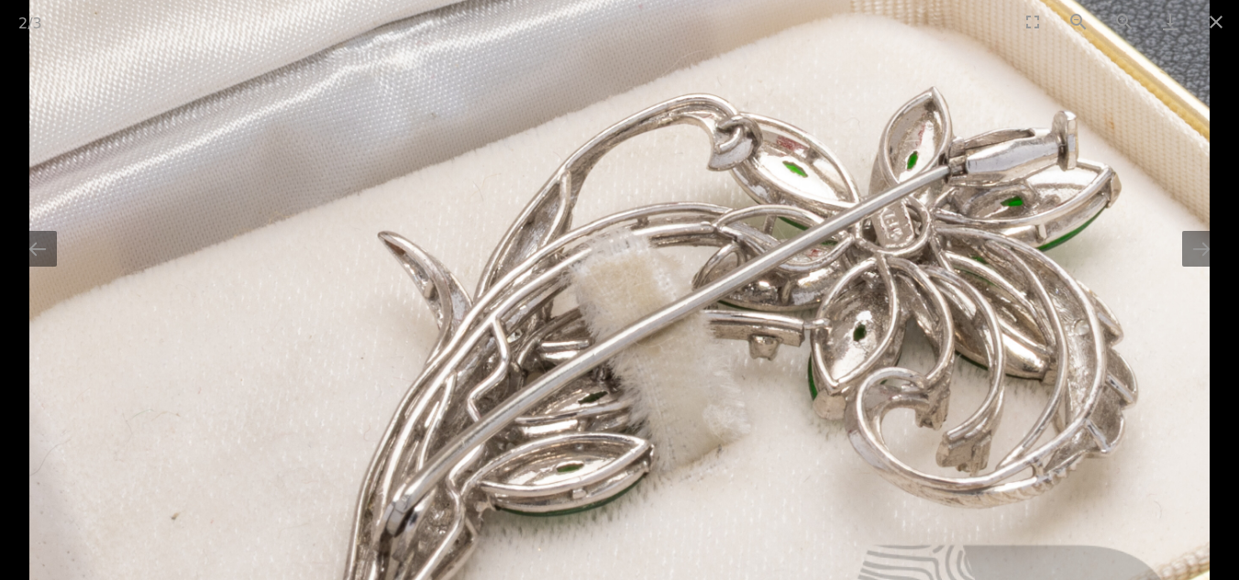
drag, startPoint x: 503, startPoint y: 271, endPoint x: 390, endPoint y: 501, distance: 255.8
click at [390, 501] on img at bounding box center [619, 419] width 1180 height 1180
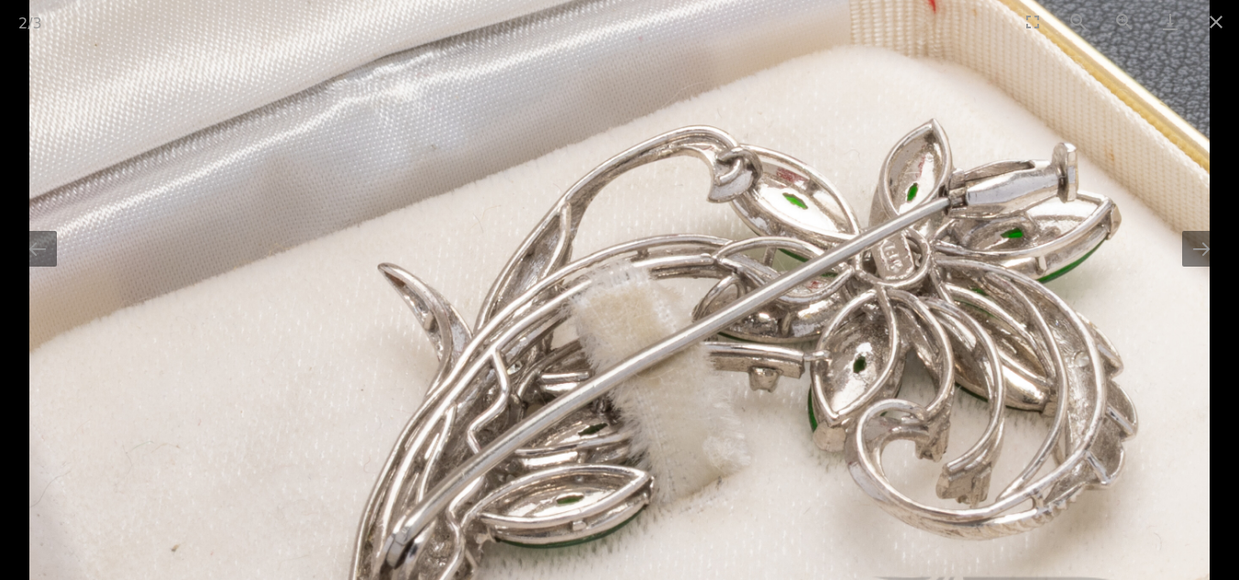
click at [1184, 270] on img at bounding box center [619, 451] width 1180 height 1180
click at [1194, 266] on button "Next slide" at bounding box center [1201, 249] width 39 height 36
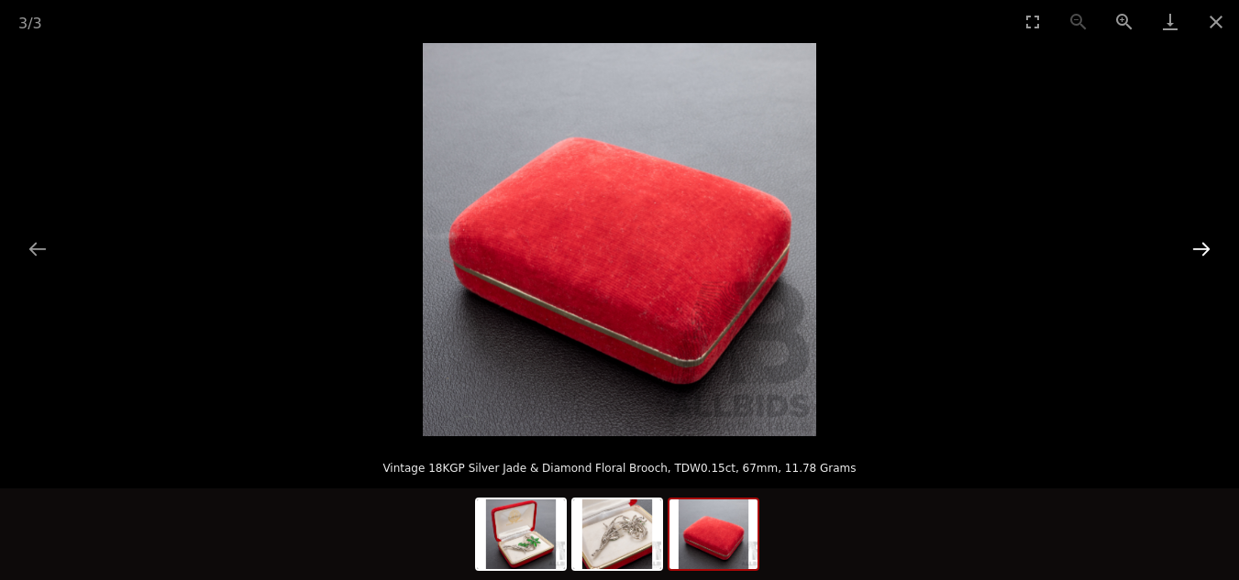
click at [1197, 254] on button "Next slide" at bounding box center [1201, 249] width 39 height 36
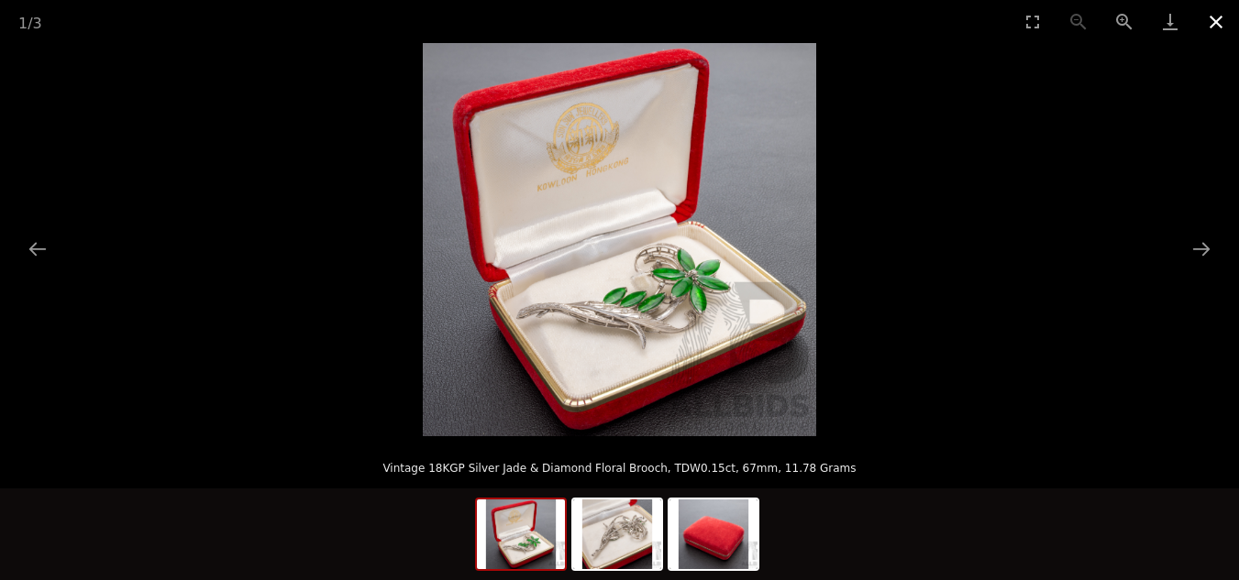
click at [1218, 17] on button "Close gallery" at bounding box center [1216, 21] width 46 height 43
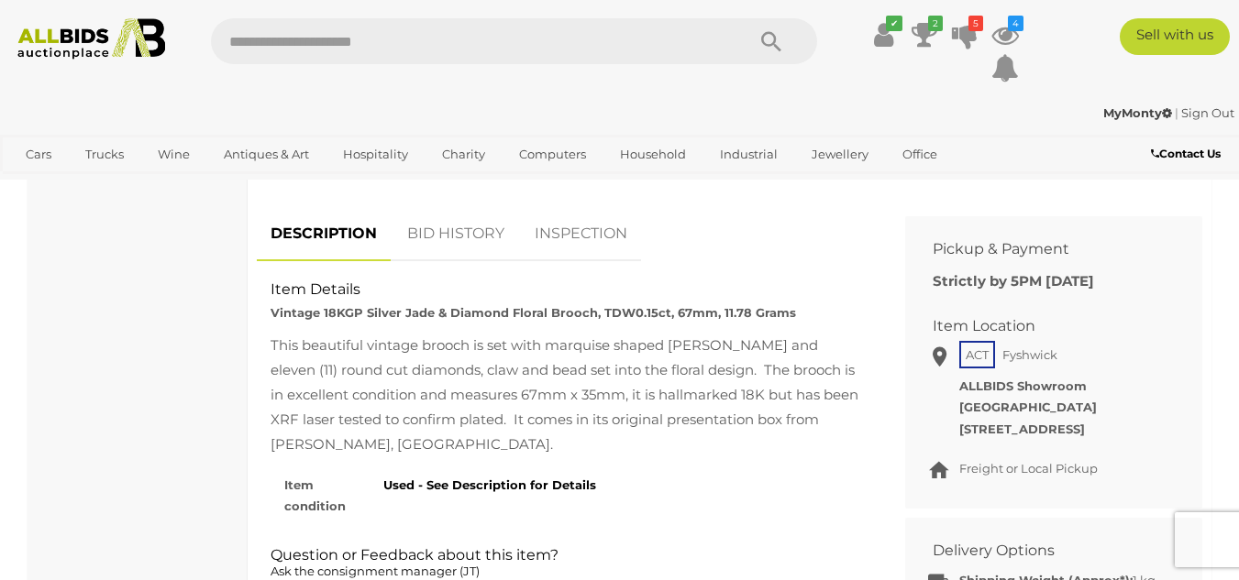
scroll to position [733, 0]
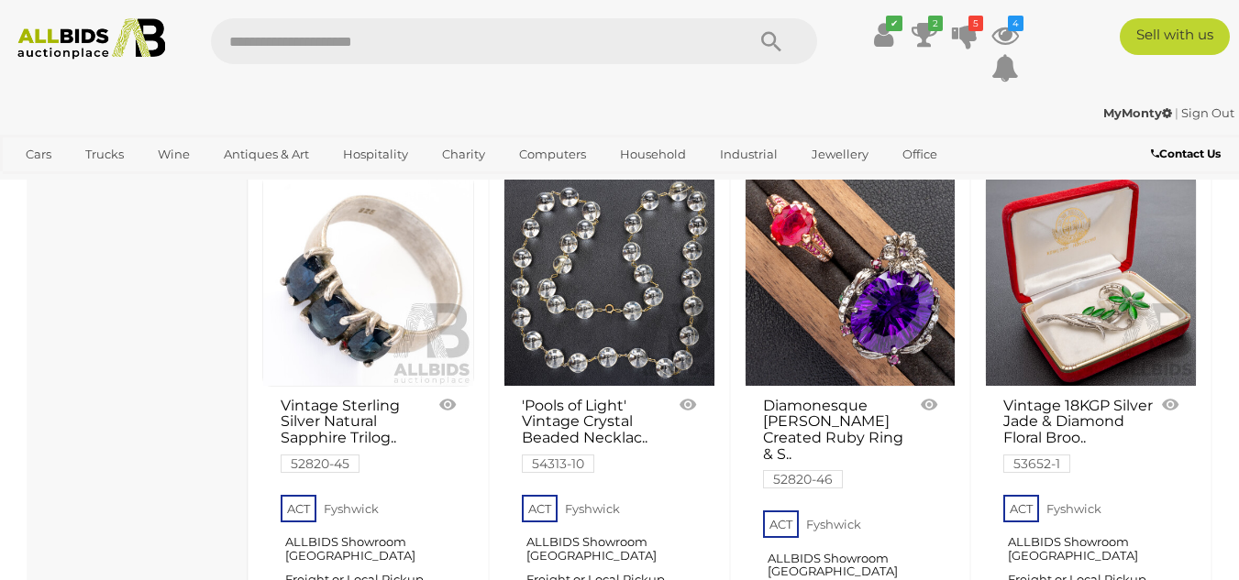
scroll to position [6075, 0]
click at [884, 238] on link at bounding box center [850, 280] width 212 height 212
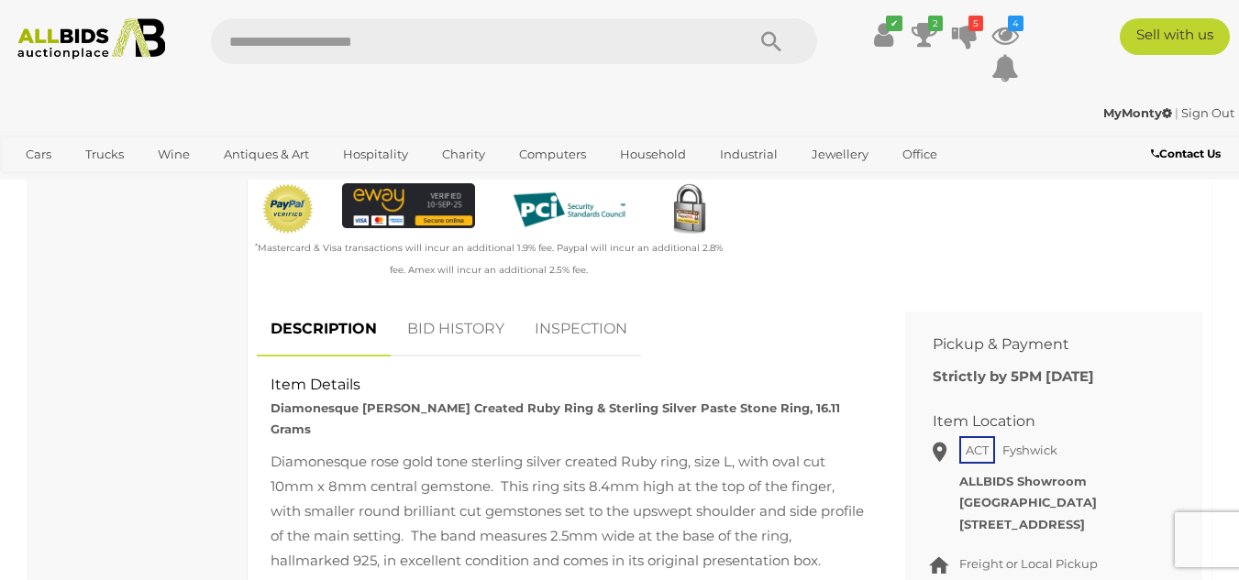
scroll to position [733, 0]
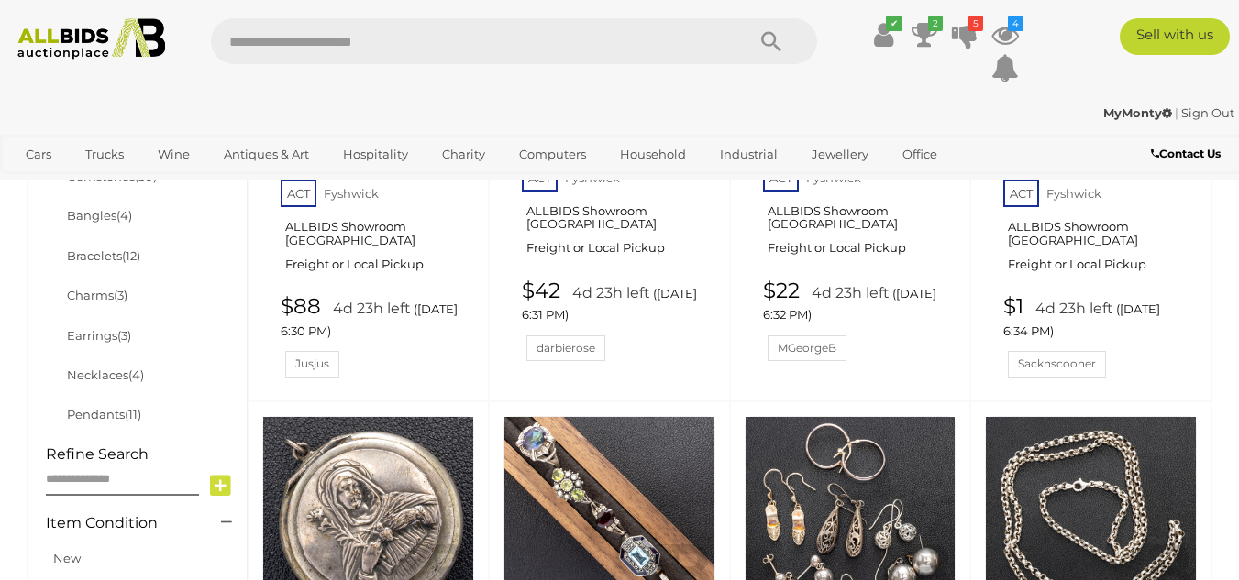
scroll to position [384, 0]
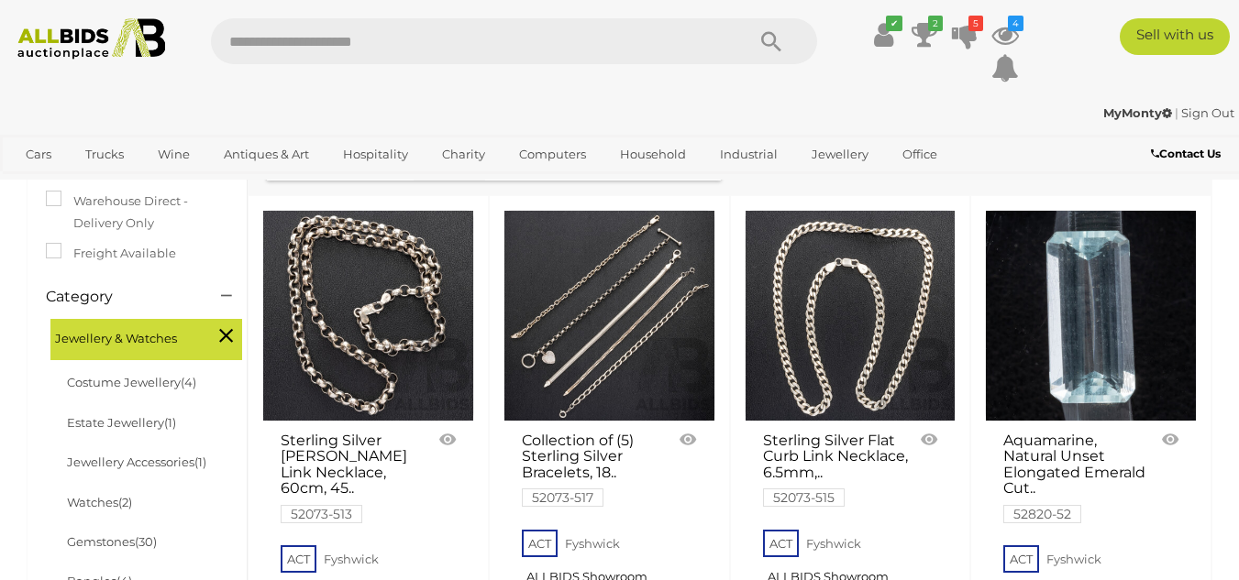
click at [1206, 110] on link "Sign Out" at bounding box center [1207, 112] width 53 height 15
